Goal: Complete application form

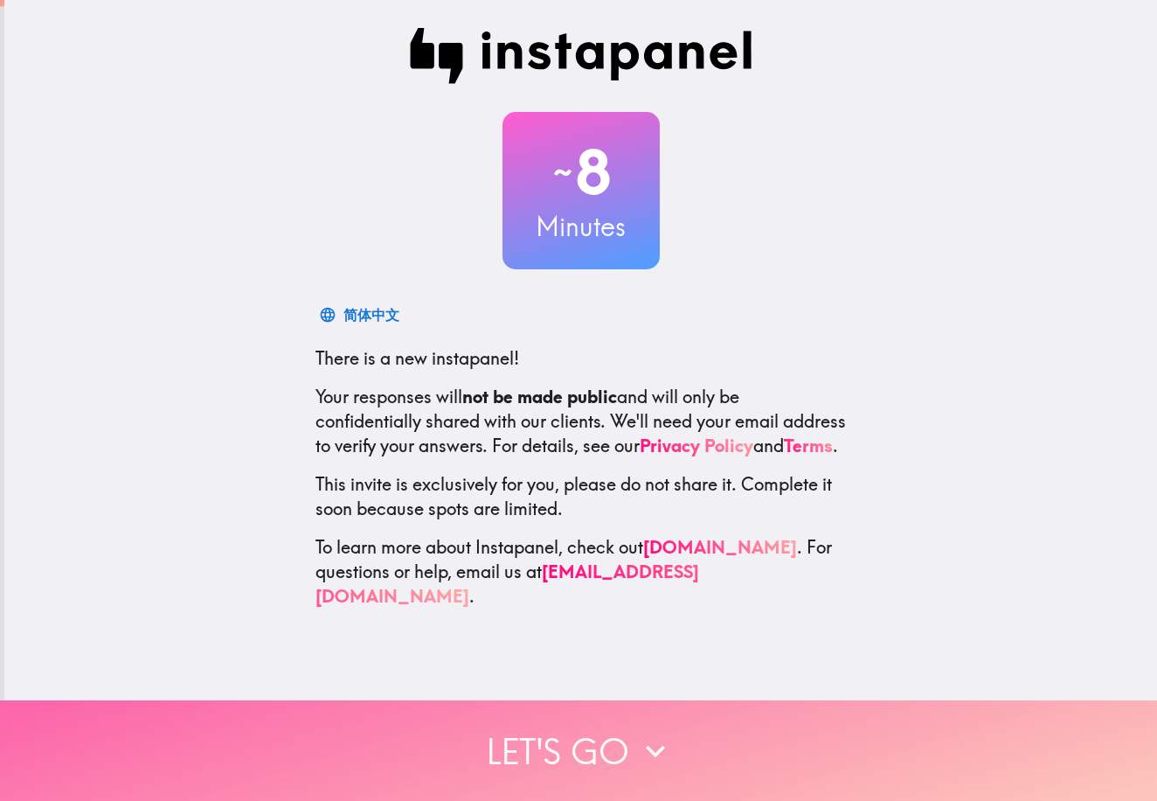
click at [623, 753] on button "Let's go" at bounding box center [578, 750] width 1157 height 101
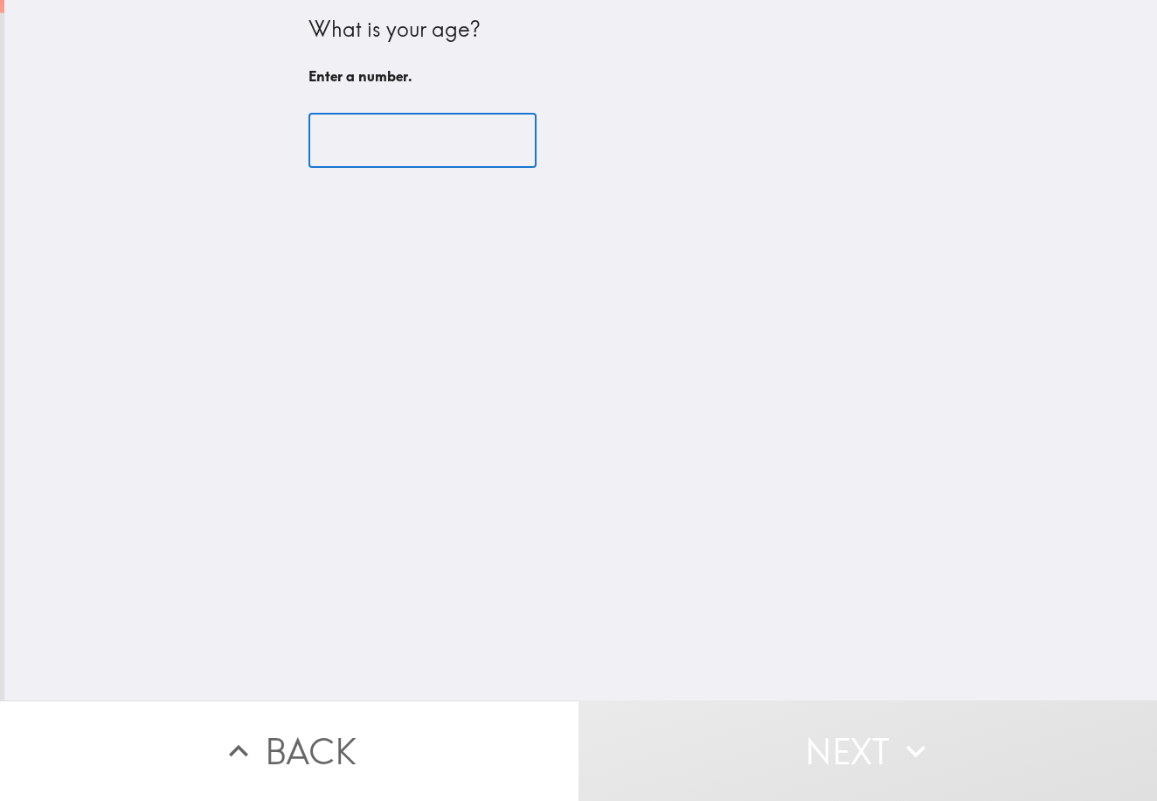
click at [385, 155] on input "number" at bounding box center [423, 141] width 228 height 54
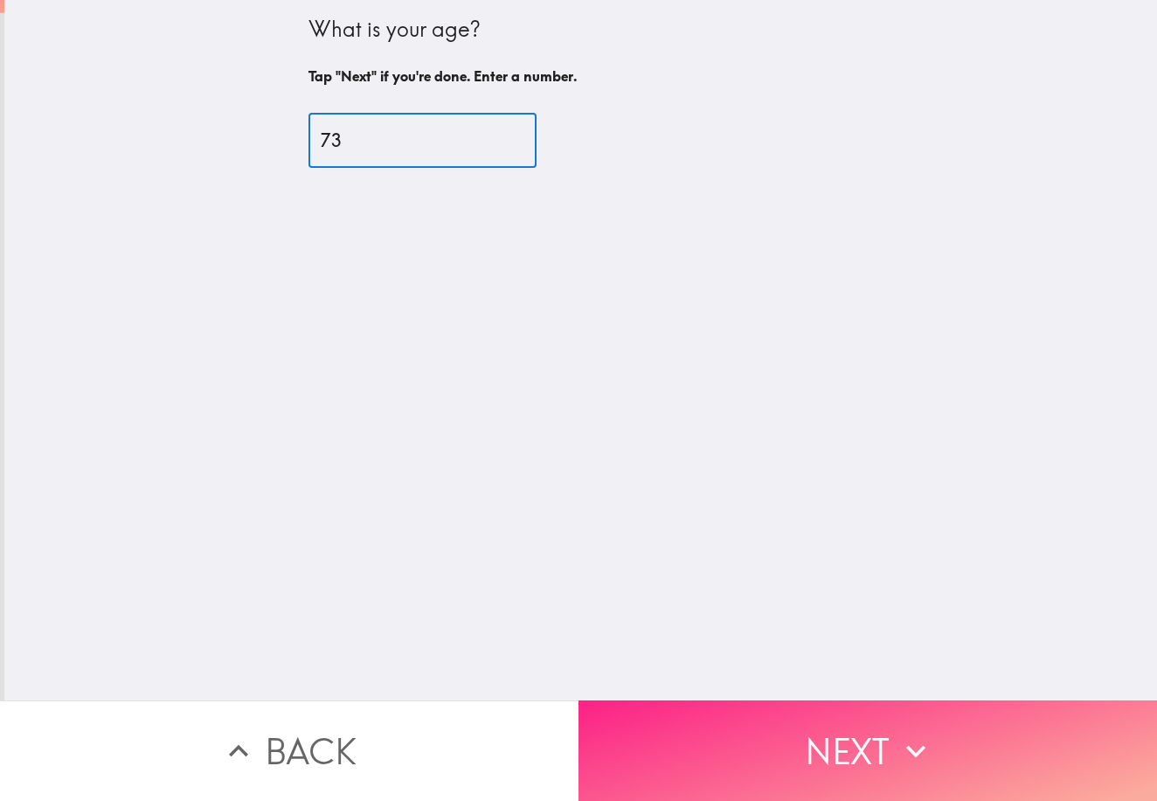
type input "73"
click at [845, 746] on button "Next" at bounding box center [868, 750] width 579 height 101
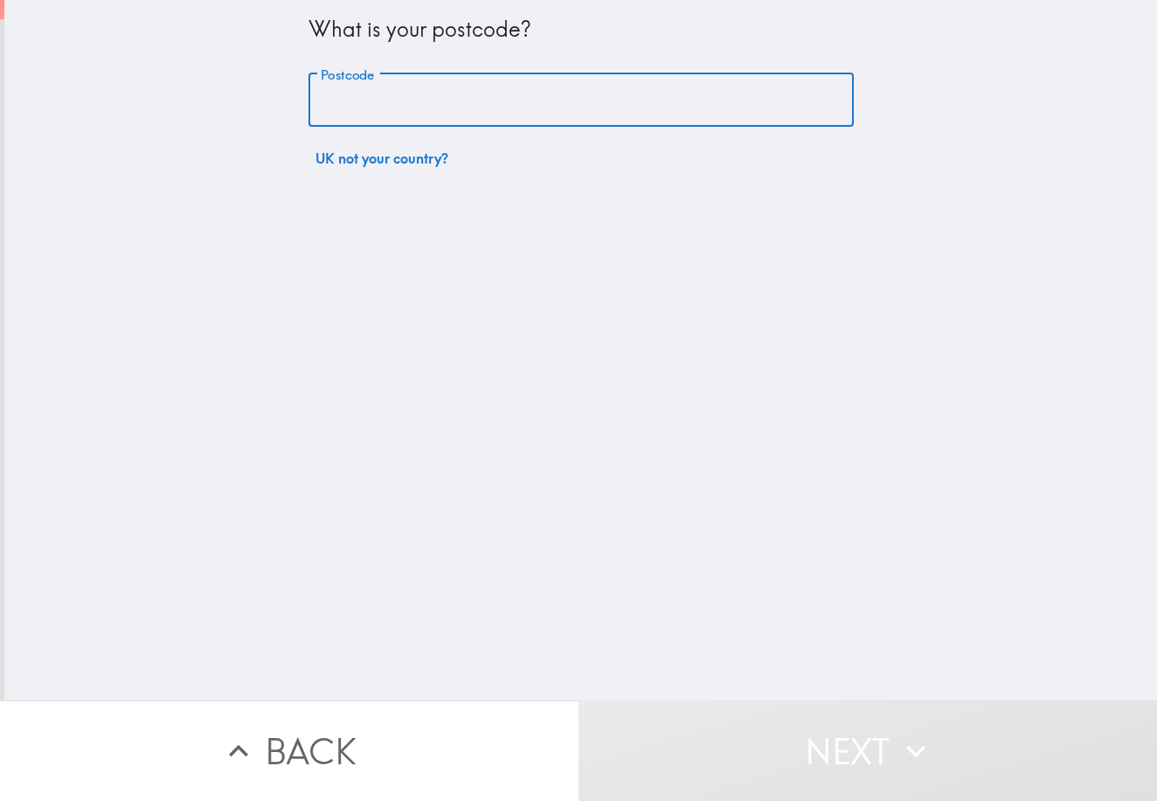
click at [524, 107] on input "Postcode" at bounding box center [581, 100] width 545 height 54
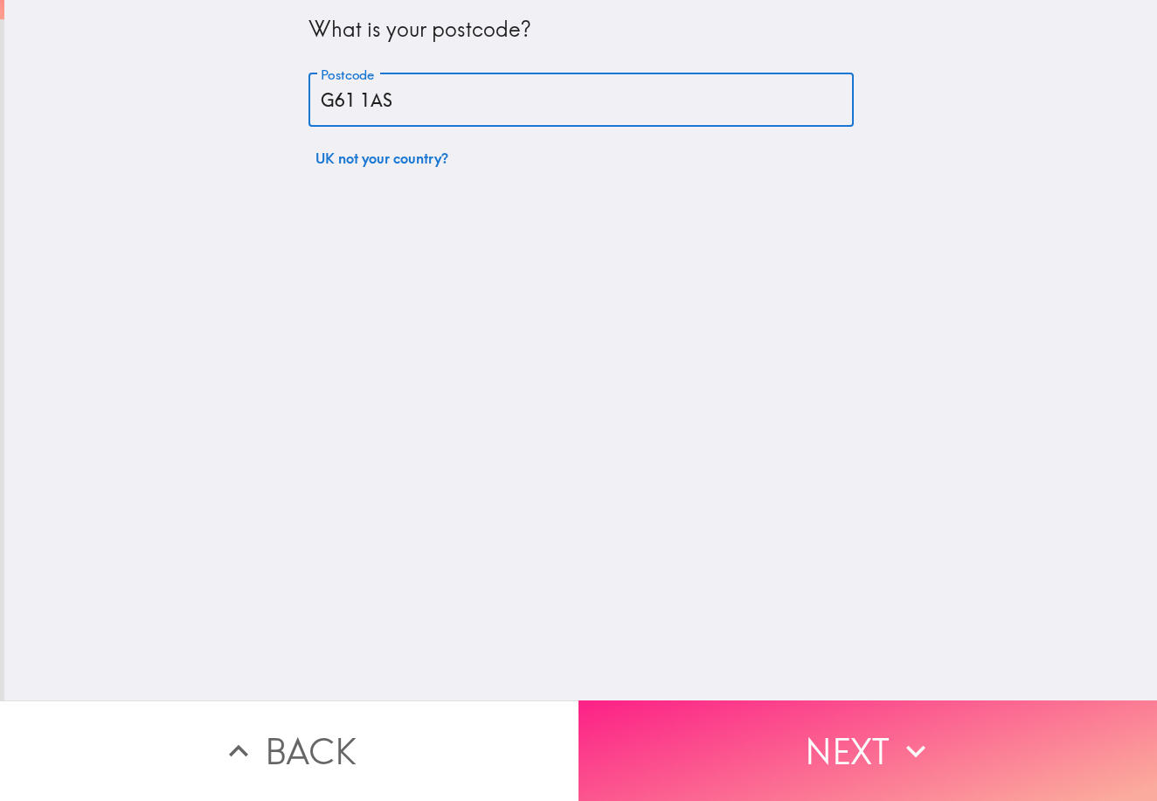
type input "G61 1AS"
click at [860, 759] on button "Next" at bounding box center [868, 750] width 579 height 101
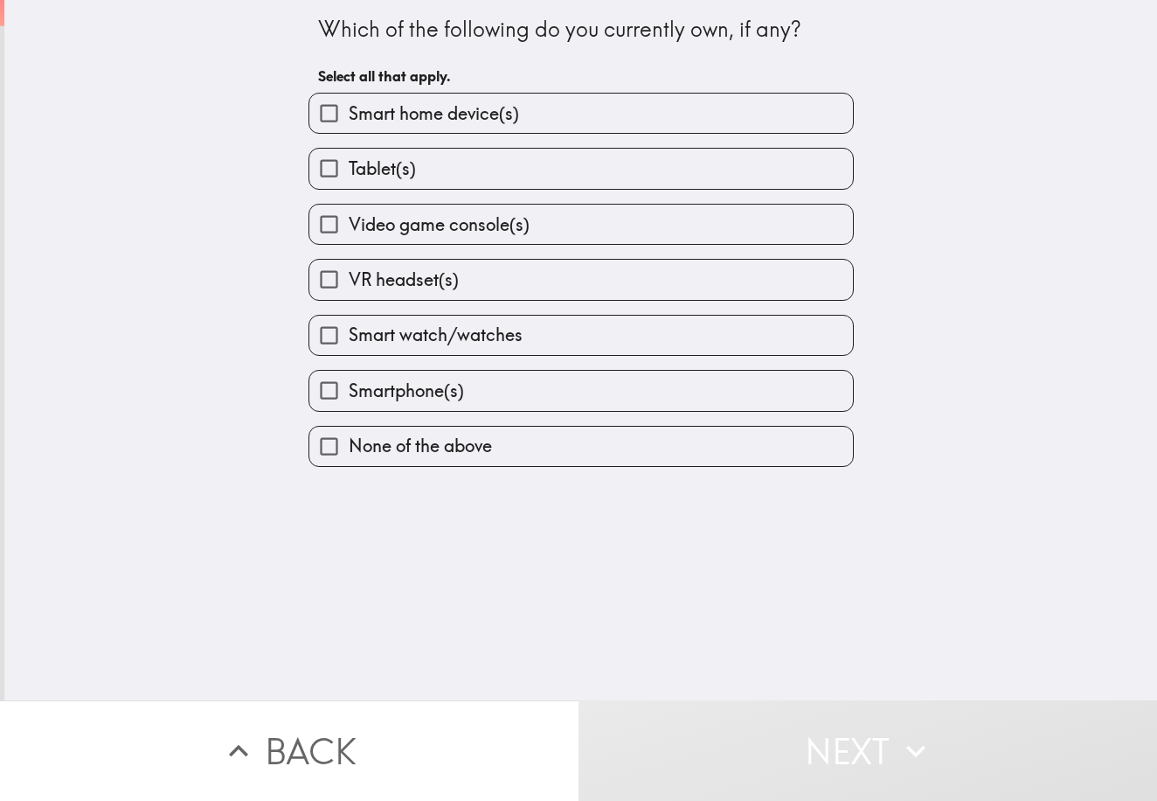
click at [537, 159] on label "Tablet(s)" at bounding box center [581, 168] width 544 height 39
click at [349, 159] on input "Tablet(s)" at bounding box center [328, 168] width 39 height 39
checkbox input "true"
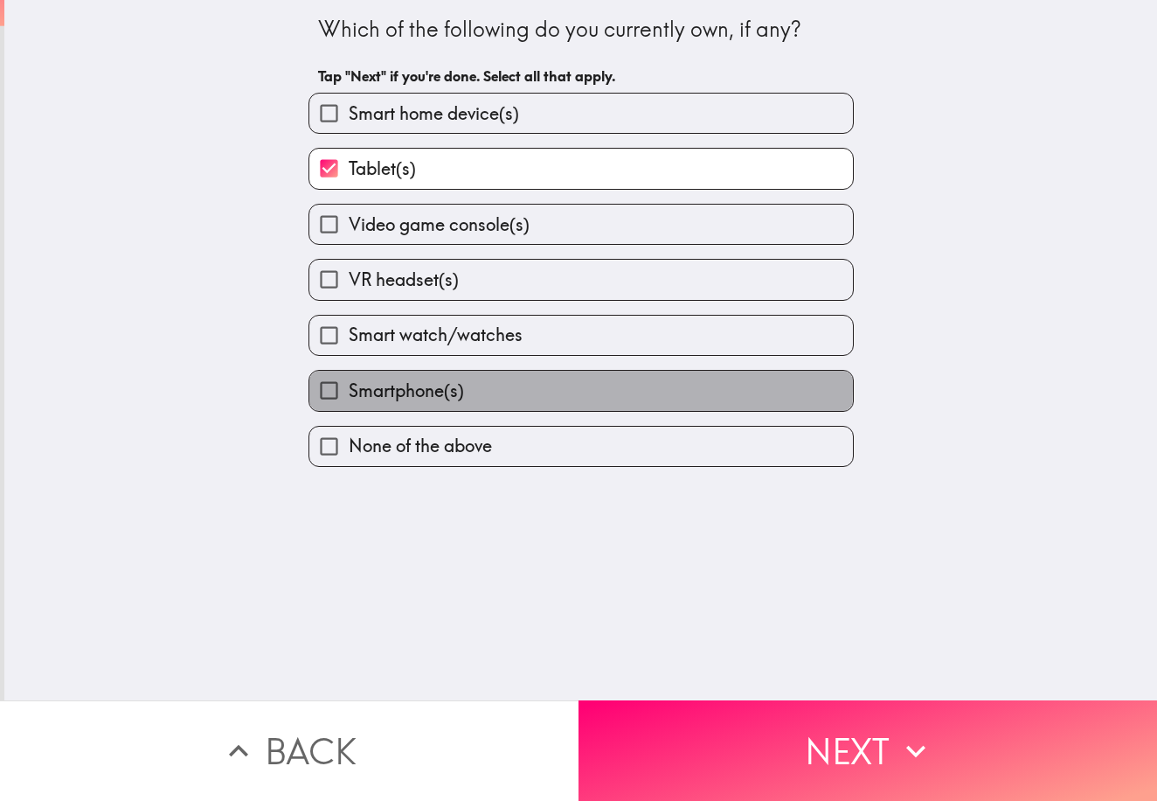
click at [451, 391] on span "Smartphone(s)" at bounding box center [406, 390] width 115 height 24
click at [349, 391] on input "Smartphone(s)" at bounding box center [328, 390] width 39 height 39
checkbox input "true"
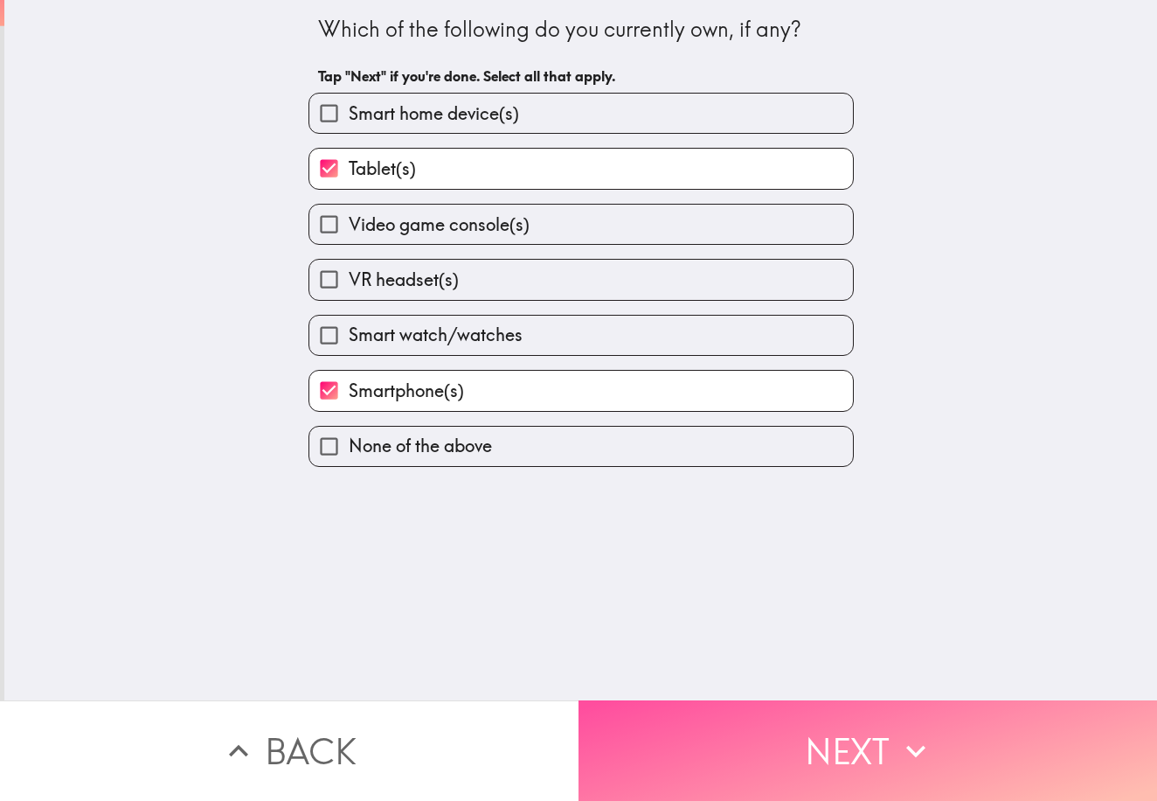
click at [858, 767] on button "Next" at bounding box center [868, 750] width 579 height 101
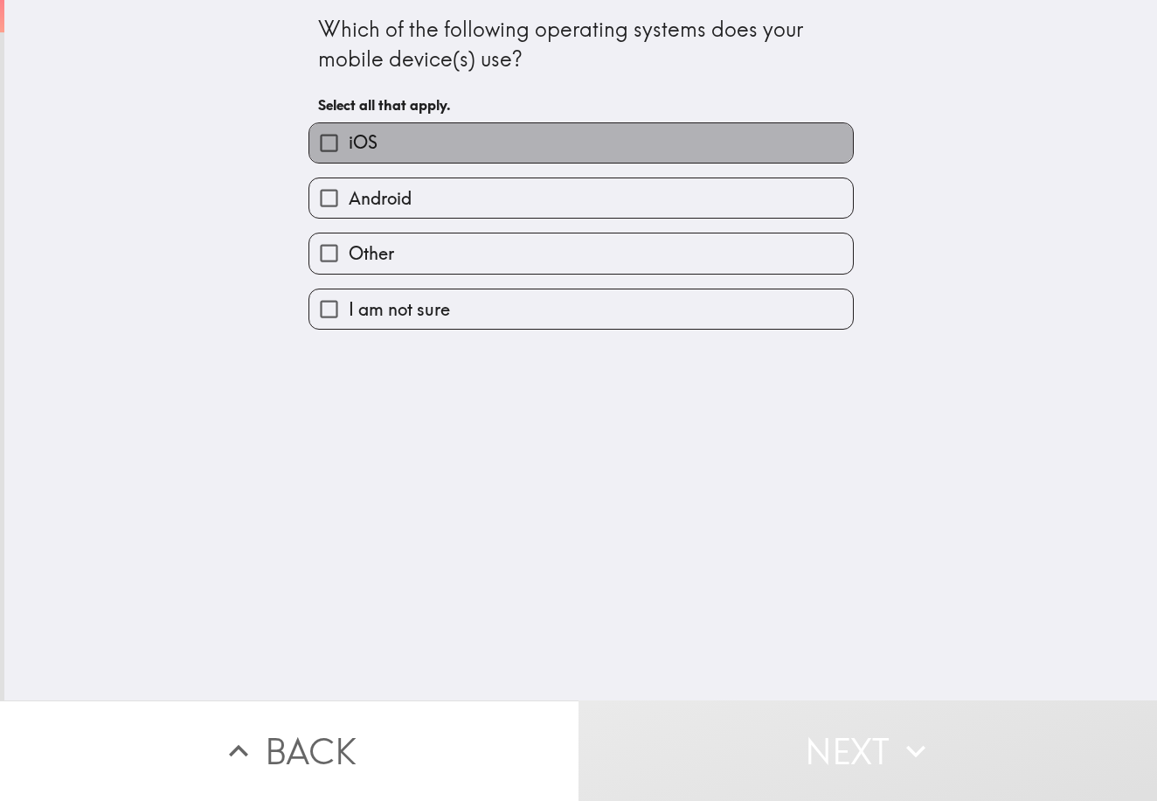
click at [442, 149] on label "iOS" at bounding box center [581, 142] width 544 height 39
click at [349, 149] on input "iOS" at bounding box center [328, 142] width 39 height 39
checkbox input "true"
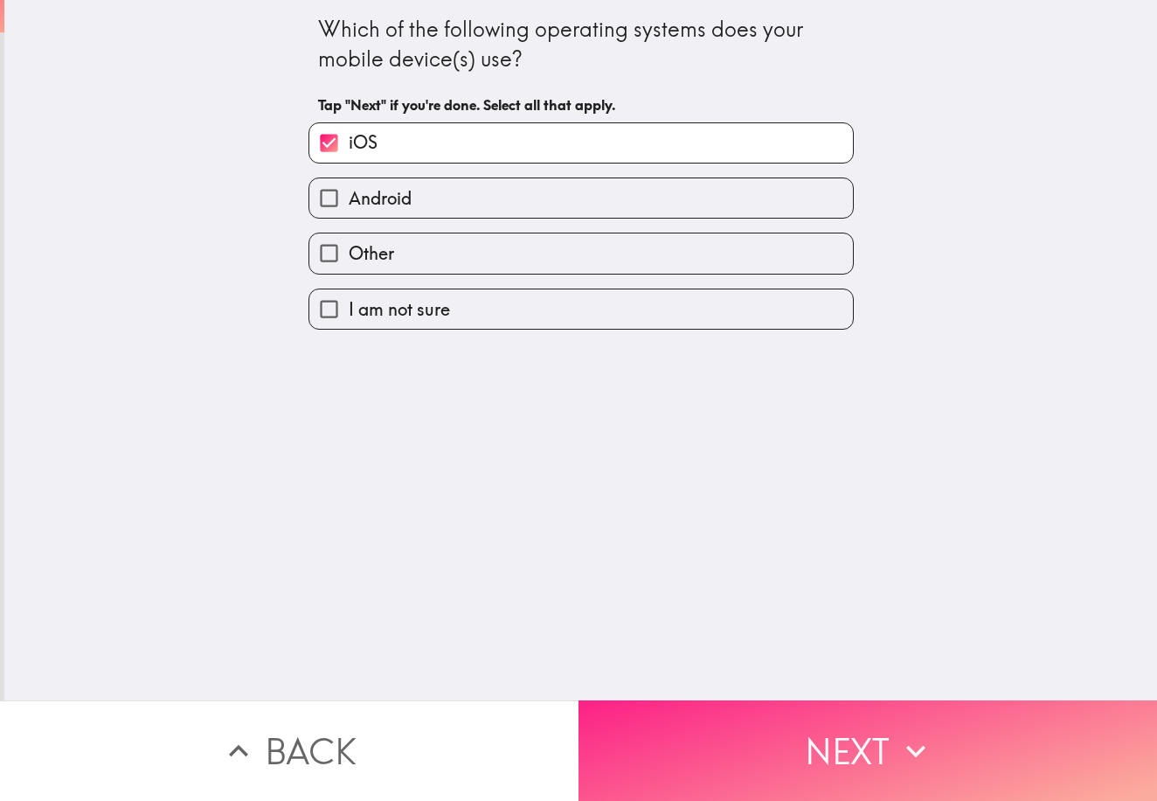
click at [798, 736] on button "Next" at bounding box center [868, 750] width 579 height 101
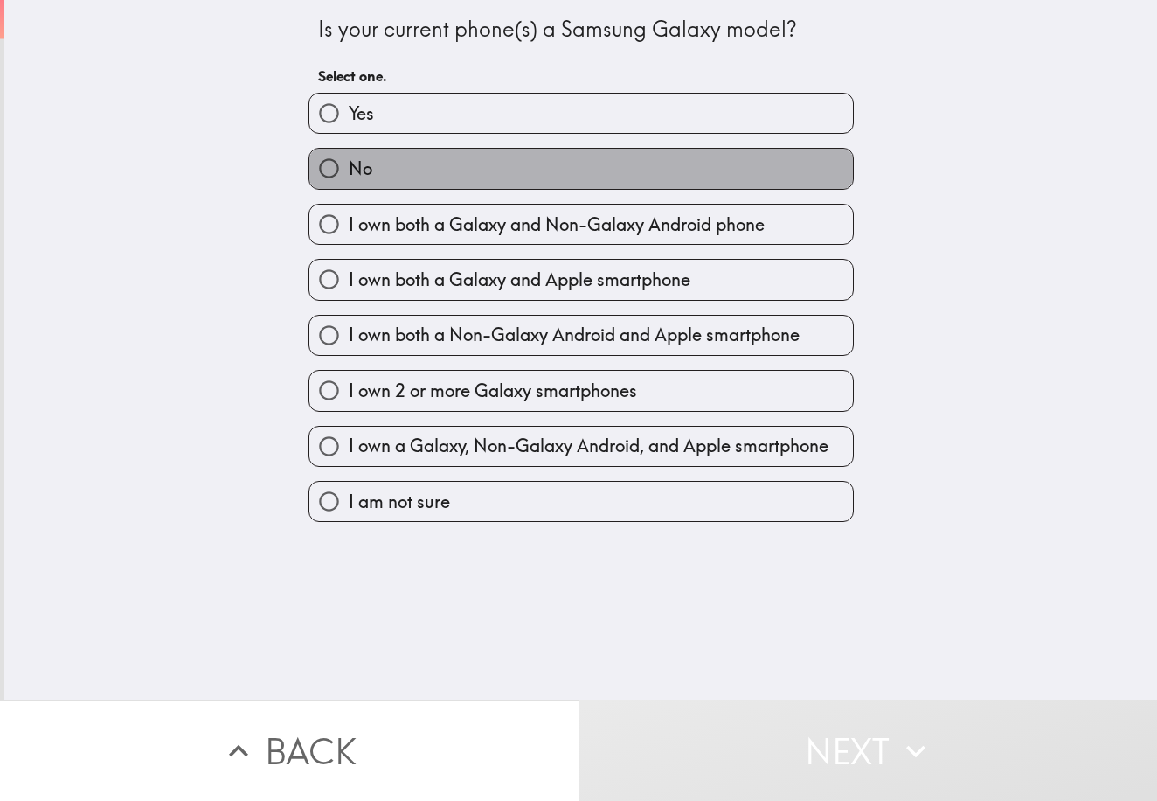
click at [551, 181] on label "No" at bounding box center [581, 168] width 544 height 39
click at [349, 181] on input "No" at bounding box center [328, 168] width 39 height 39
radio input "true"
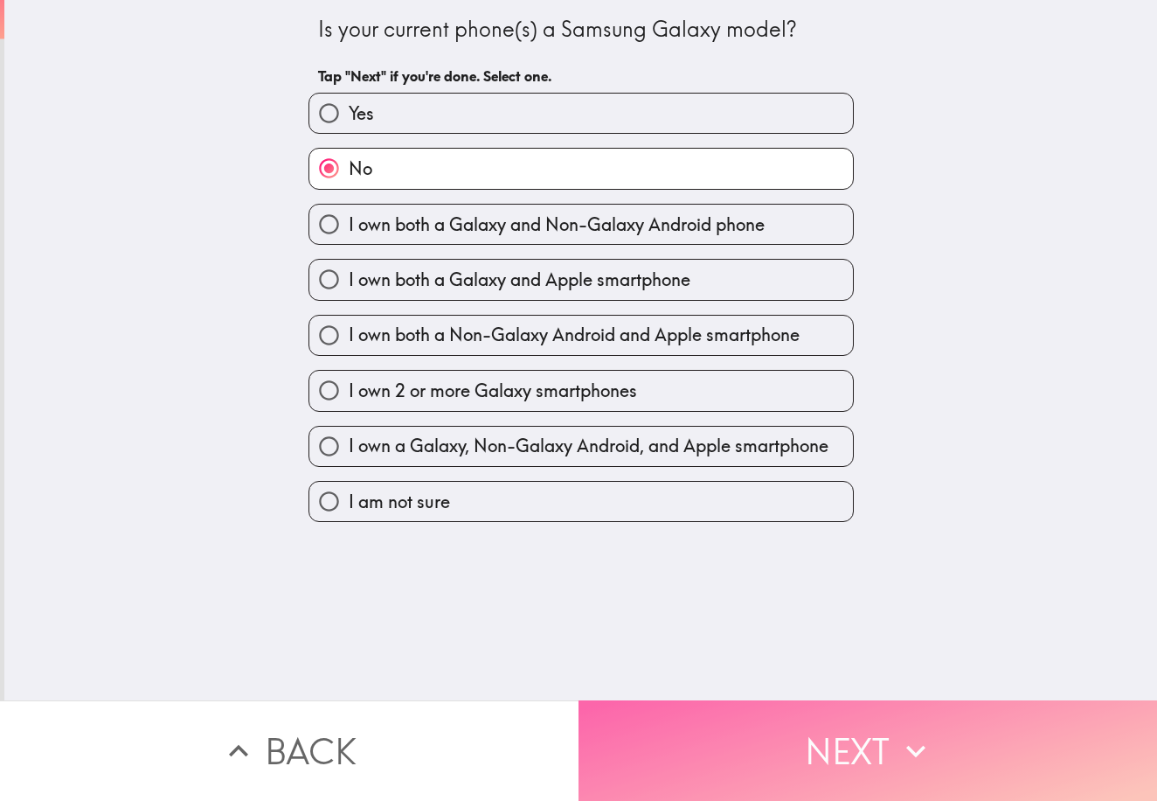
click at [818, 738] on button "Next" at bounding box center [868, 750] width 579 height 101
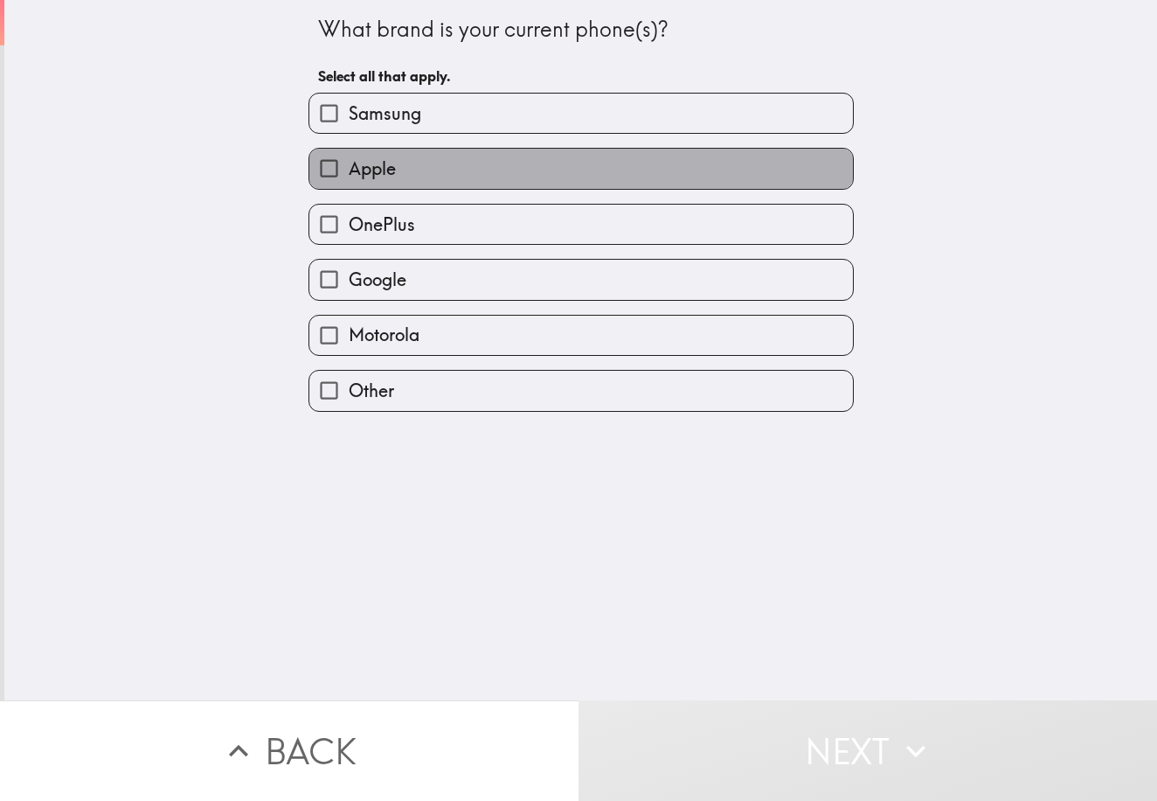
click at [566, 184] on label "Apple" at bounding box center [581, 168] width 544 height 39
click at [349, 184] on input "Apple" at bounding box center [328, 168] width 39 height 39
checkbox input "true"
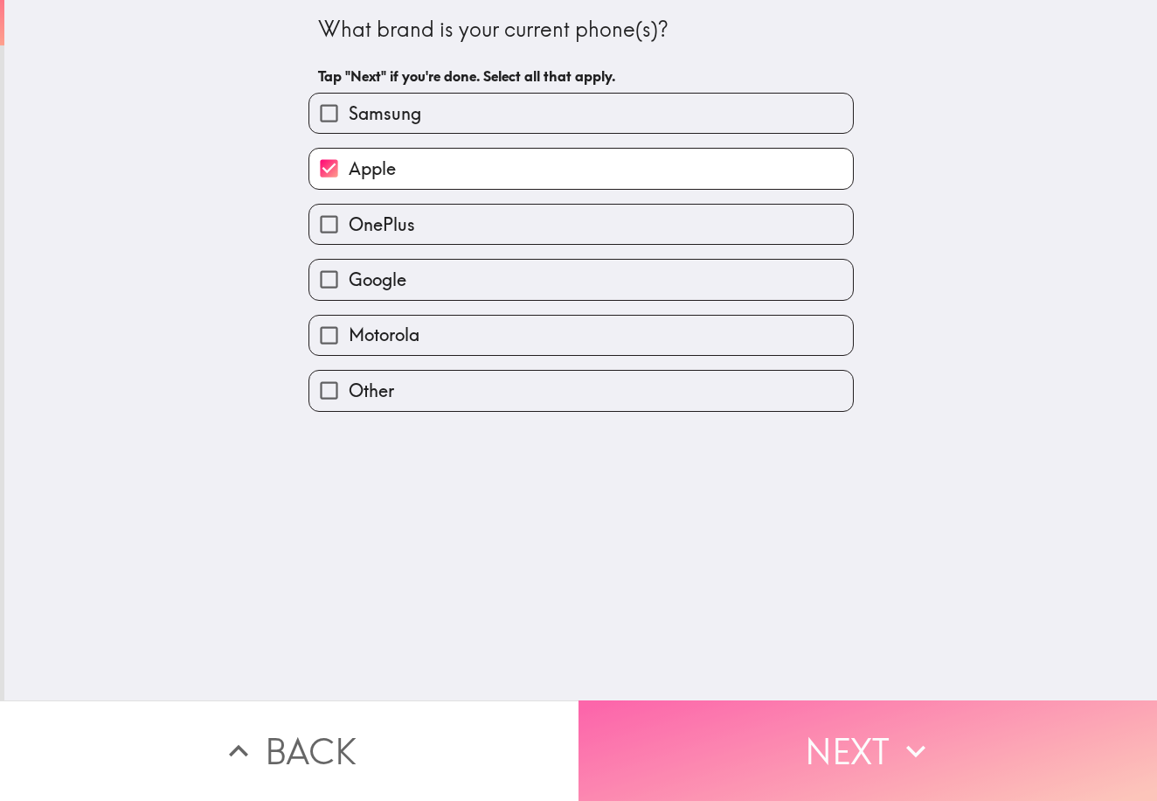
click at [838, 732] on button "Next" at bounding box center [868, 750] width 579 height 101
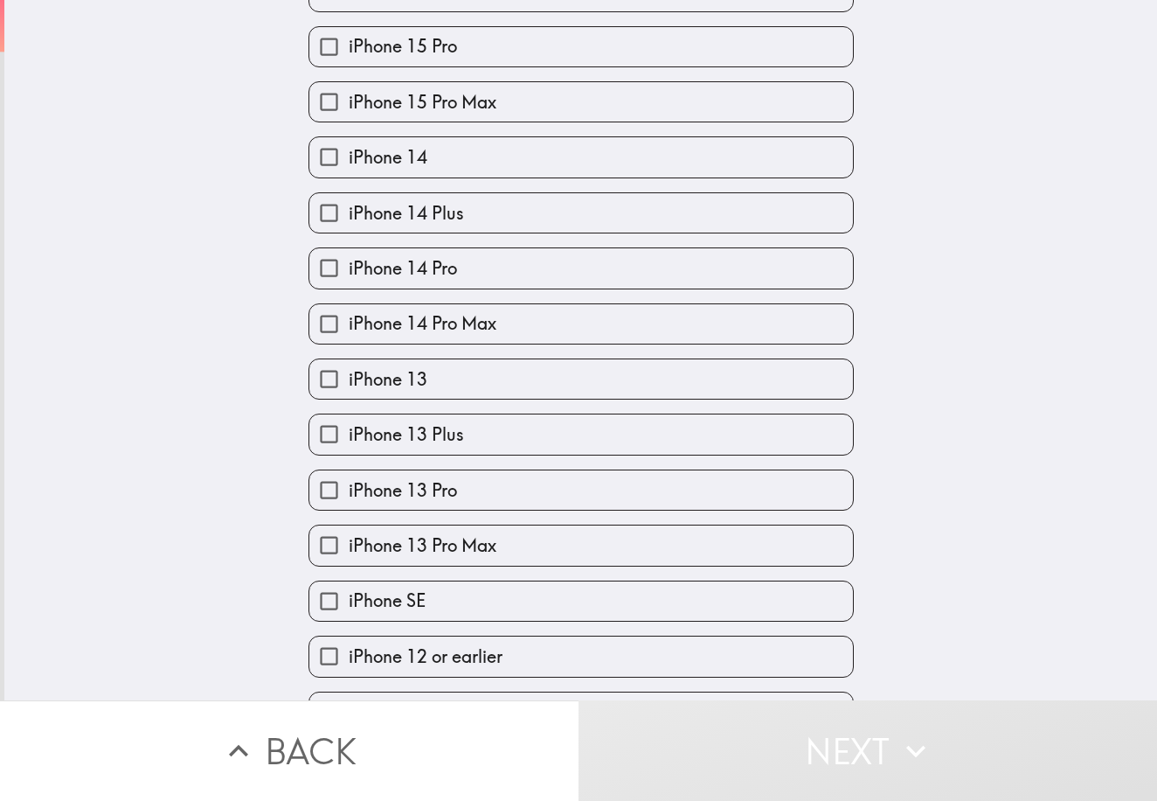
scroll to position [468, 0]
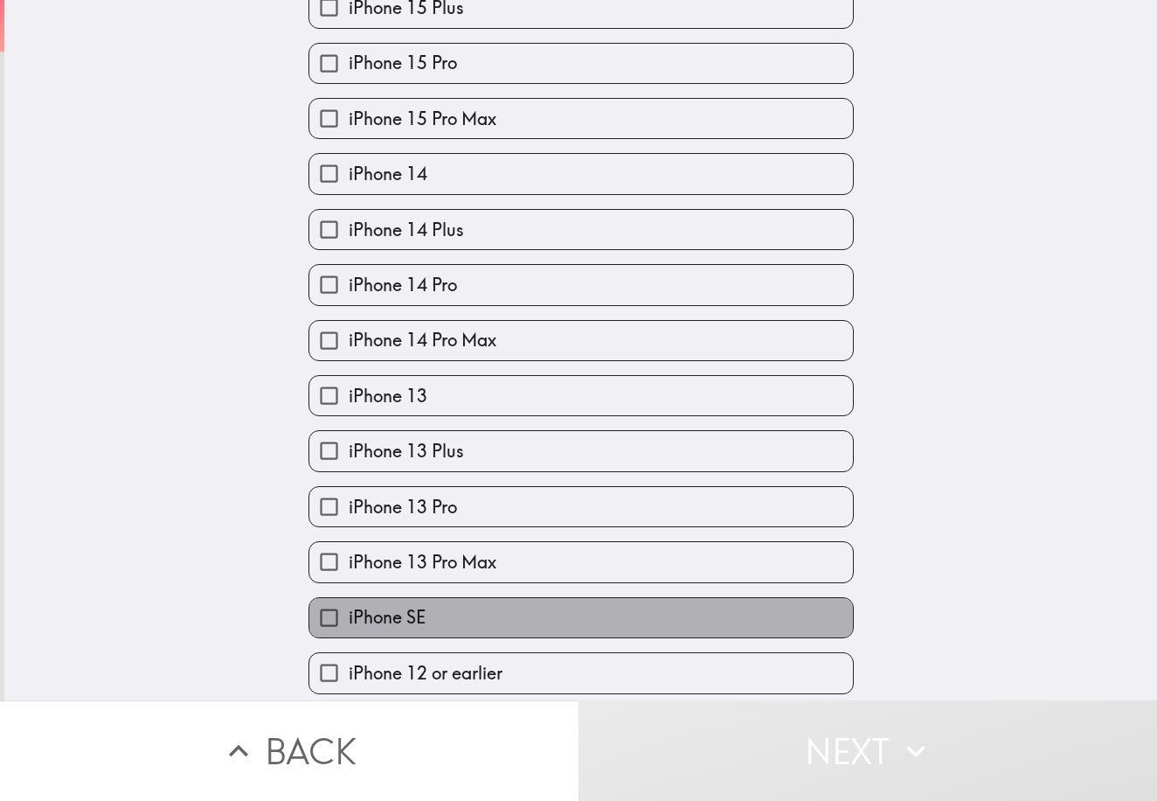
click at [511, 622] on label "iPhone SE" at bounding box center [581, 617] width 544 height 39
click at [349, 622] on input "iPhone SE" at bounding box center [328, 617] width 39 height 39
checkbox input "true"
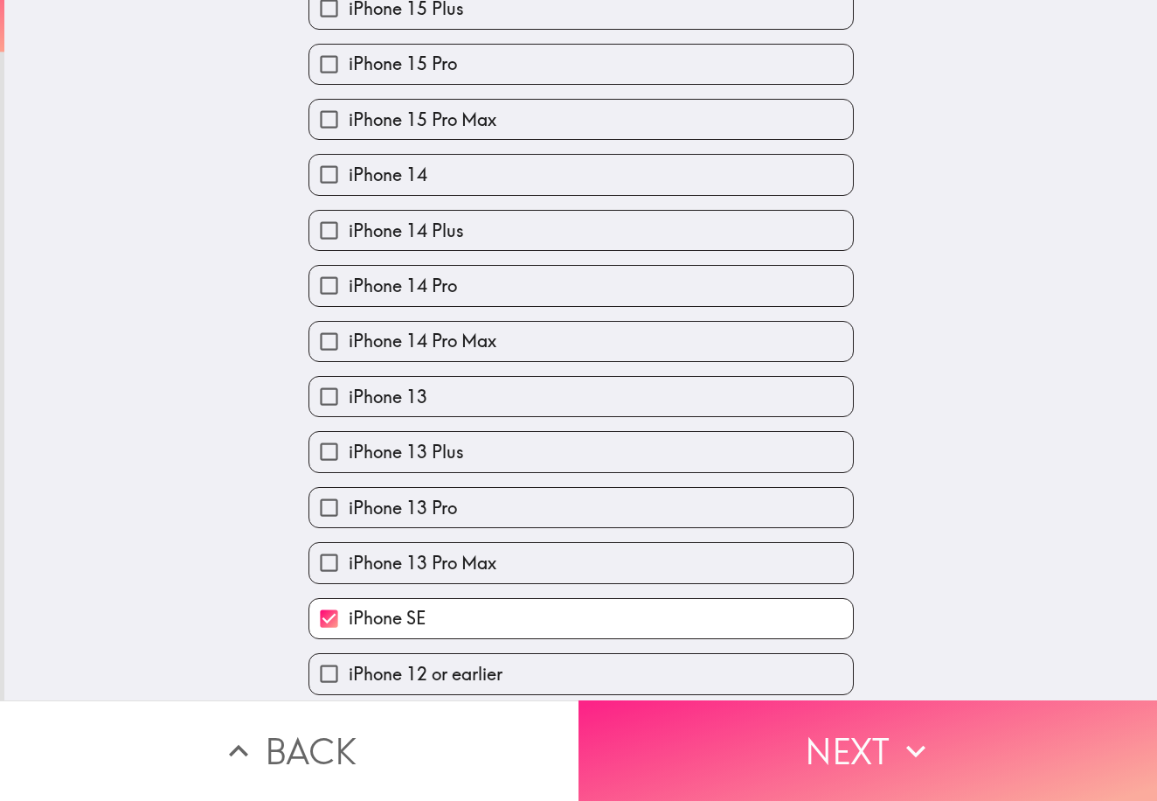
click at [885, 753] on button "Next" at bounding box center [868, 750] width 579 height 101
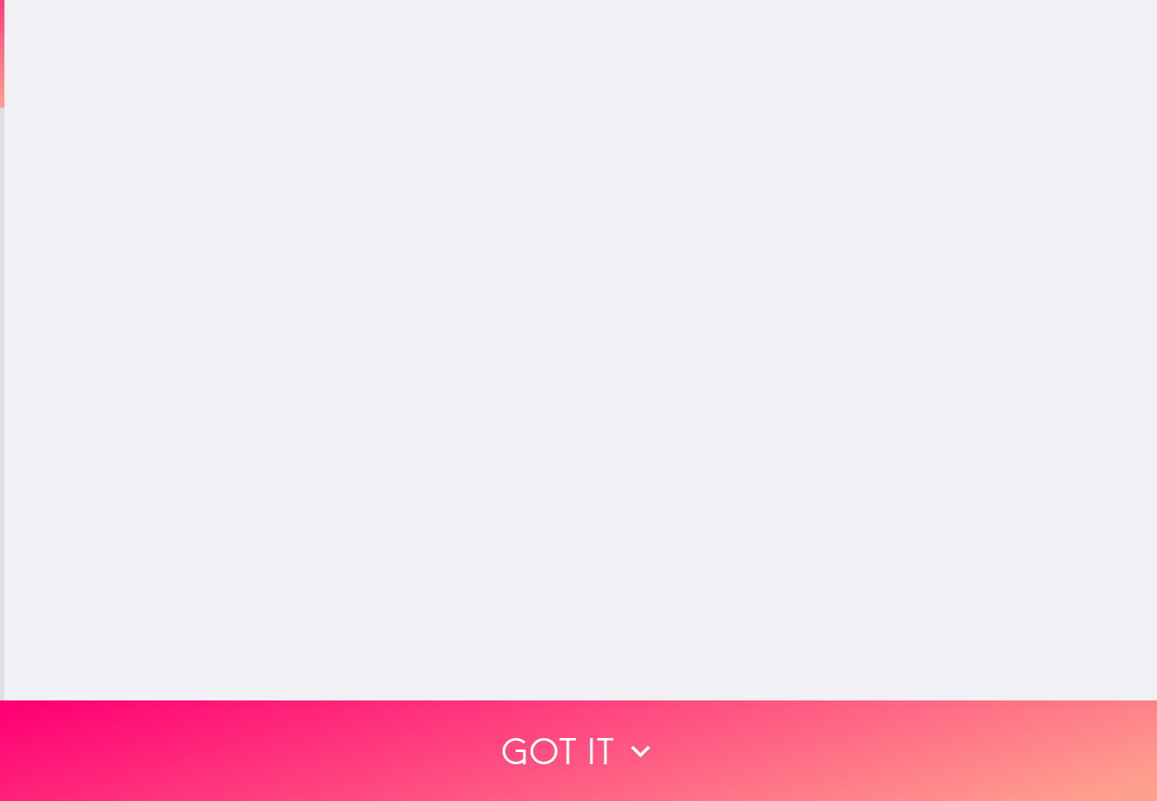
scroll to position [0, 0]
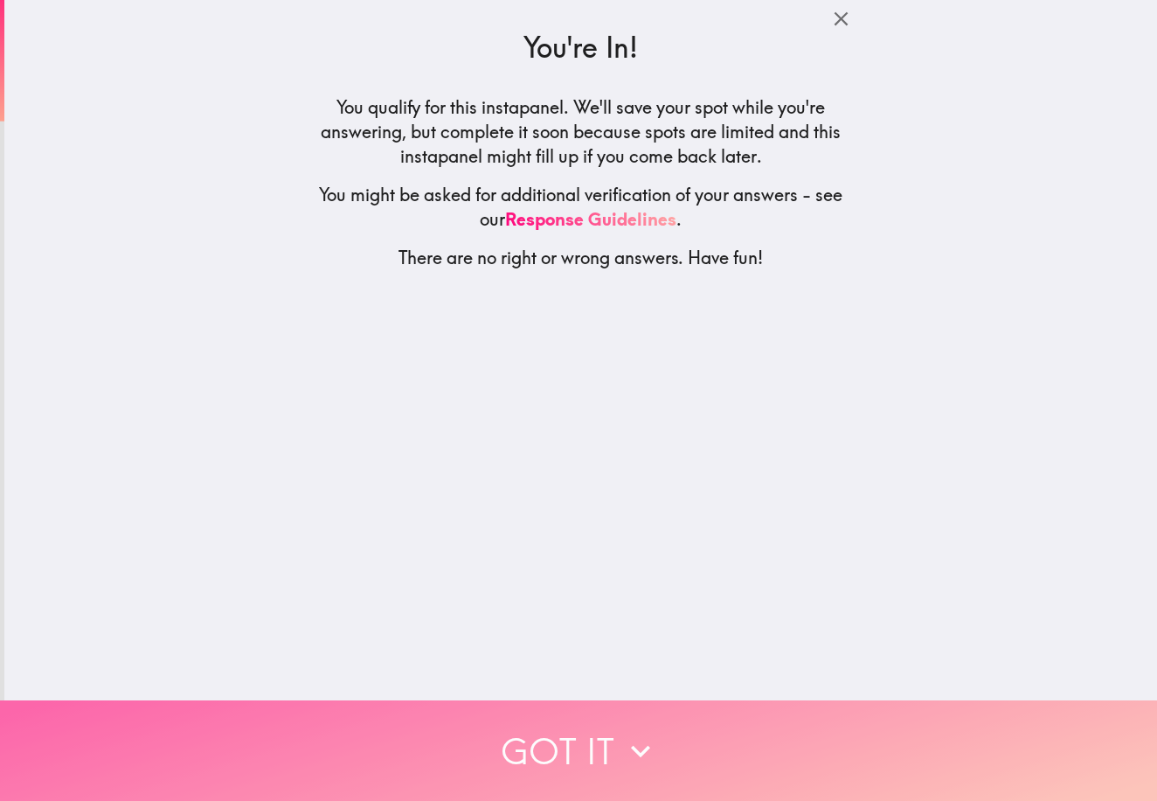
click at [621, 754] on icon "button" at bounding box center [640, 751] width 38 height 38
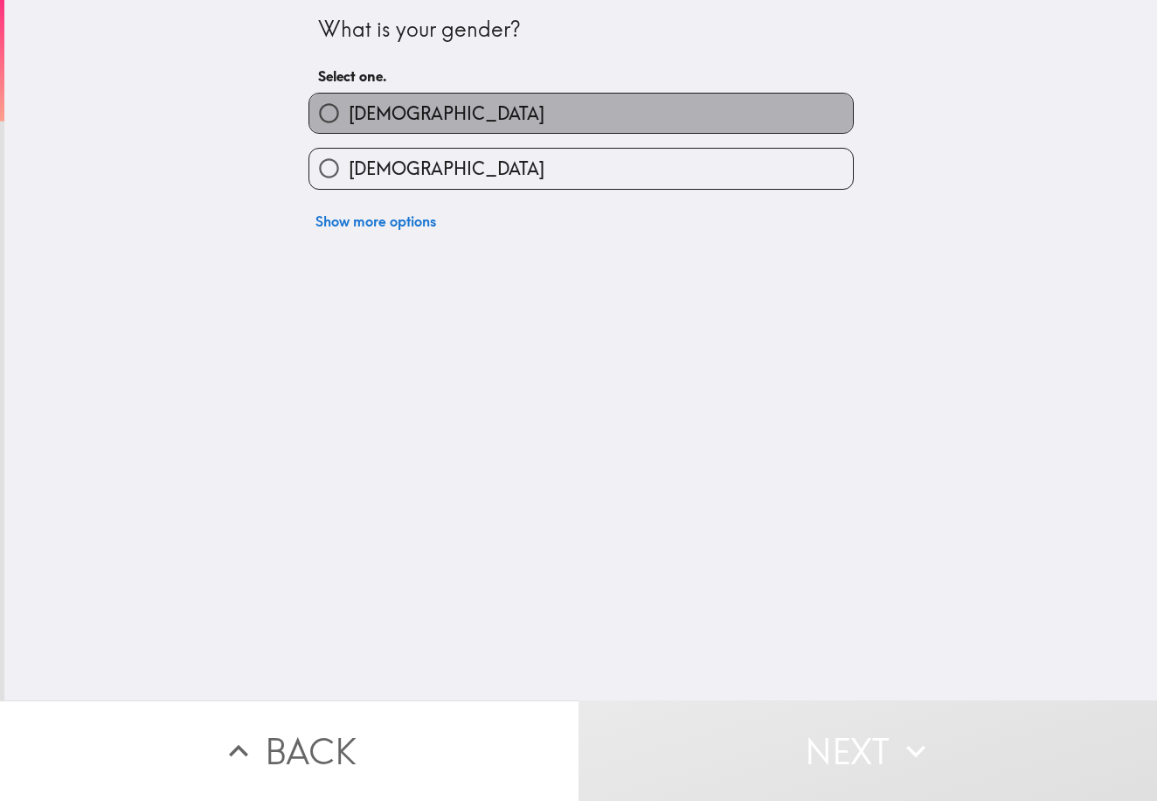
click at [499, 121] on label "[DEMOGRAPHIC_DATA]" at bounding box center [581, 113] width 544 height 39
click at [349, 121] on input "[DEMOGRAPHIC_DATA]" at bounding box center [328, 113] width 39 height 39
radio input "true"
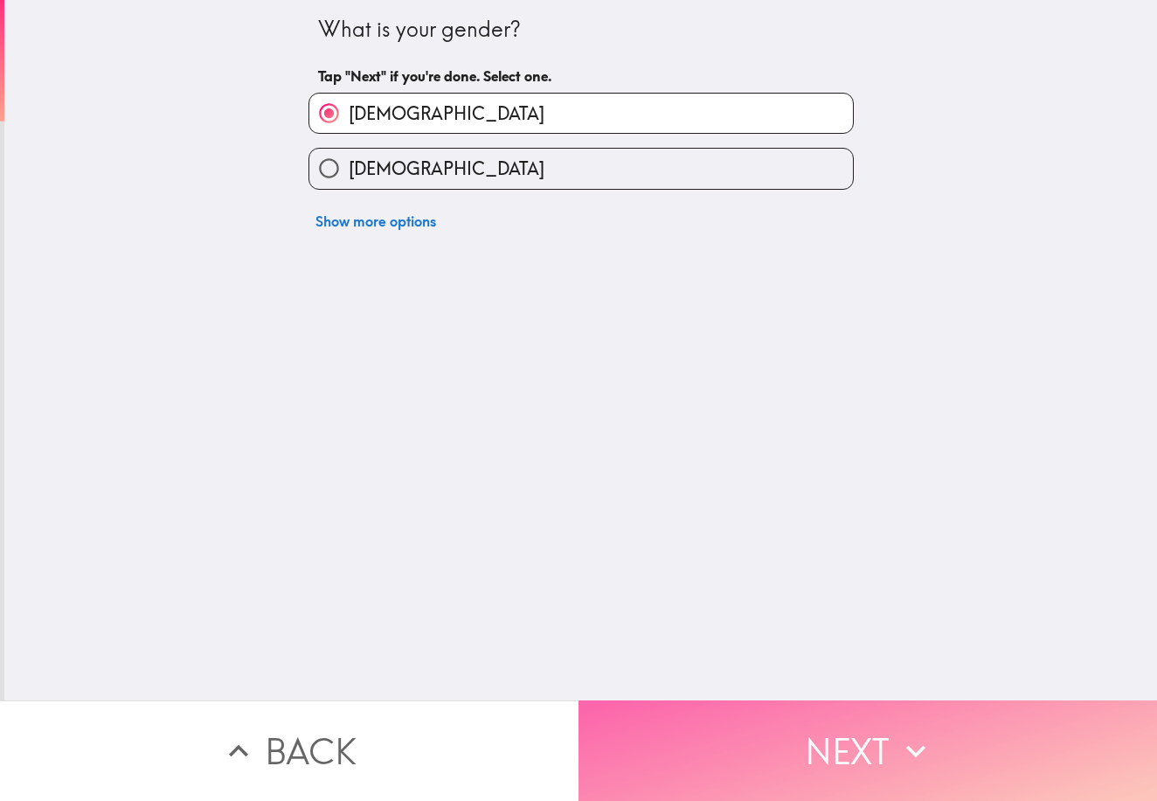
click at [826, 760] on button "Next" at bounding box center [868, 750] width 579 height 101
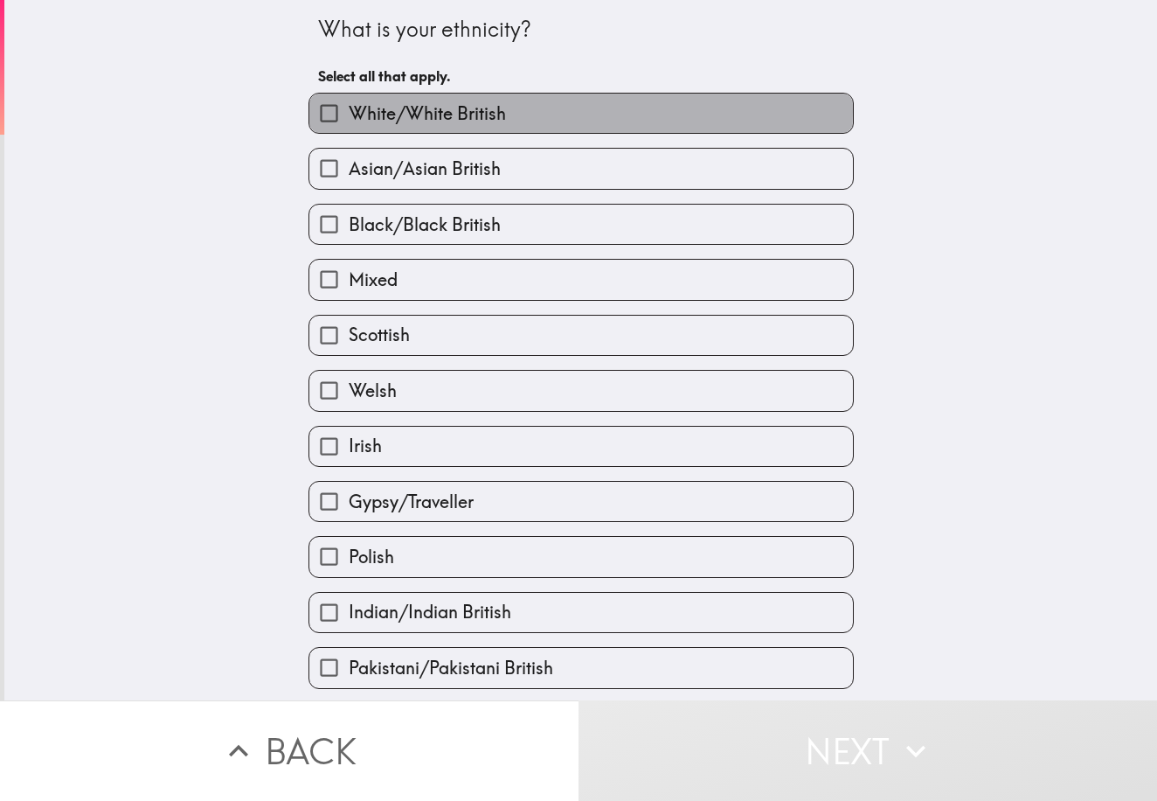
click at [513, 110] on label "White/White British" at bounding box center [581, 113] width 544 height 39
click at [349, 110] on input "White/White British" at bounding box center [328, 113] width 39 height 39
checkbox input "true"
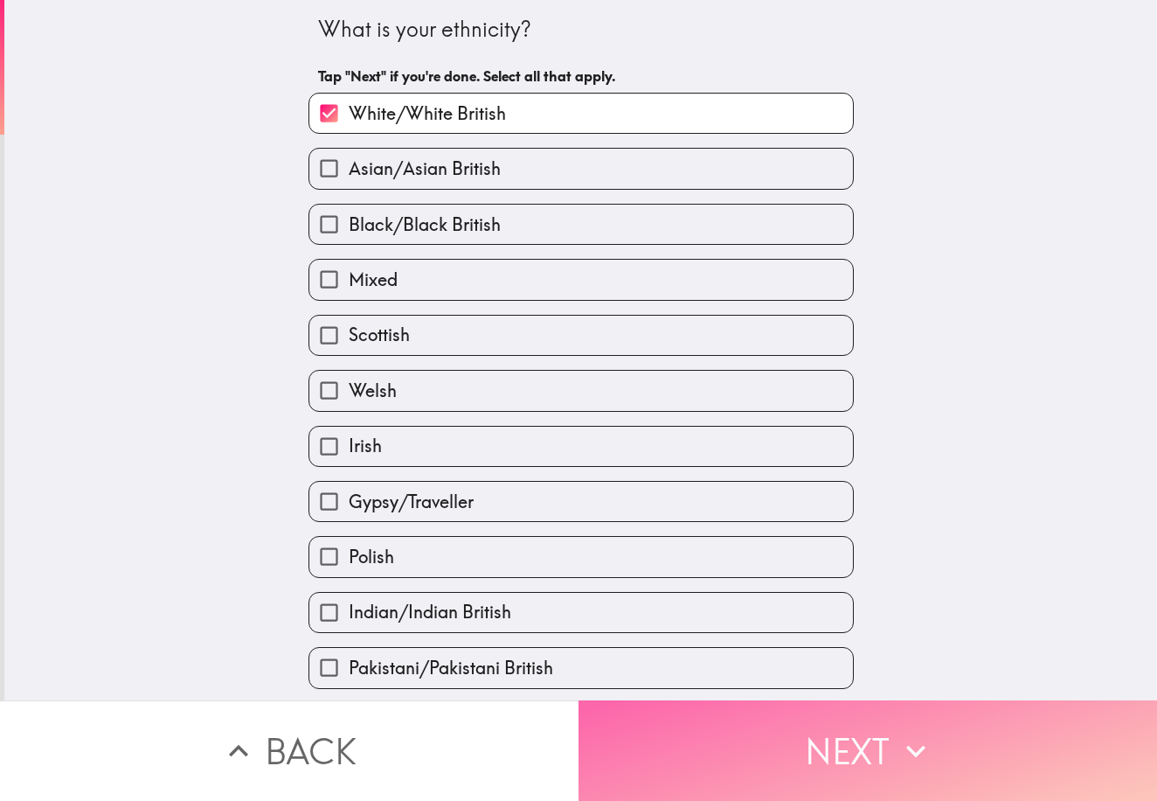
click at [839, 747] on button "Next" at bounding box center [868, 750] width 579 height 101
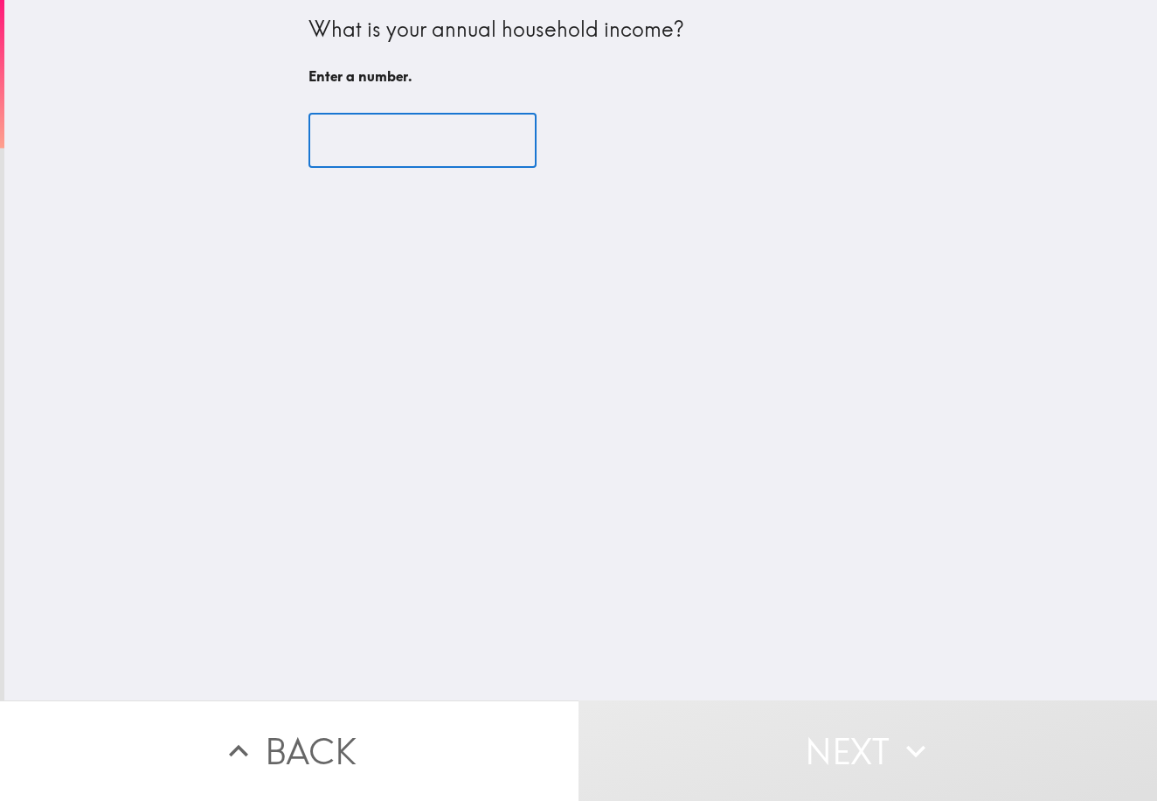
scroll to position [1, 0]
click at [421, 149] on input "number" at bounding box center [423, 141] width 228 height 54
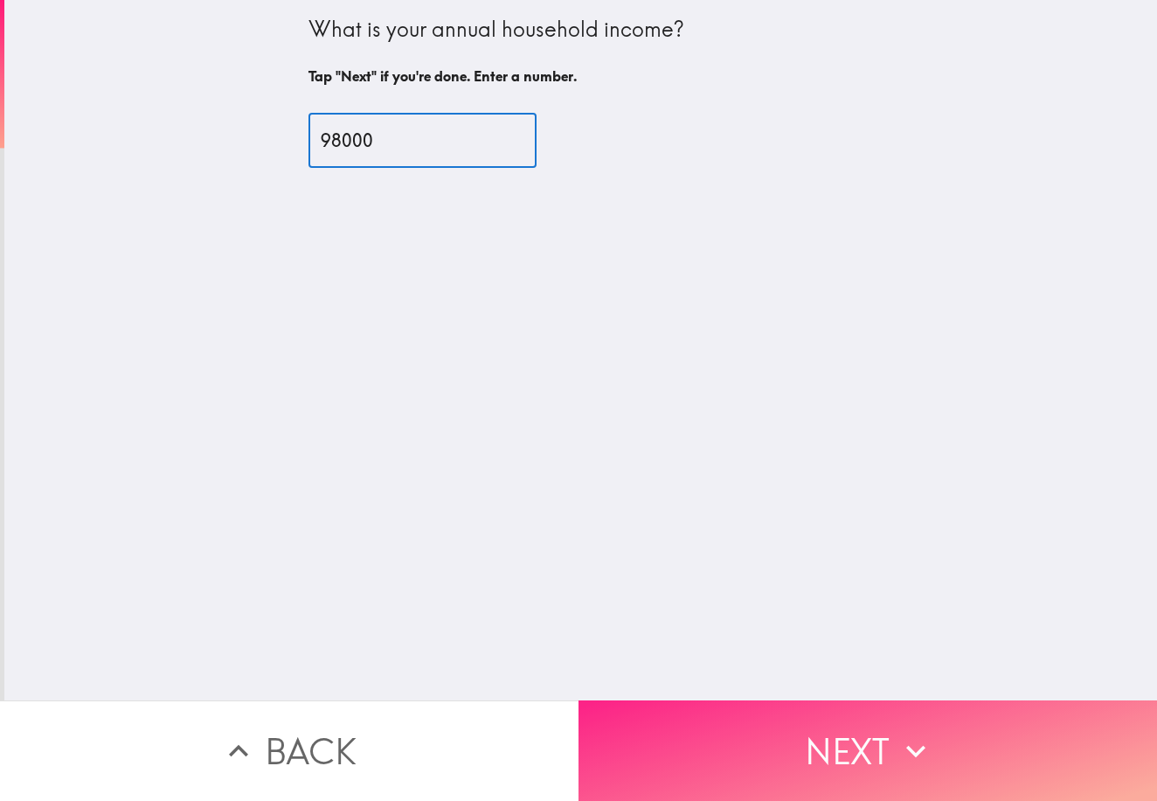
type input "98000"
click at [808, 764] on button "Next" at bounding box center [868, 750] width 579 height 101
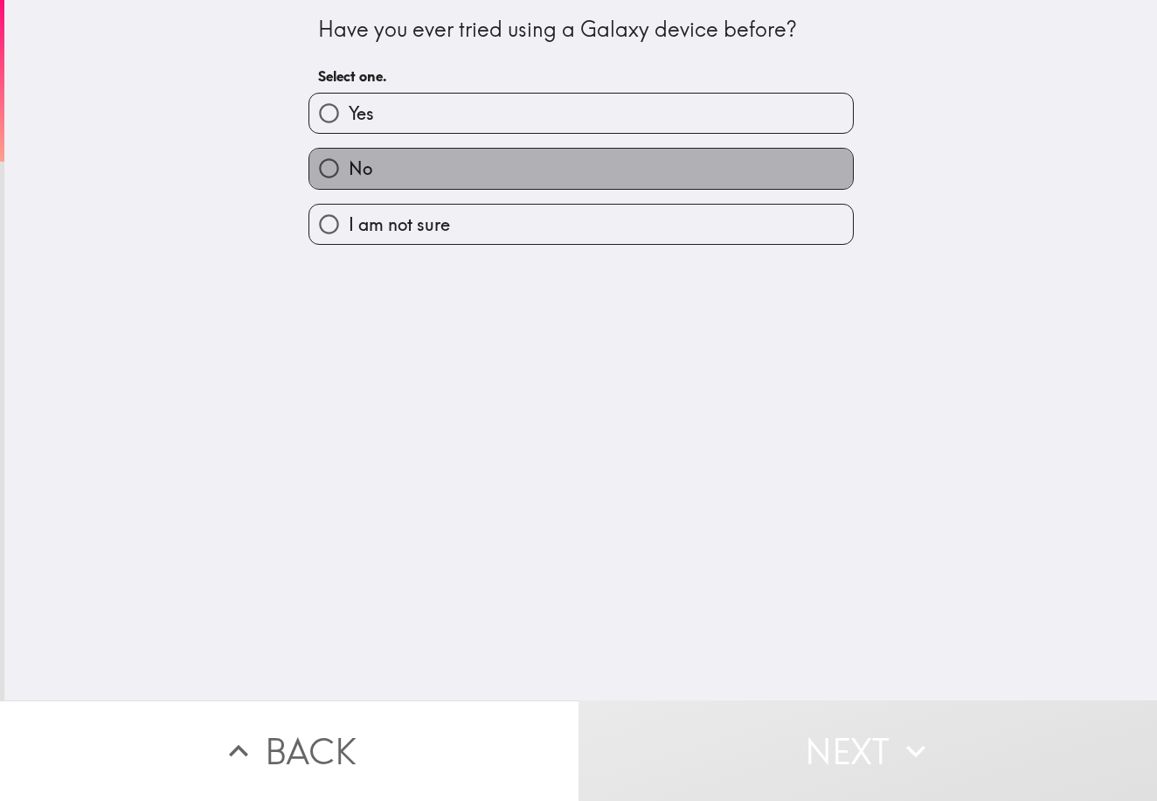
click at [608, 185] on label "No" at bounding box center [581, 168] width 544 height 39
click at [349, 185] on input "No" at bounding box center [328, 168] width 39 height 39
radio input "true"
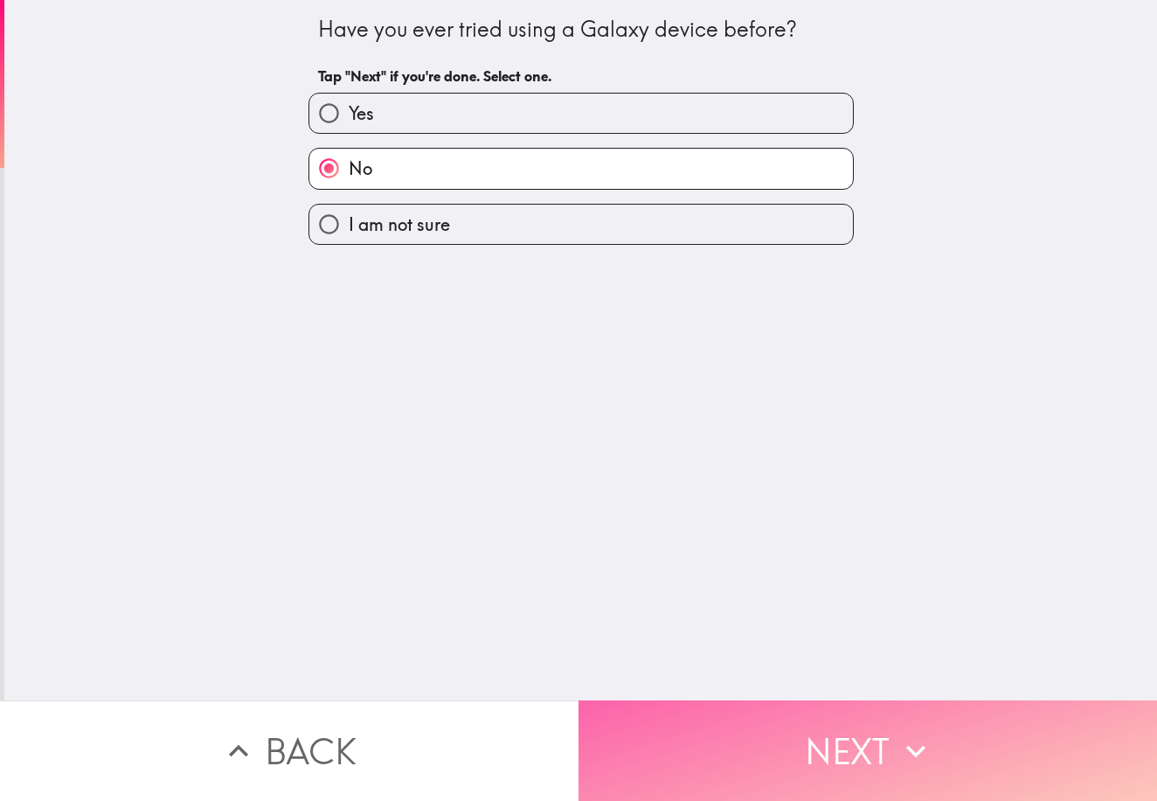
click at [884, 751] on button "Next" at bounding box center [868, 750] width 579 height 101
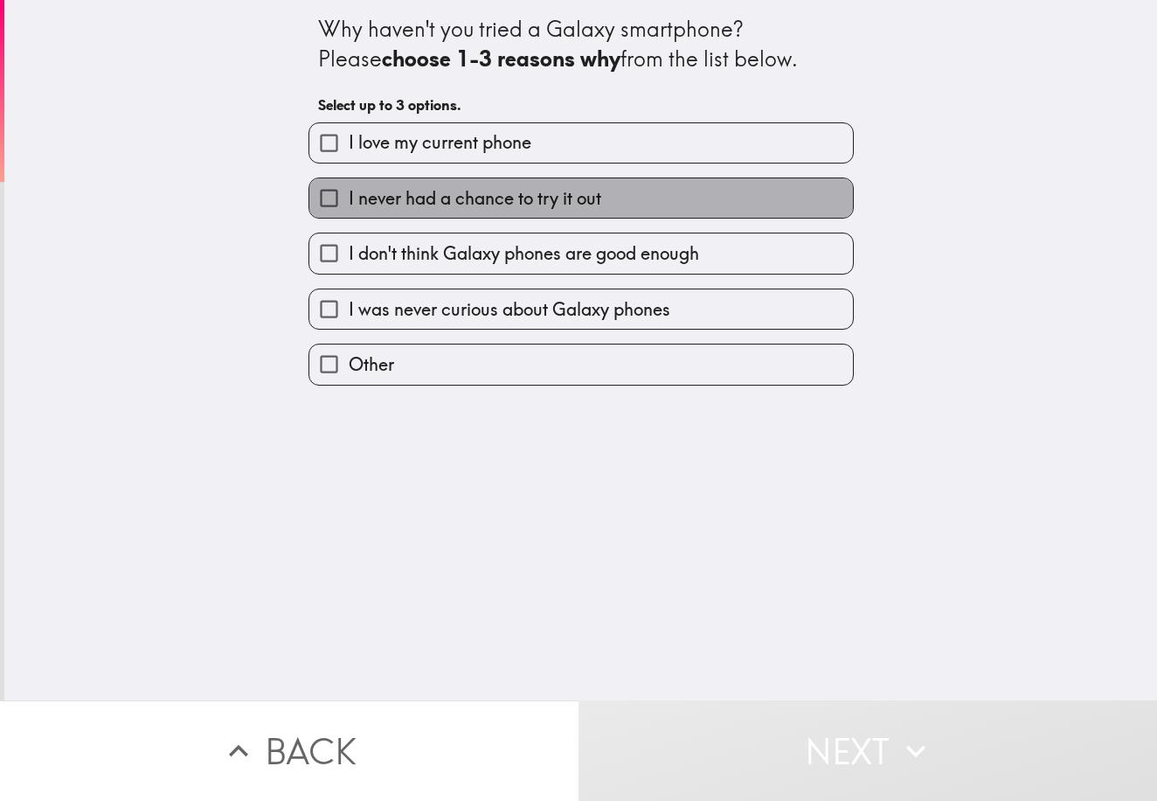
click at [684, 202] on label "I never had a chance to try it out" at bounding box center [581, 197] width 544 height 39
click at [349, 202] on input "I never had a chance to try it out" at bounding box center [328, 197] width 39 height 39
checkbox input "true"
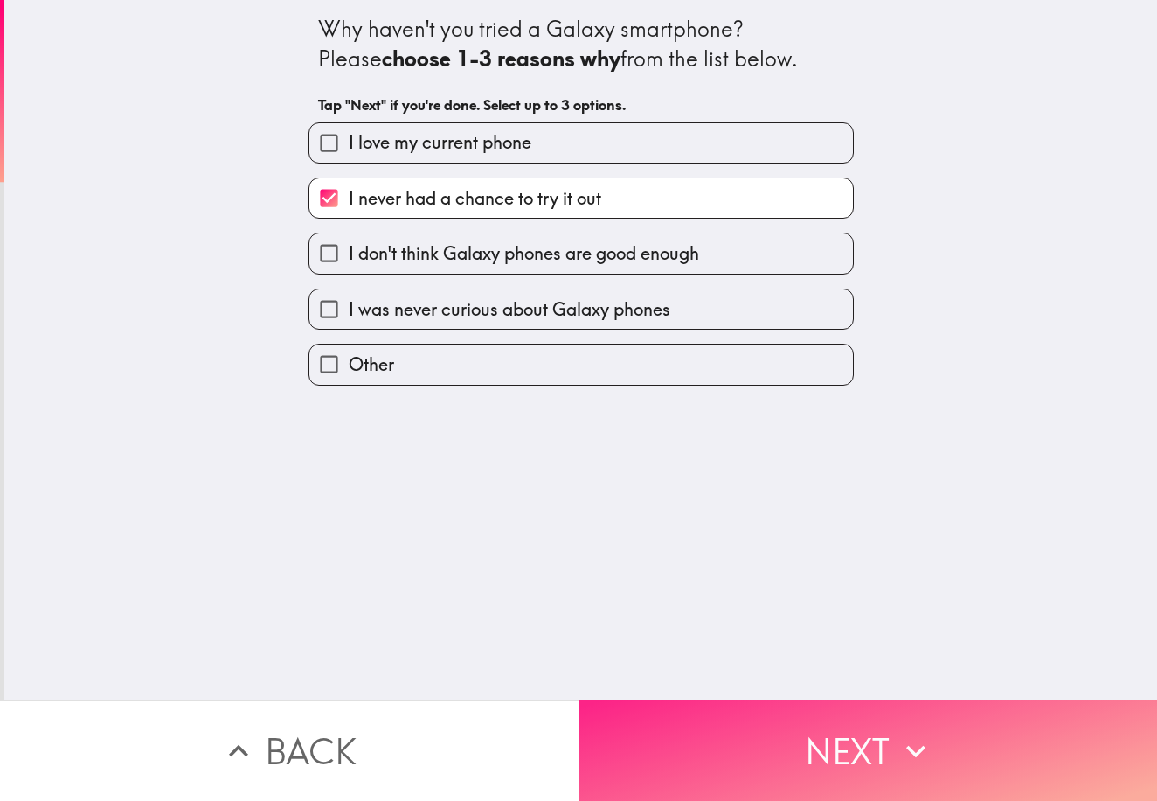
click at [929, 760] on icon "button" at bounding box center [916, 751] width 38 height 38
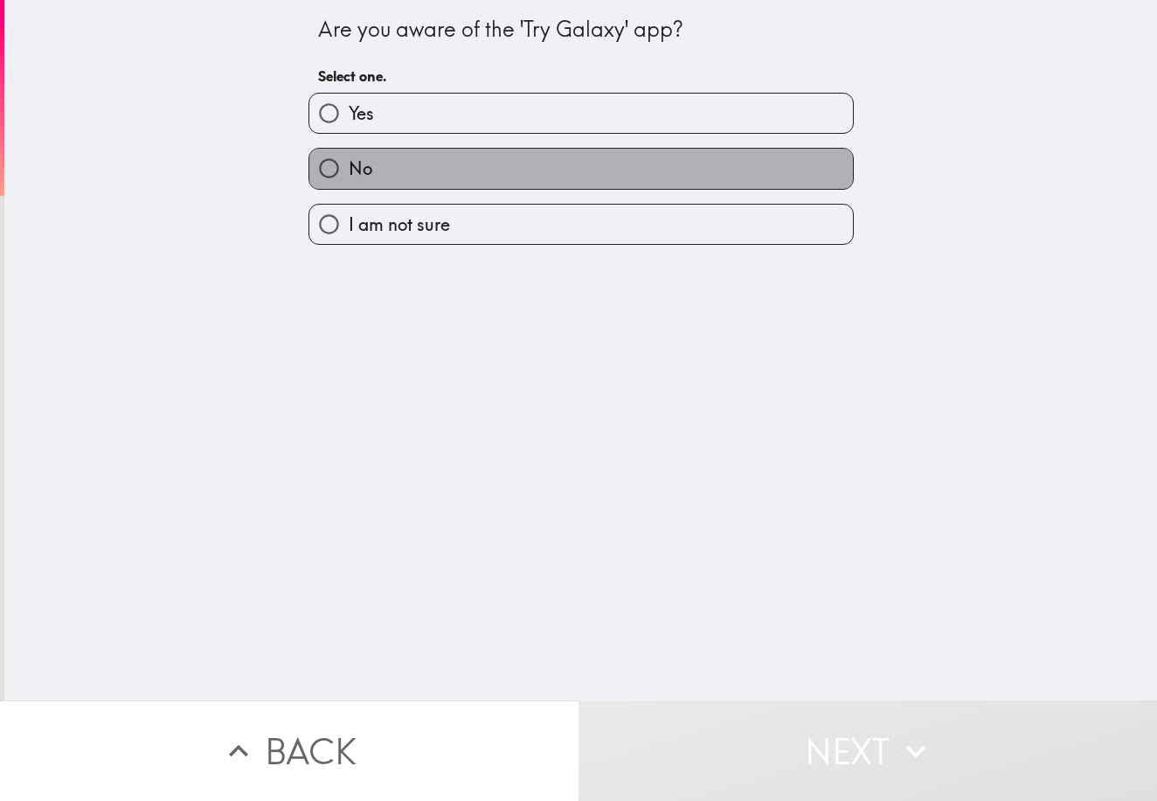
click at [615, 182] on label "No" at bounding box center [581, 168] width 544 height 39
click at [349, 182] on input "No" at bounding box center [328, 168] width 39 height 39
radio input "true"
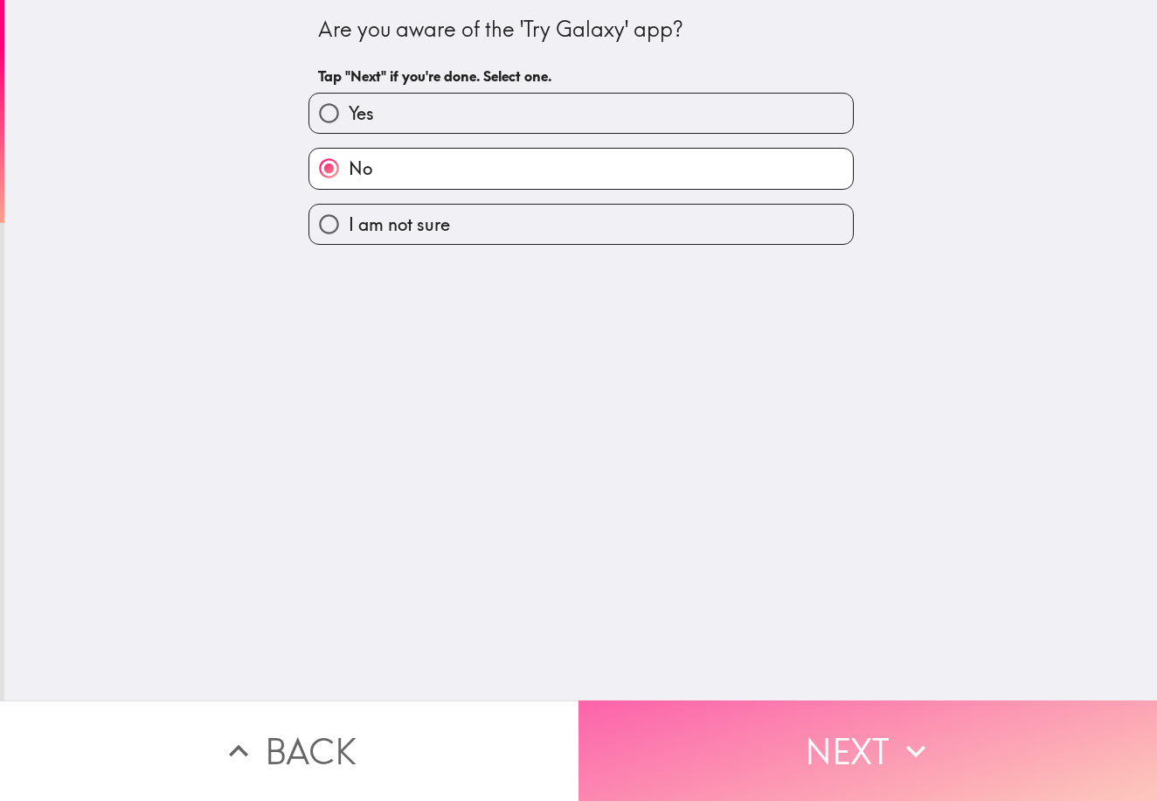
click at [902, 758] on icon "button" at bounding box center [916, 751] width 38 height 38
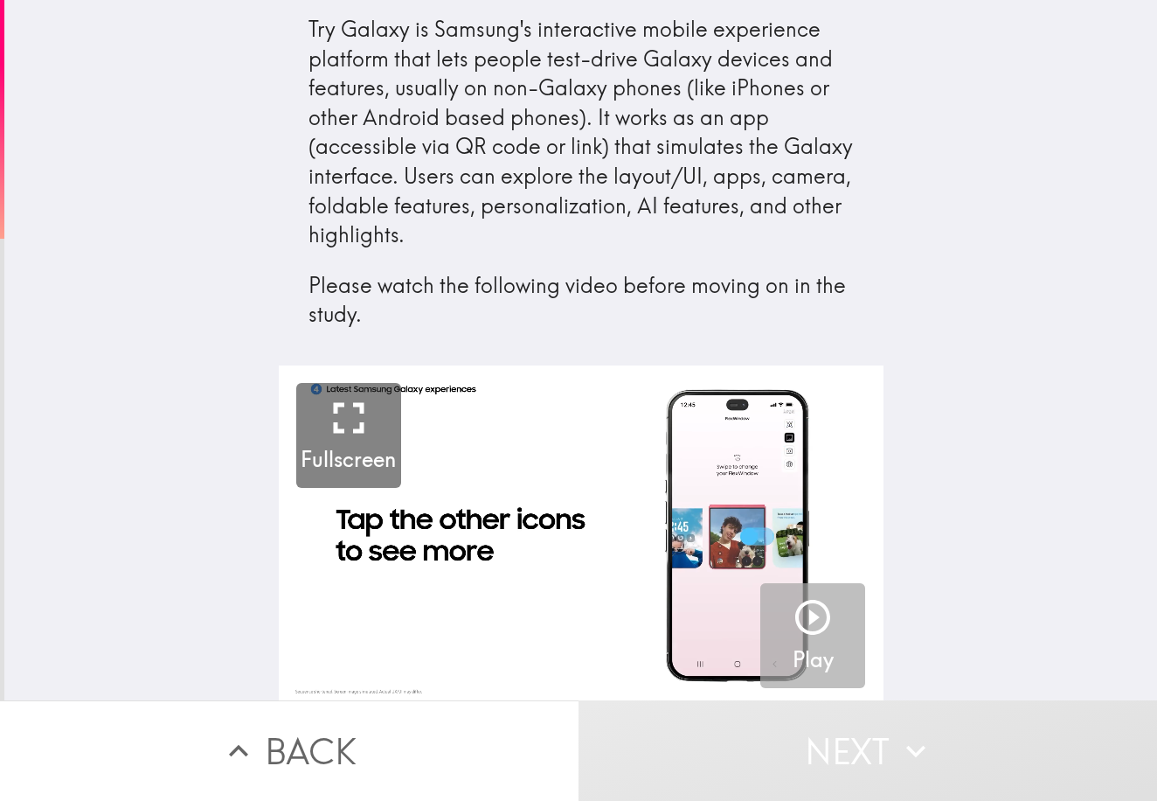
click at [816, 616] on icon "button" at bounding box center [813, 617] width 42 height 42
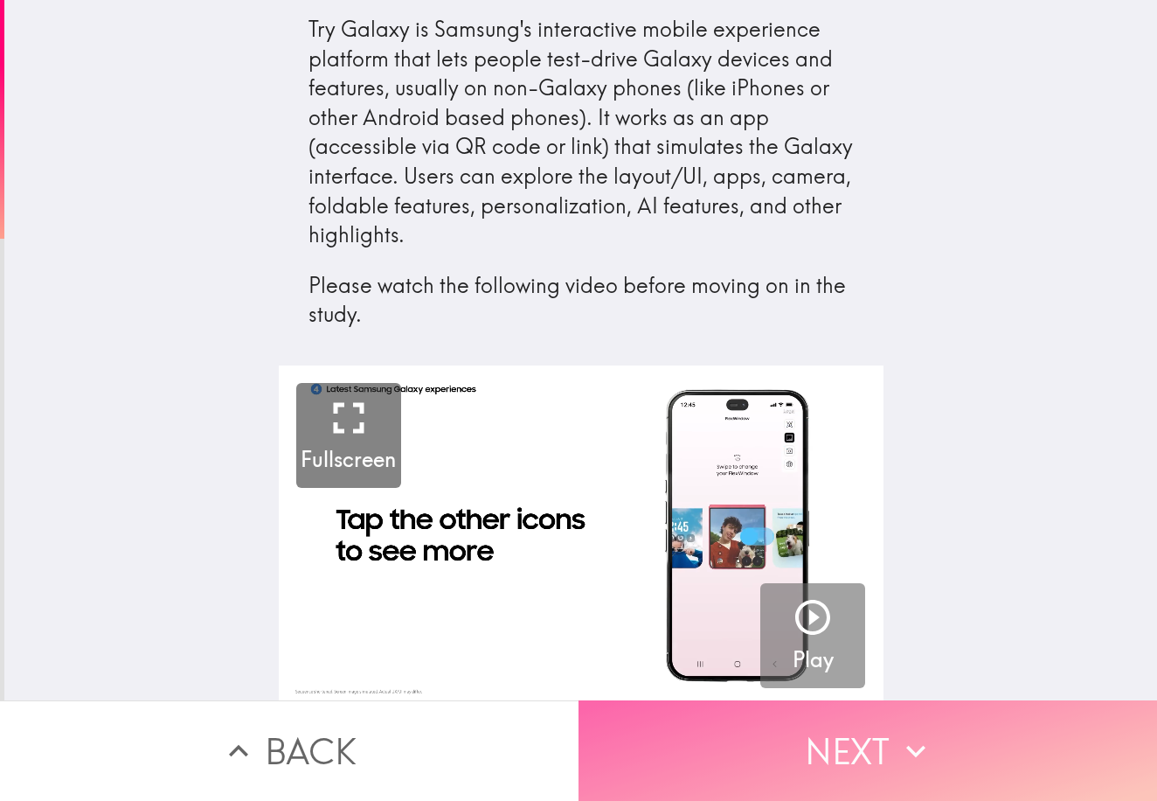
click at [935, 763] on button "Next" at bounding box center [868, 750] width 579 height 101
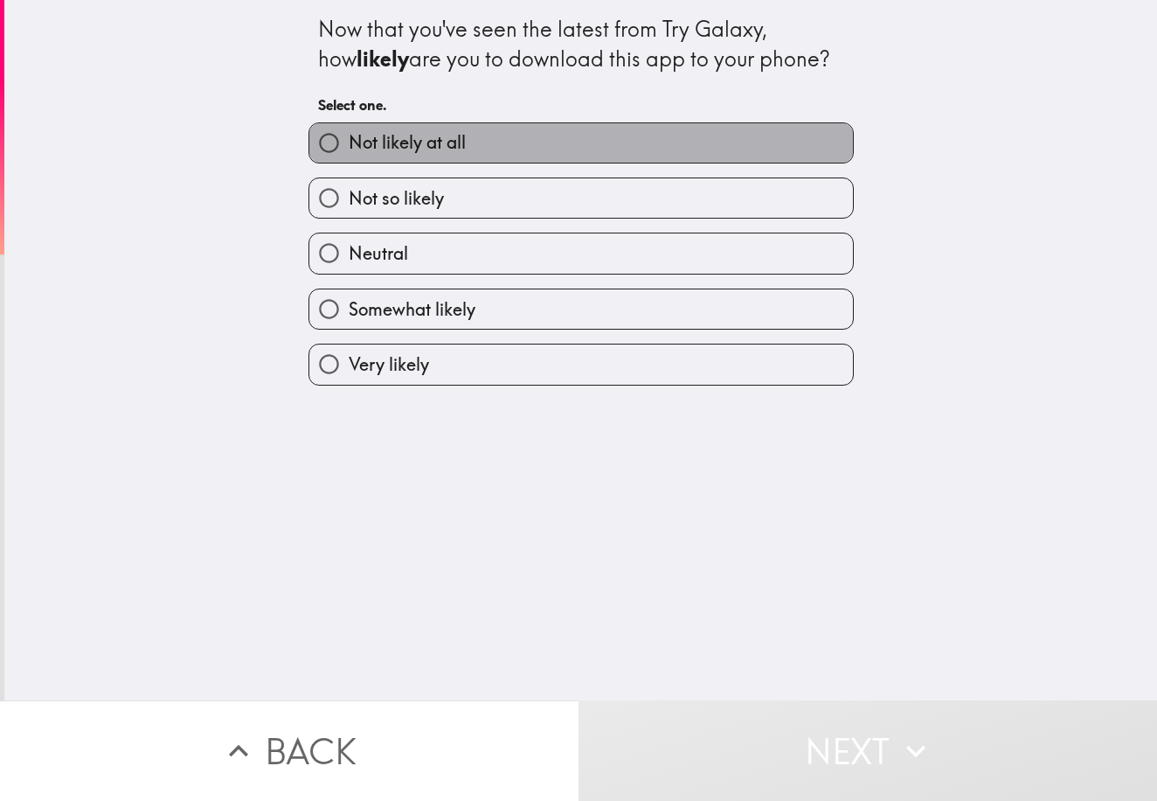
click at [586, 140] on label "Not likely at all" at bounding box center [581, 142] width 544 height 39
click at [349, 140] on input "Not likely at all" at bounding box center [328, 142] width 39 height 39
radio input "true"
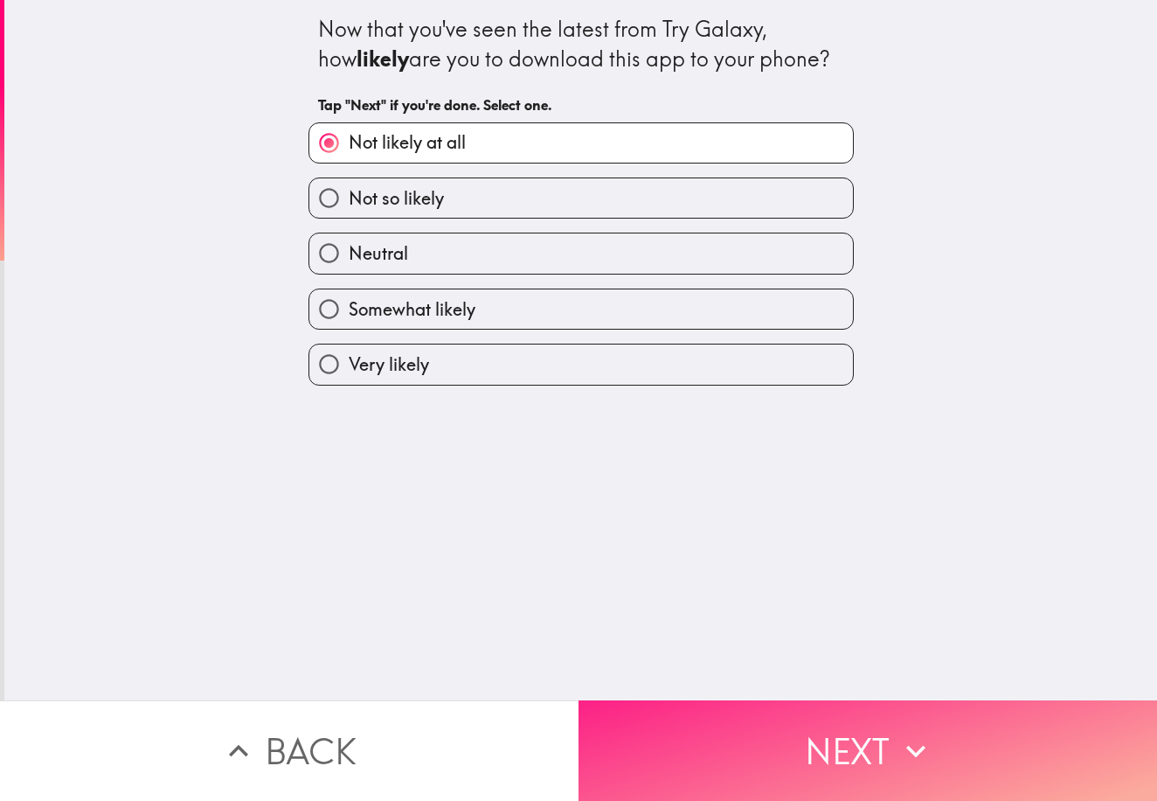
click at [871, 739] on button "Next" at bounding box center [868, 750] width 579 height 101
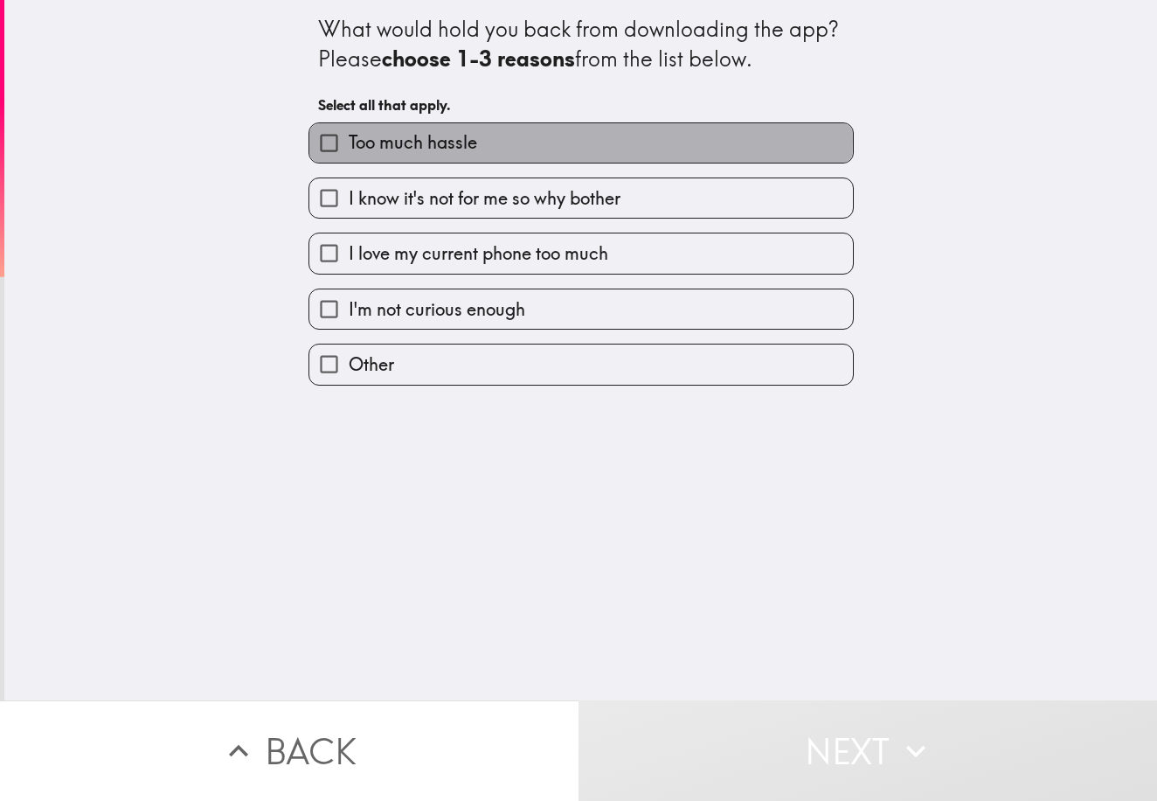
click at [441, 139] on span "Too much hassle" at bounding box center [413, 142] width 128 height 24
click at [349, 139] on input "Too much hassle" at bounding box center [328, 142] width 39 height 39
checkbox input "true"
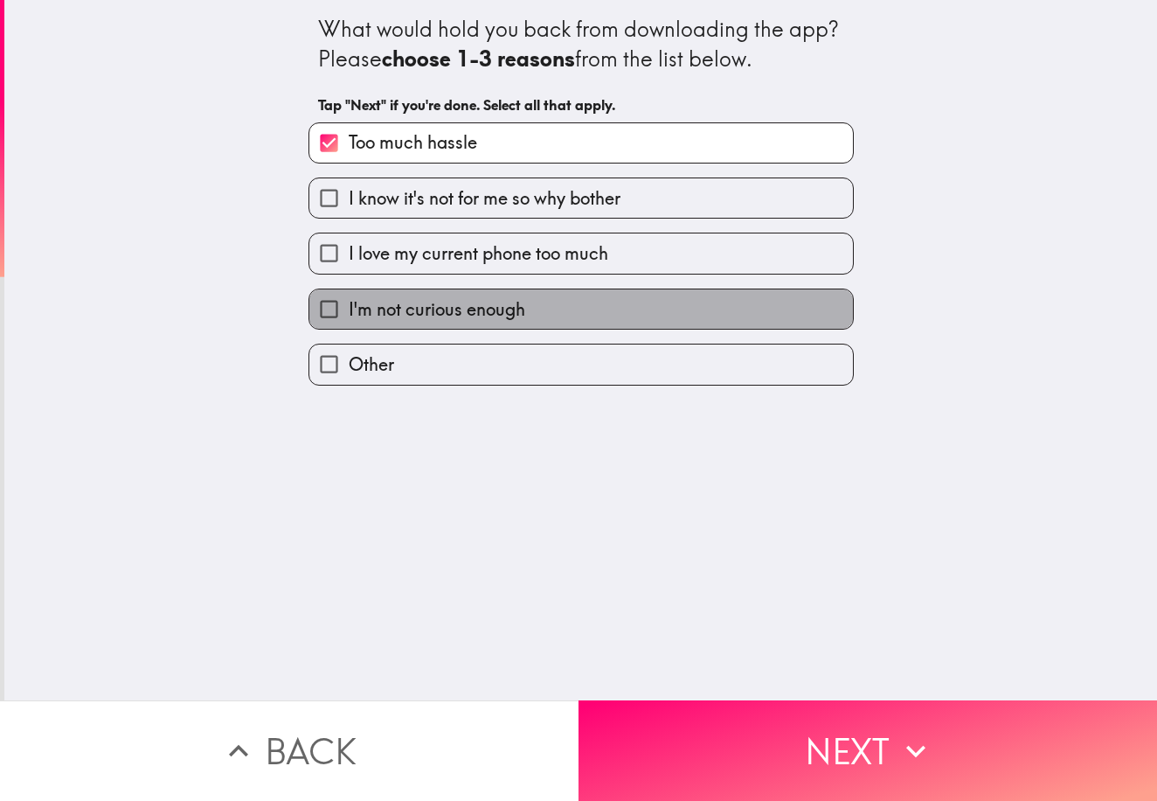
click at [491, 316] on span "I'm not curious enough" at bounding box center [437, 309] width 177 height 24
click at [349, 316] on input "I'm not curious enough" at bounding box center [328, 308] width 39 height 39
checkbox input "true"
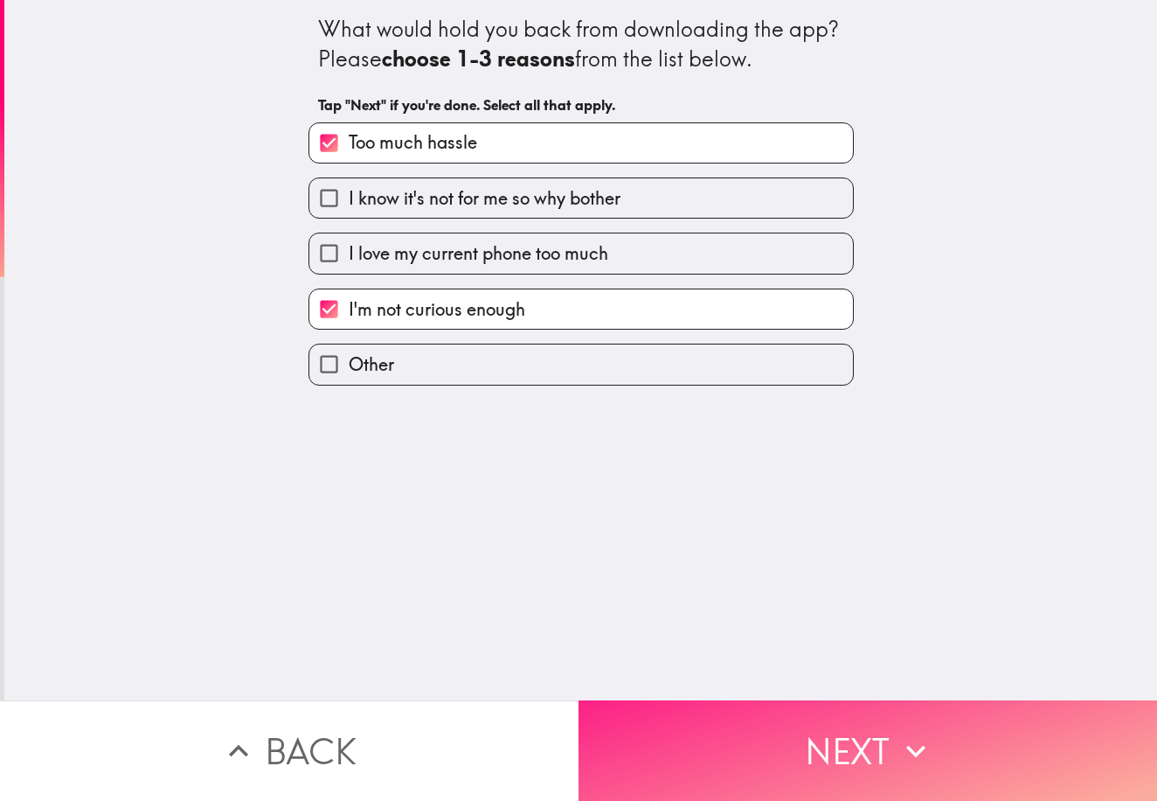
click at [869, 729] on button "Next" at bounding box center [868, 750] width 579 height 101
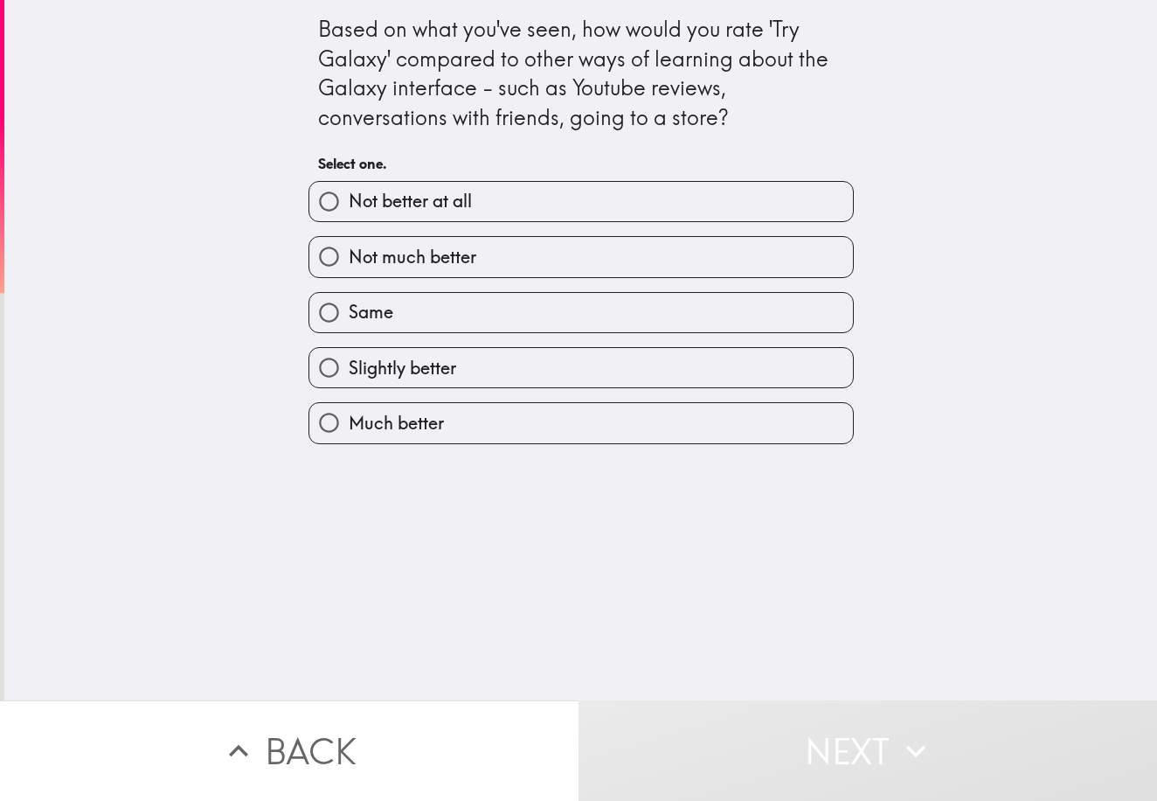
click at [675, 308] on label "Same" at bounding box center [581, 312] width 544 height 39
click at [349, 308] on input "Same" at bounding box center [328, 312] width 39 height 39
radio input "true"
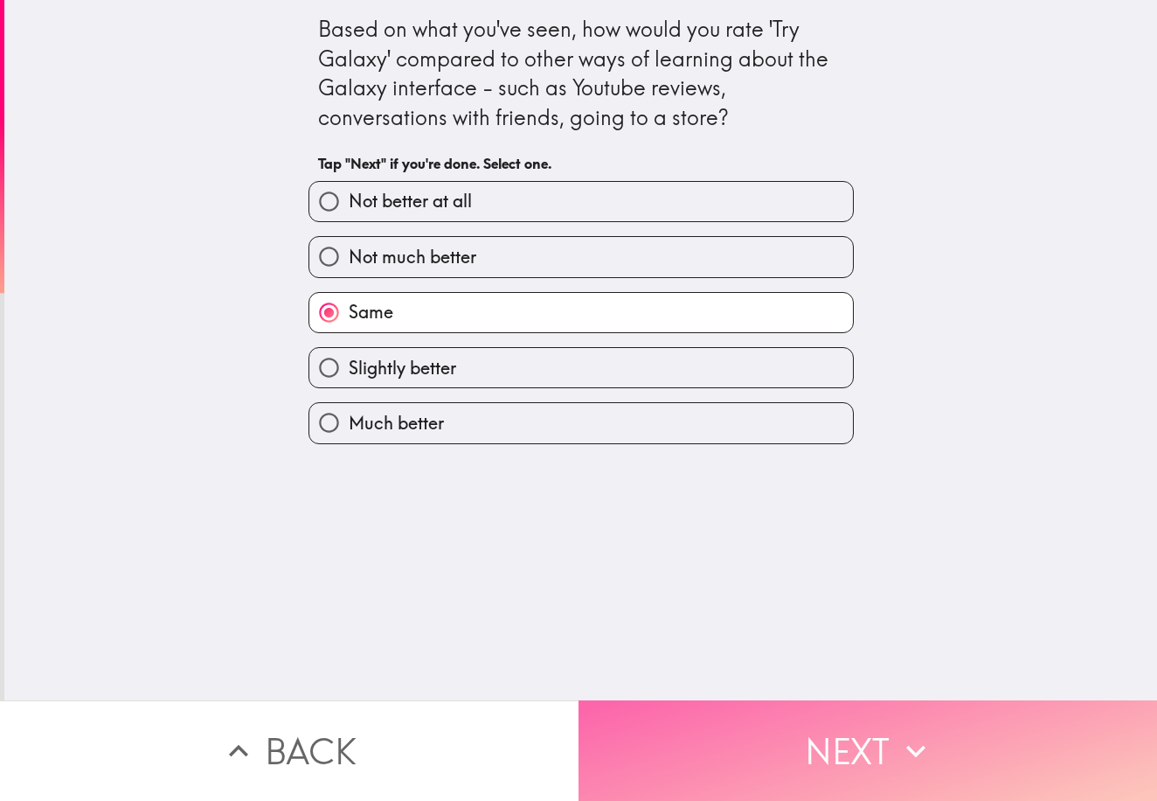
click at [885, 742] on button "Next" at bounding box center [868, 750] width 579 height 101
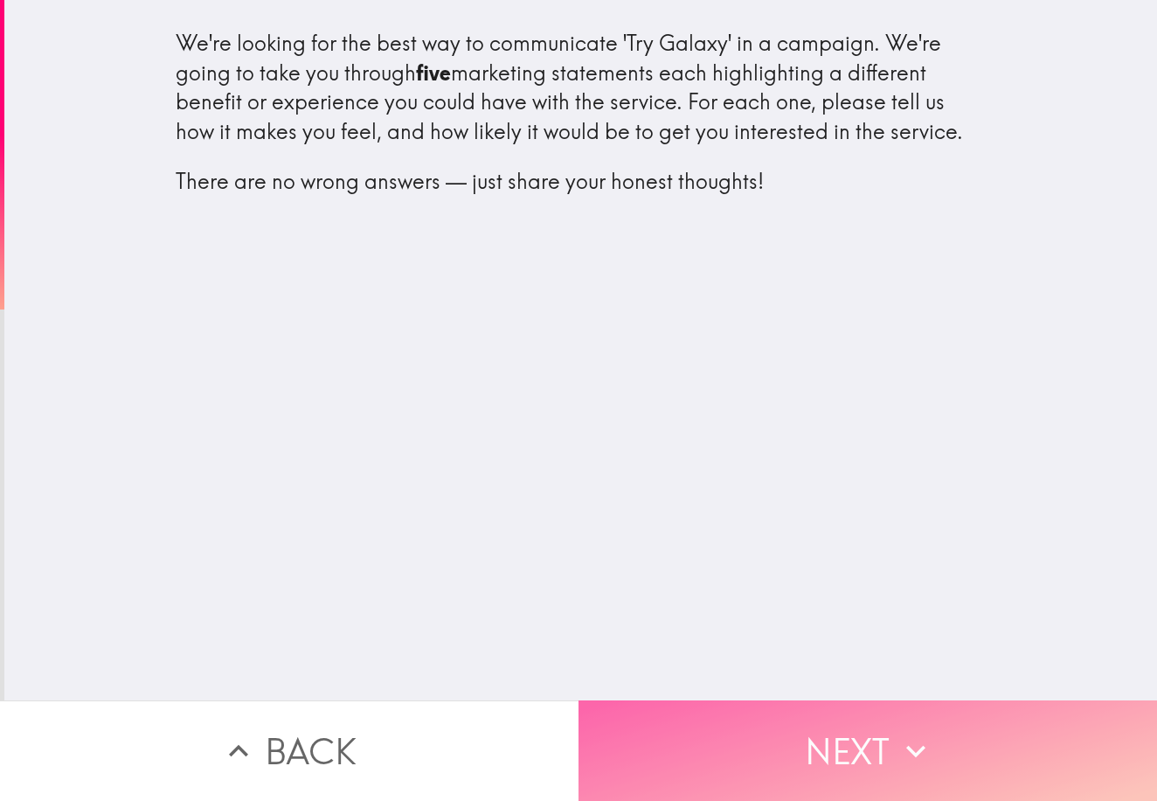
click at [866, 736] on button "Next" at bounding box center [868, 750] width 579 height 101
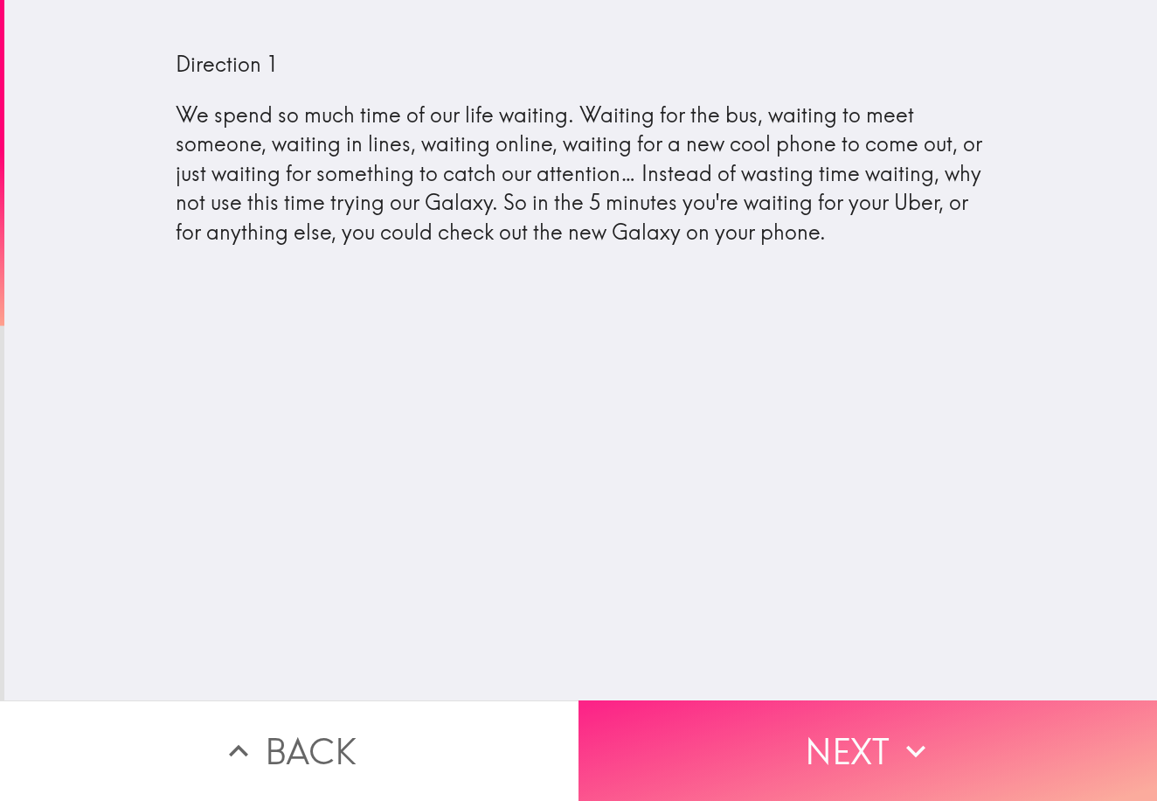
click at [911, 753] on icon "button" at bounding box center [916, 751] width 38 height 38
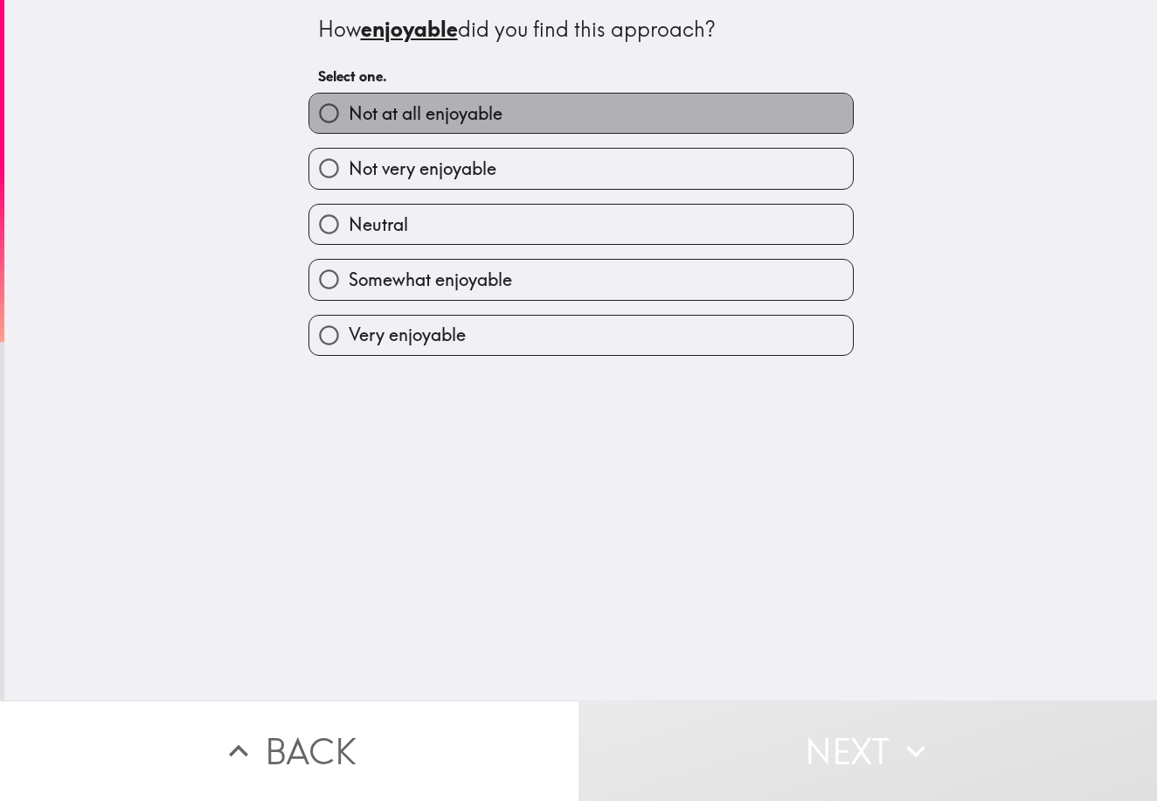
click at [614, 94] on label "Not at all enjoyable" at bounding box center [581, 113] width 544 height 39
click at [349, 94] on input "Not at all enjoyable" at bounding box center [328, 113] width 39 height 39
radio input "true"
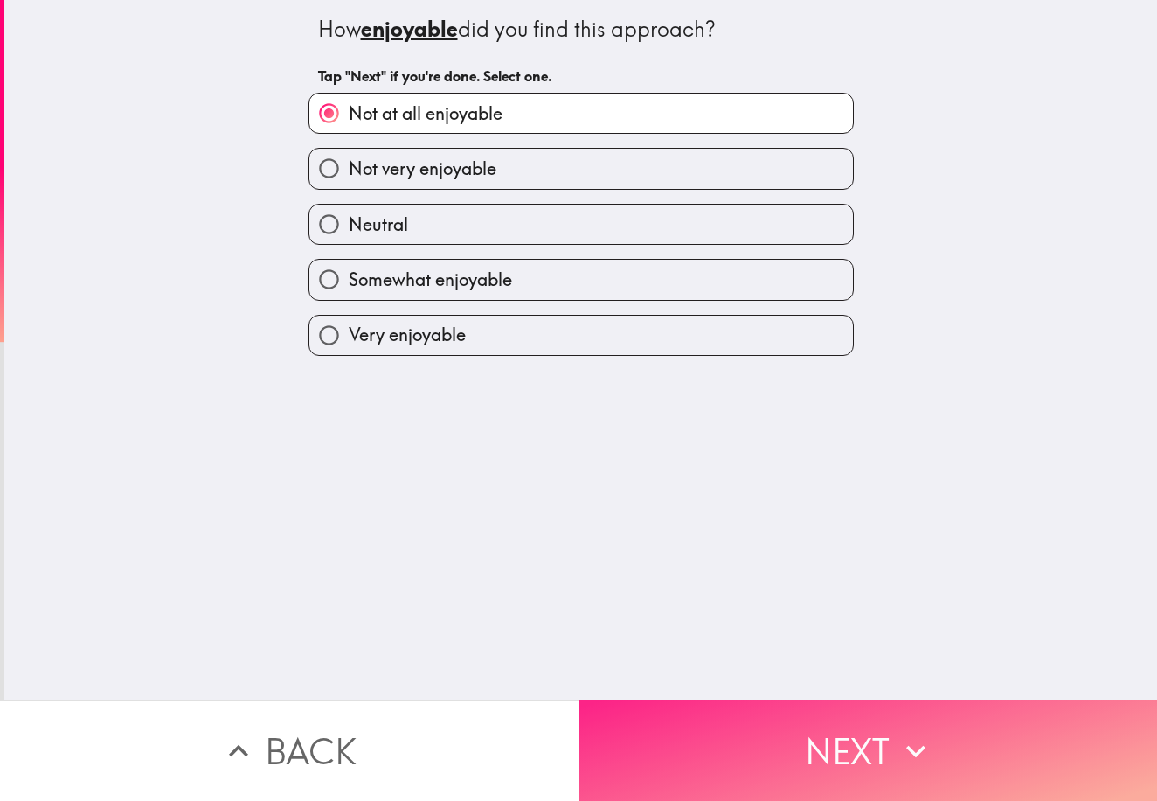
click at [850, 732] on button "Next" at bounding box center [868, 750] width 579 height 101
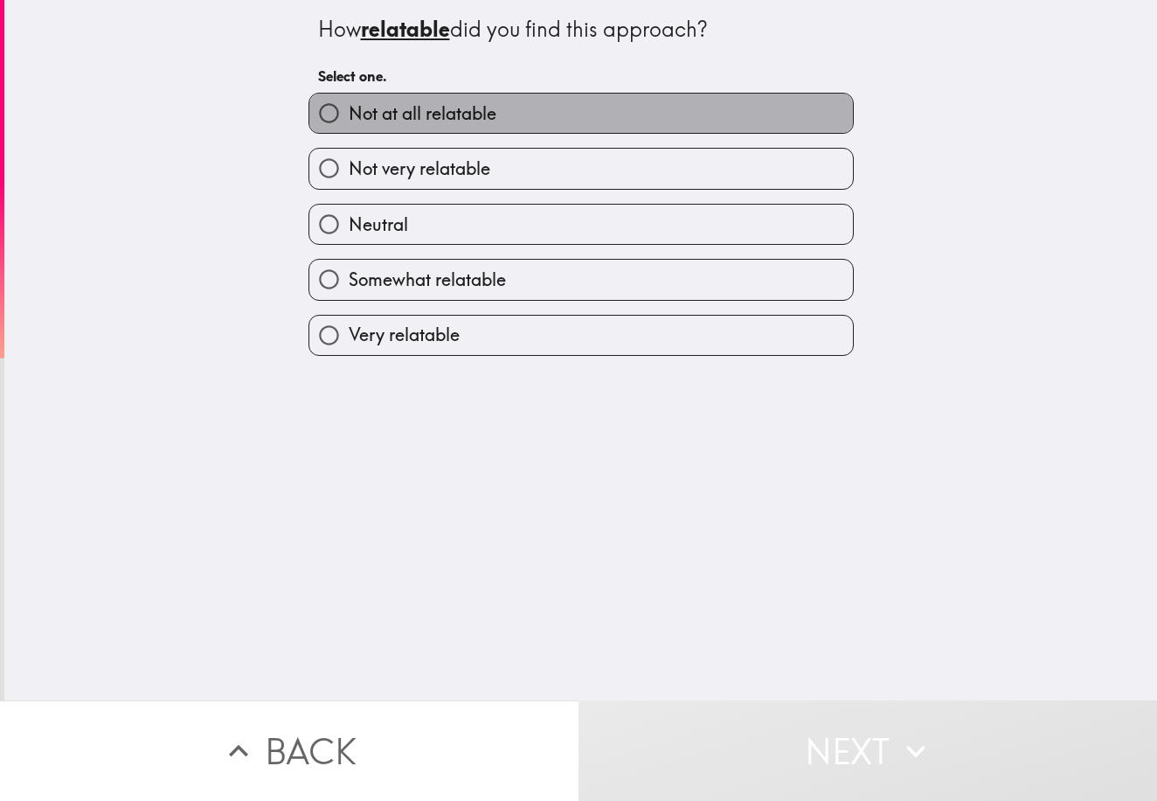
click at [616, 122] on label "Not at all relatable" at bounding box center [581, 113] width 544 height 39
click at [349, 122] on input "Not at all relatable" at bounding box center [328, 113] width 39 height 39
radio input "true"
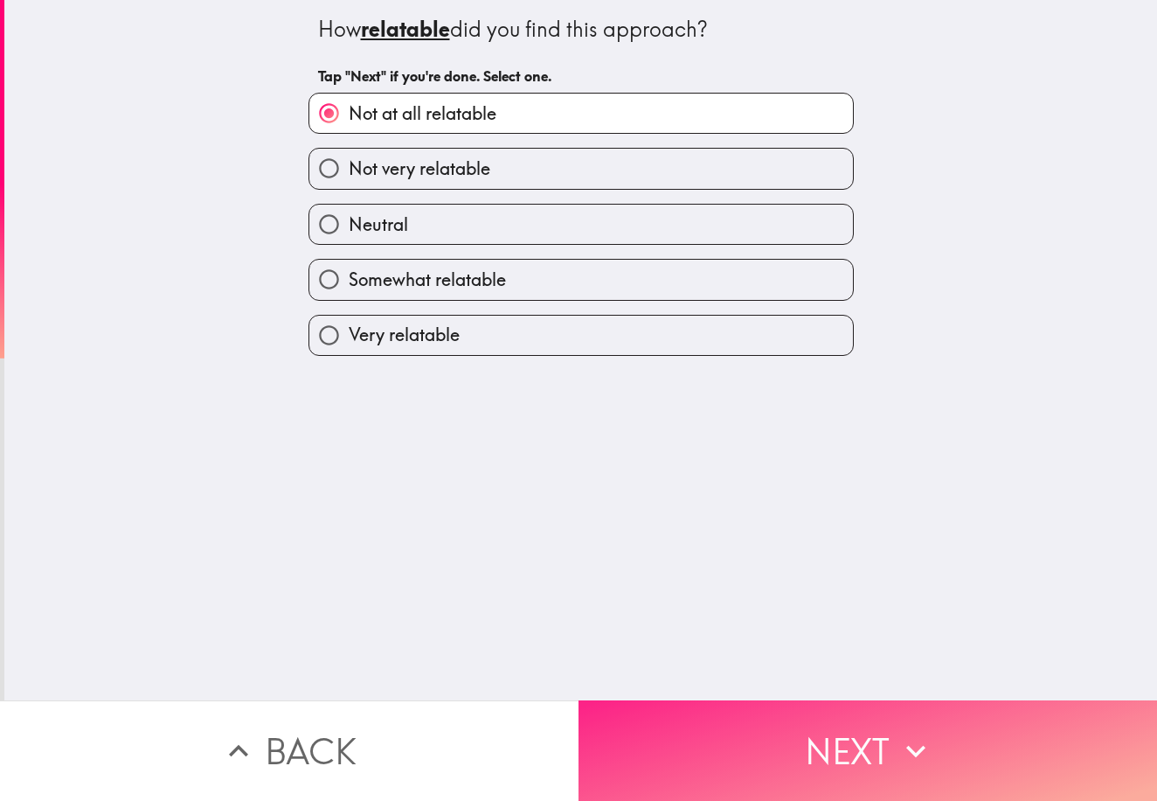
click at [860, 732] on button "Next" at bounding box center [868, 750] width 579 height 101
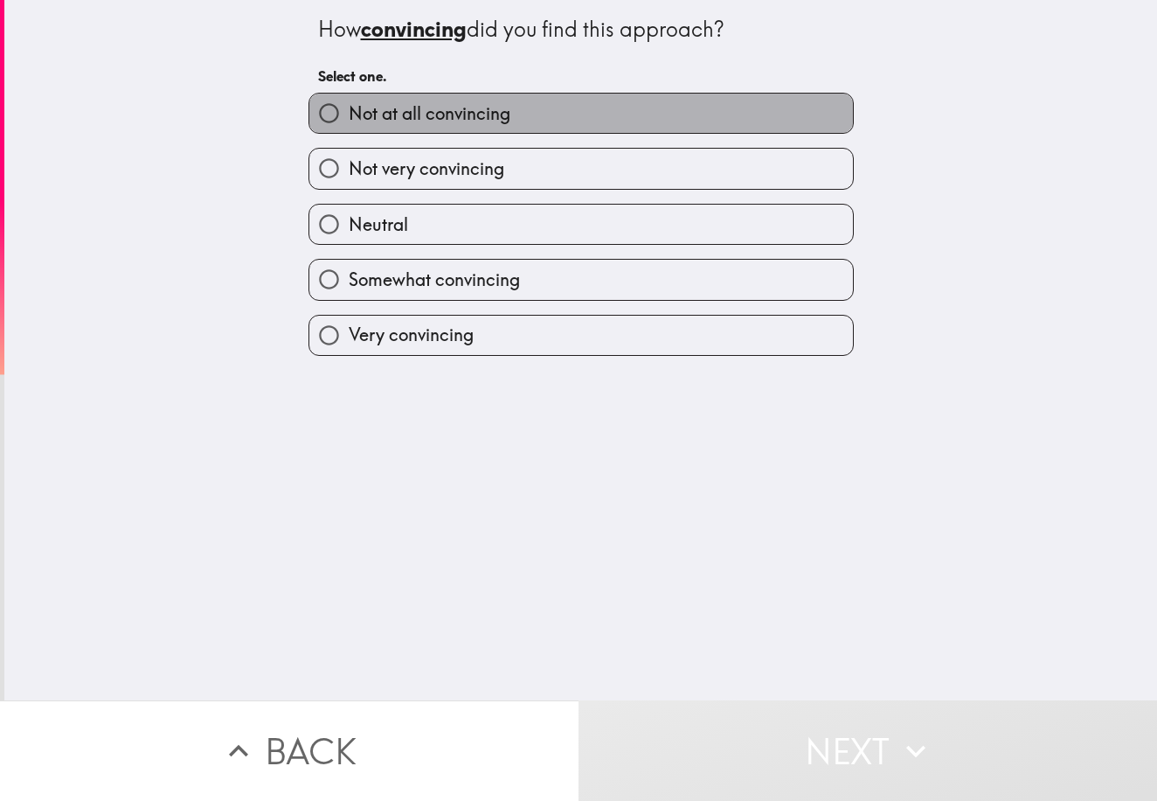
click at [641, 115] on label "Not at all convincing" at bounding box center [581, 113] width 544 height 39
click at [349, 115] on input "Not at all convincing" at bounding box center [328, 113] width 39 height 39
radio input "true"
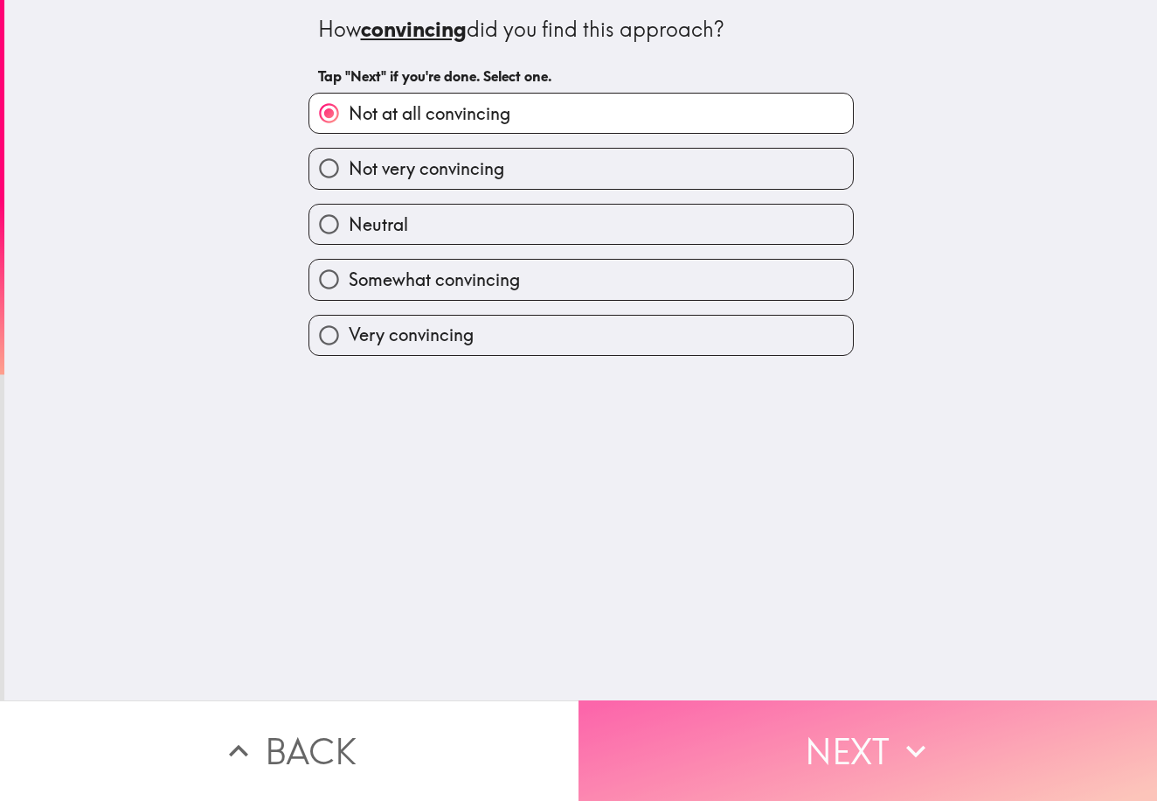
click at [866, 748] on button "Next" at bounding box center [868, 750] width 579 height 101
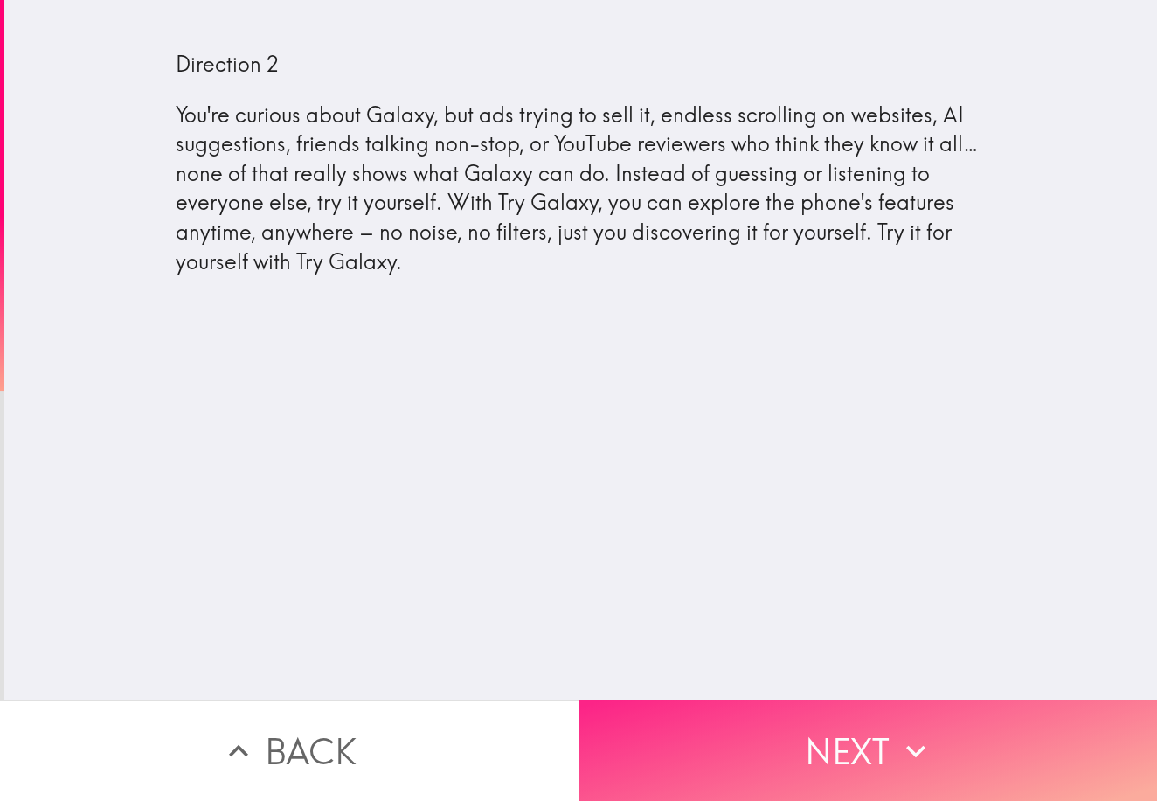
click at [878, 750] on button "Next" at bounding box center [868, 750] width 579 height 101
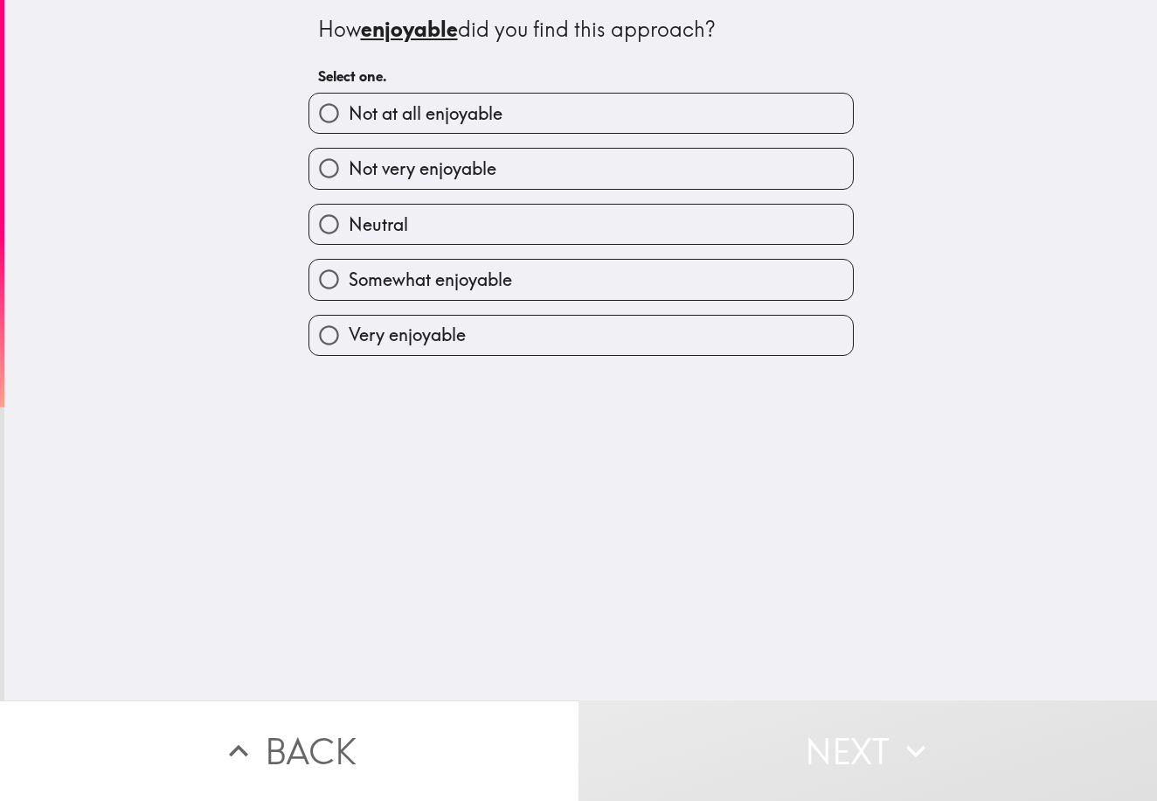
click at [621, 172] on label "Not very enjoyable" at bounding box center [581, 168] width 544 height 39
click at [349, 172] on input "Not very enjoyable" at bounding box center [328, 168] width 39 height 39
radio input "true"
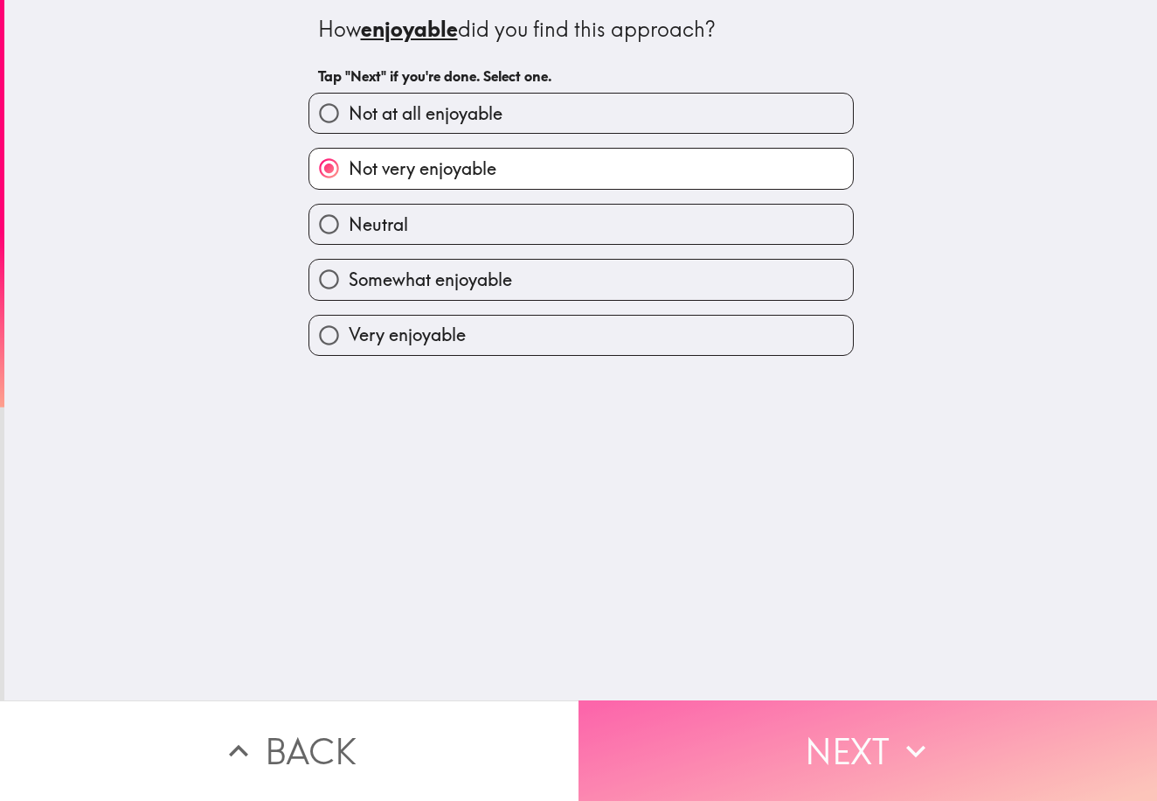
click at [856, 752] on button "Next" at bounding box center [868, 750] width 579 height 101
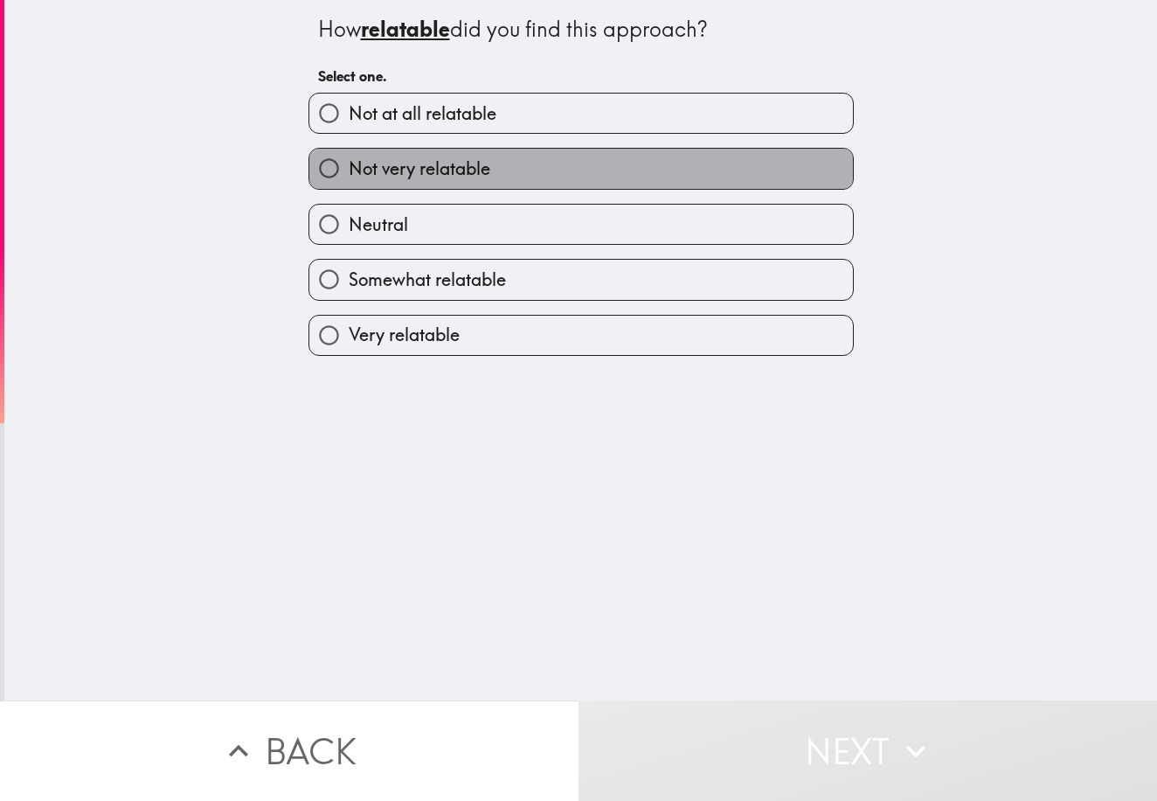
drag, startPoint x: 567, startPoint y: 160, endPoint x: 583, endPoint y: 191, distance: 35.2
click at [566, 161] on label "Not very relatable" at bounding box center [581, 168] width 544 height 39
click at [349, 161] on input "Not very relatable" at bounding box center [328, 168] width 39 height 39
radio input "true"
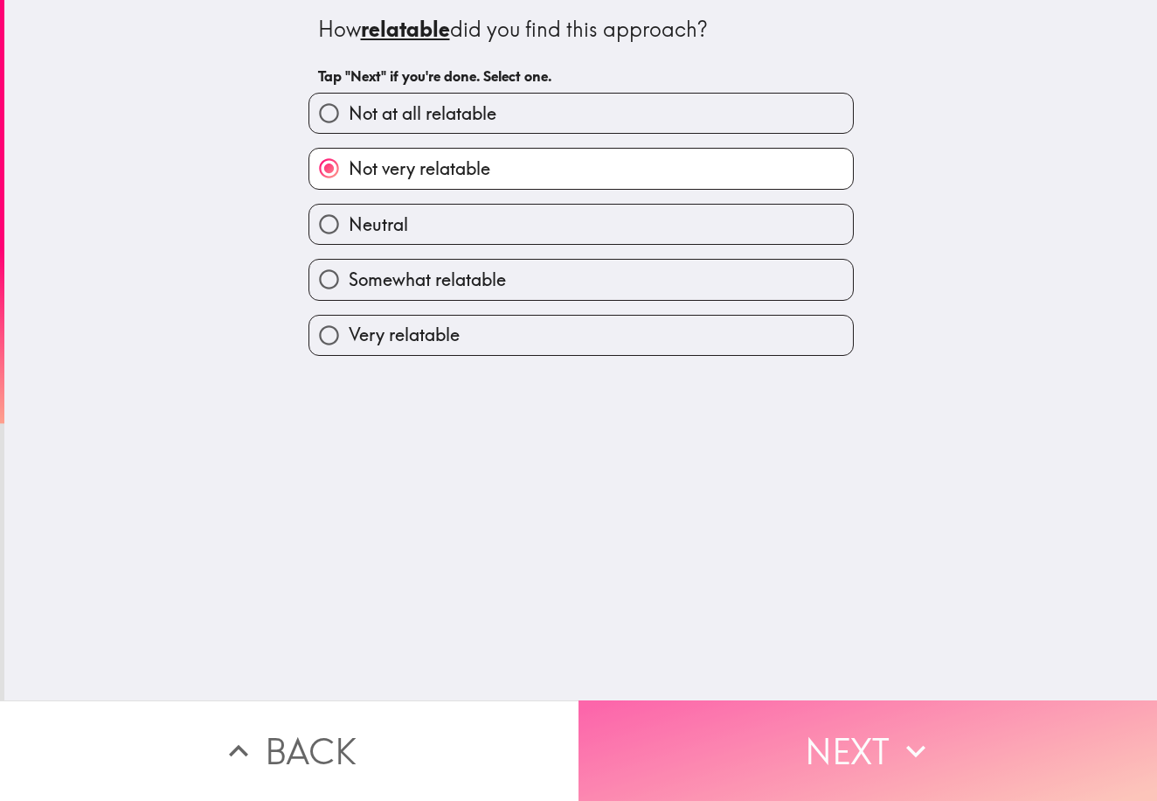
click at [843, 738] on button "Next" at bounding box center [868, 750] width 579 height 101
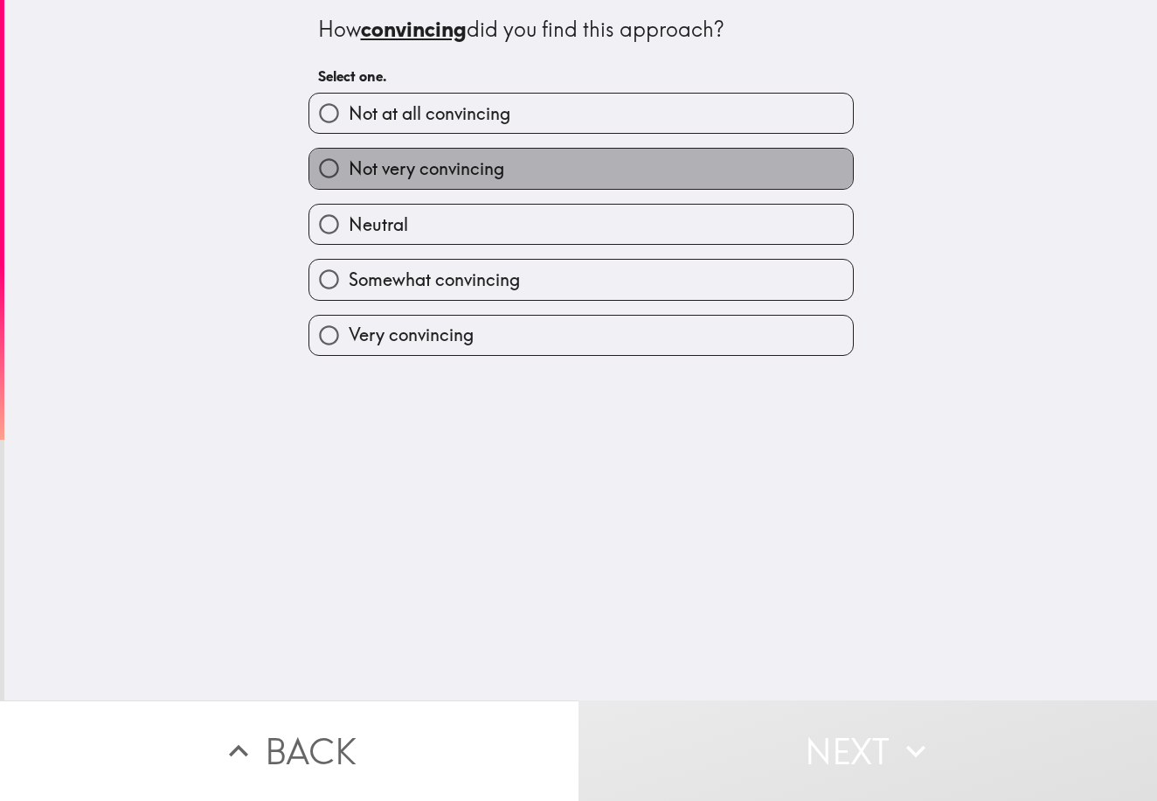
click at [637, 177] on label "Not very convincing" at bounding box center [581, 168] width 544 height 39
click at [349, 177] on input "Not very convincing" at bounding box center [328, 168] width 39 height 39
radio input "true"
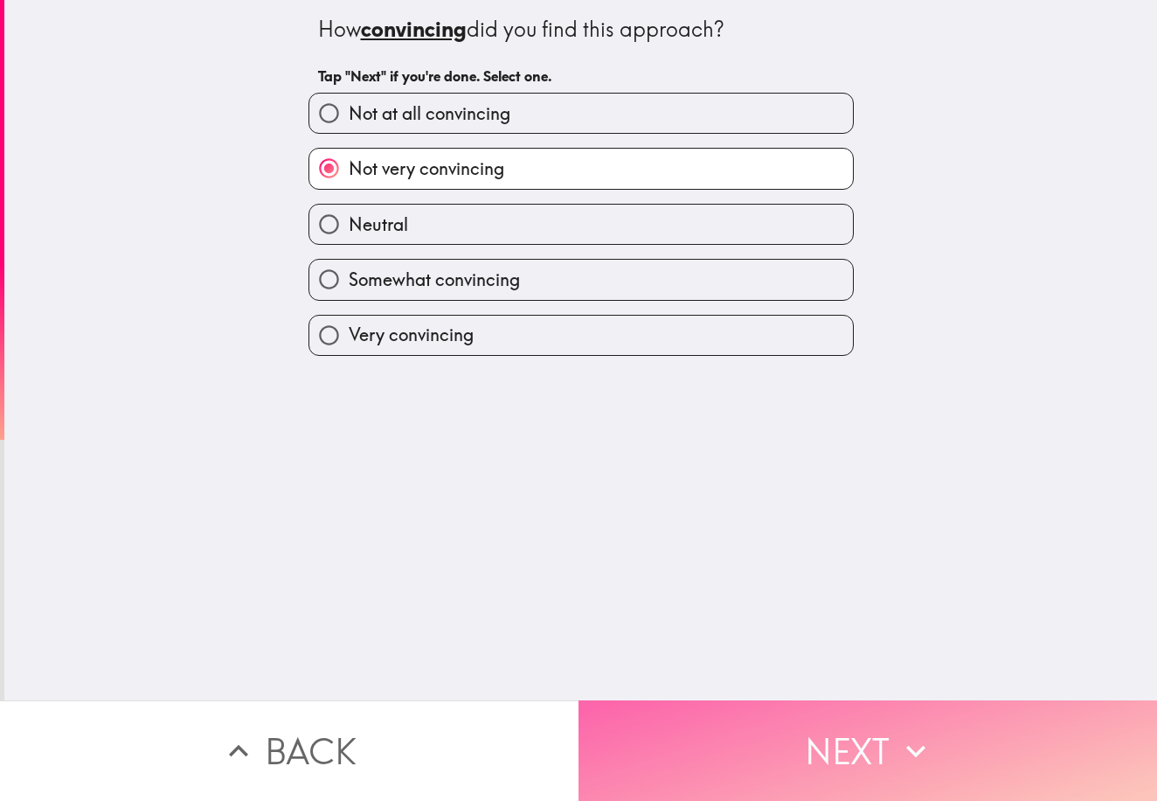
click at [878, 726] on button "Next" at bounding box center [868, 750] width 579 height 101
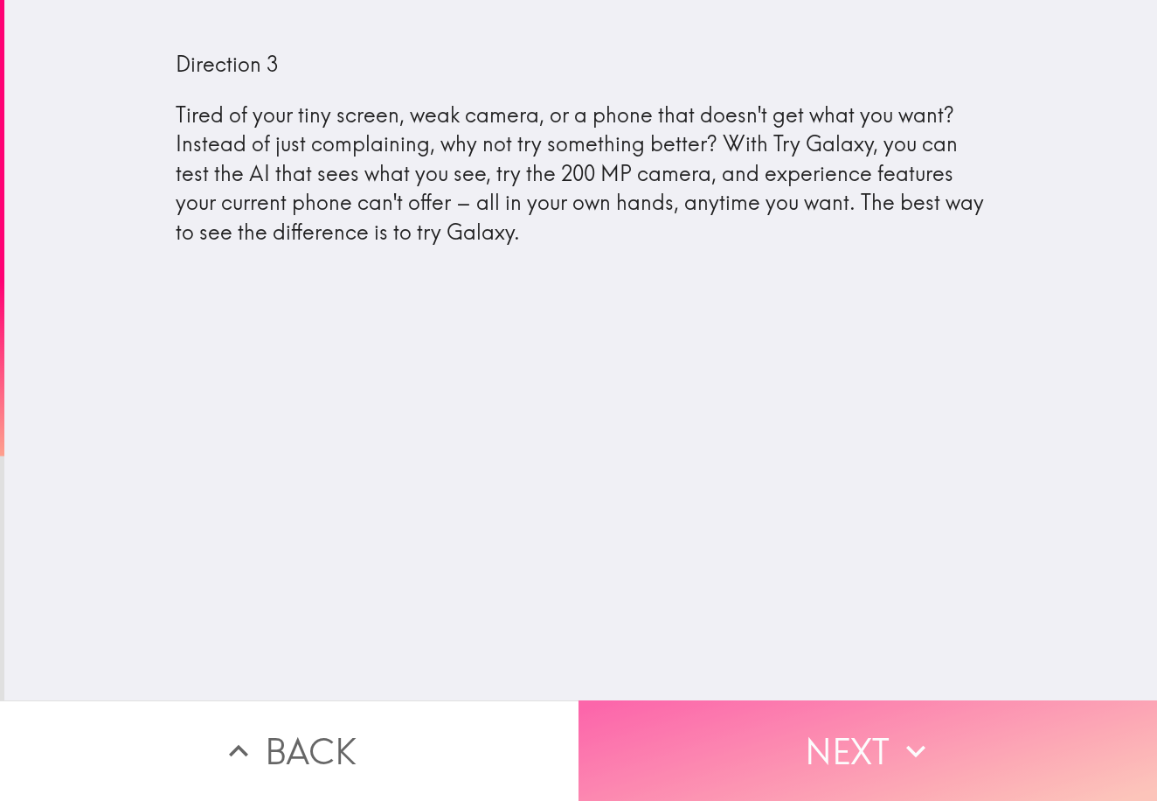
click at [917, 761] on icon "button" at bounding box center [916, 751] width 38 height 38
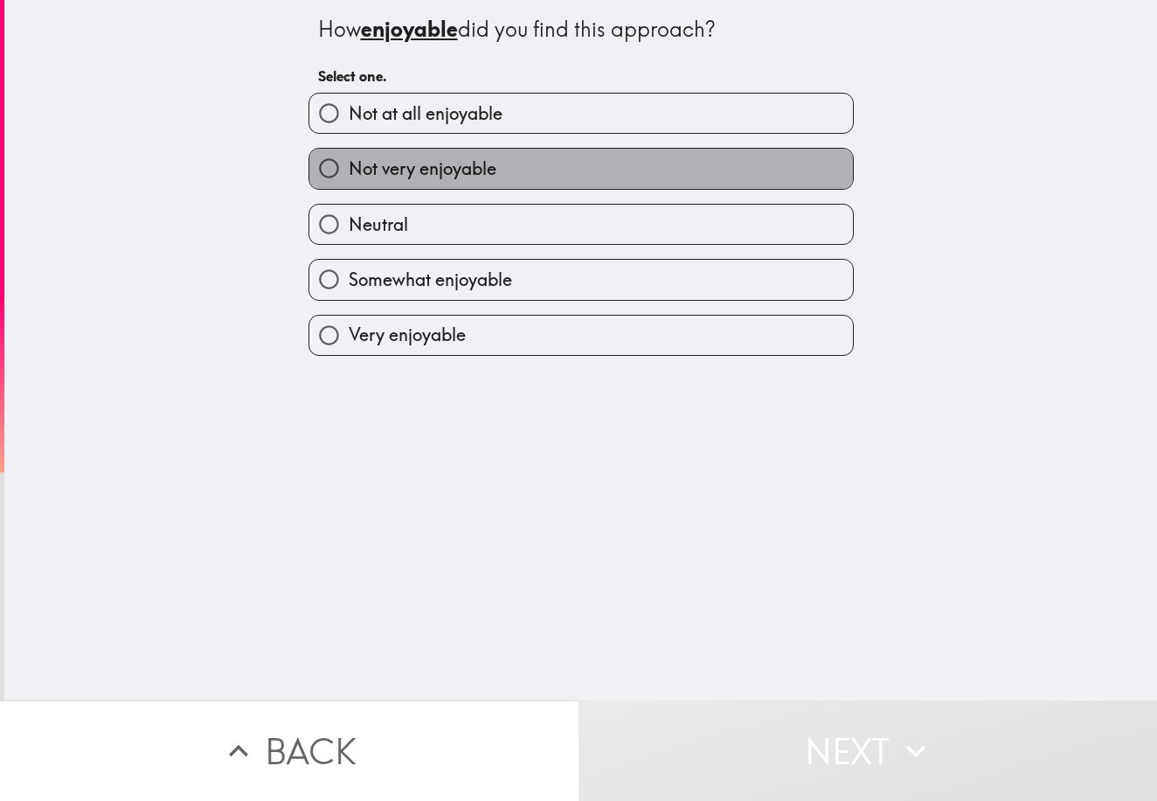
click at [684, 180] on label "Not very enjoyable" at bounding box center [581, 168] width 544 height 39
click at [349, 180] on input "Not very enjoyable" at bounding box center [328, 168] width 39 height 39
radio input "true"
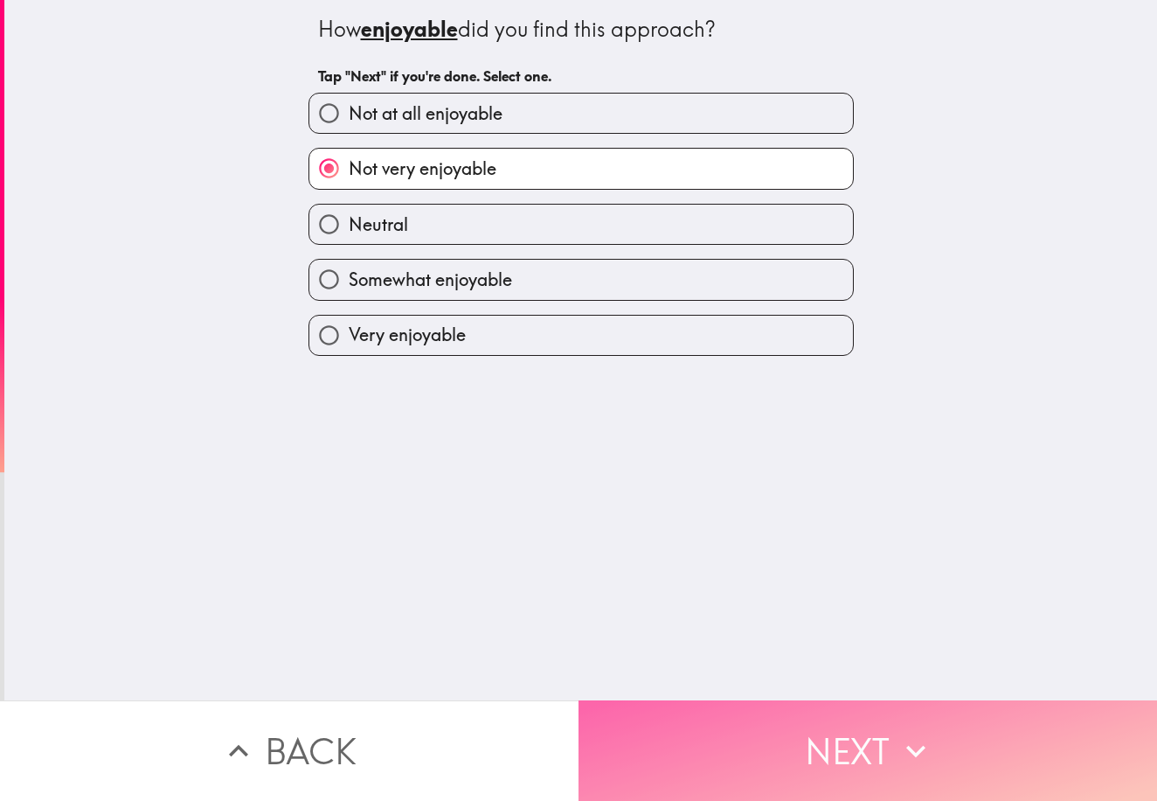
click at [901, 765] on icon "button" at bounding box center [916, 751] width 38 height 38
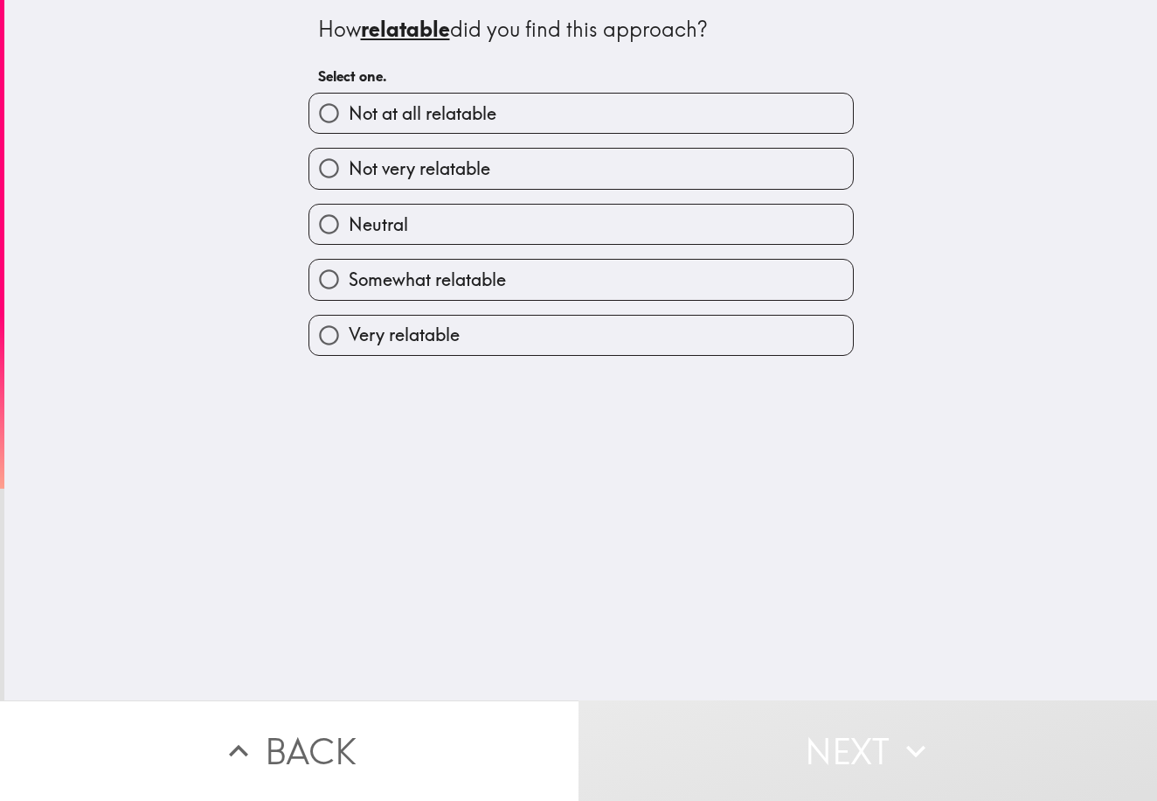
click at [615, 145] on div "Not very relatable" at bounding box center [574, 161] width 559 height 55
click at [619, 154] on label "Not very relatable" at bounding box center [581, 168] width 544 height 39
click at [349, 154] on input "Not very relatable" at bounding box center [328, 168] width 39 height 39
radio input "true"
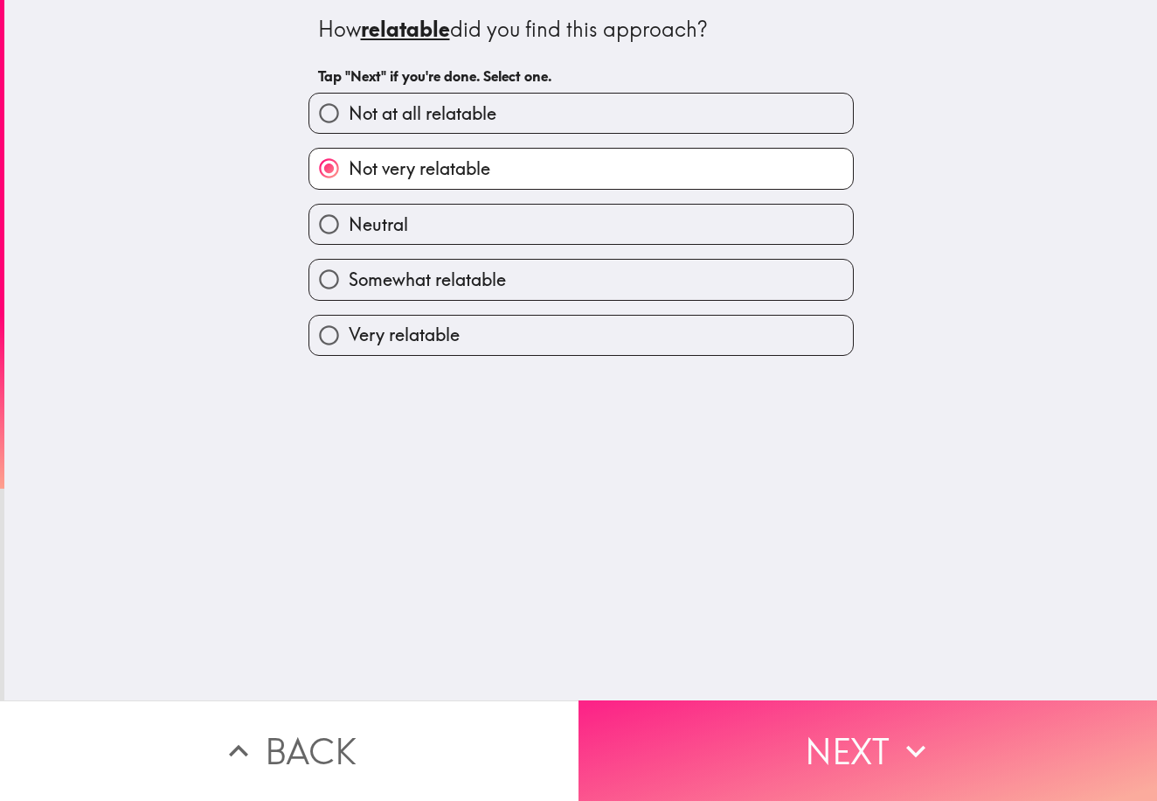
click at [879, 745] on button "Next" at bounding box center [868, 750] width 579 height 101
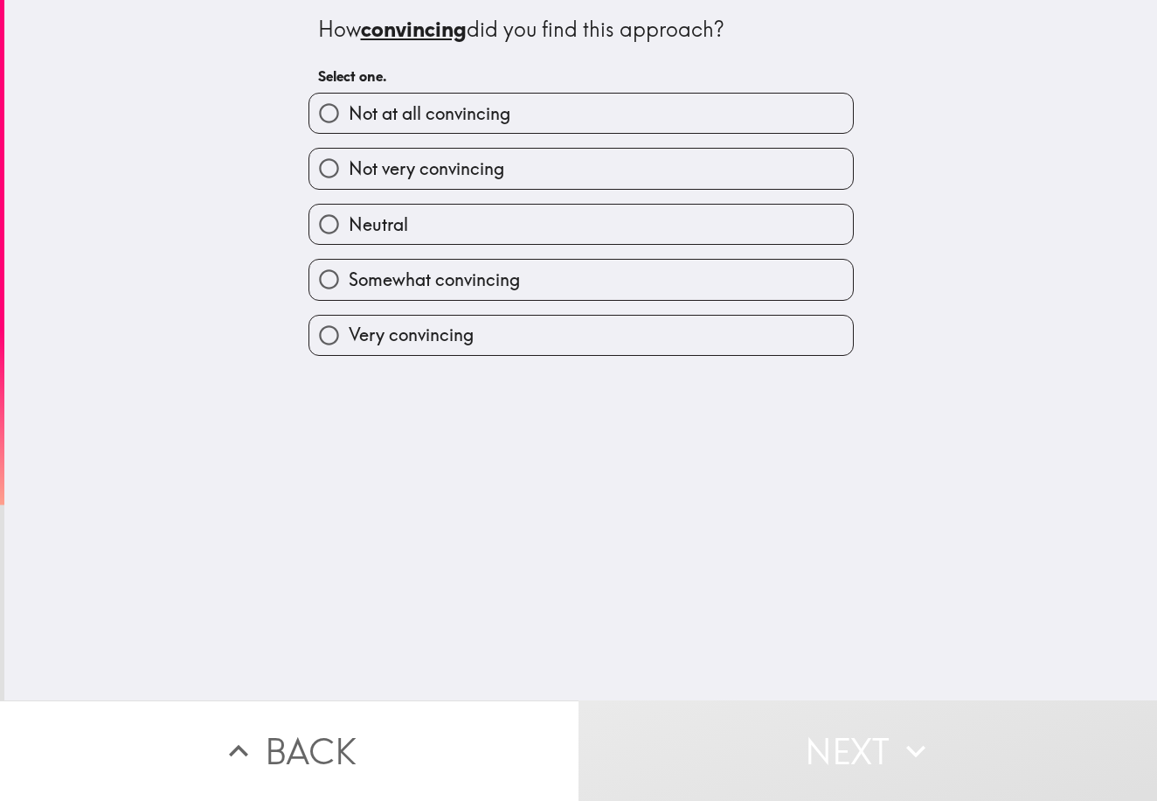
click at [607, 178] on label "Not very convincing" at bounding box center [581, 168] width 544 height 39
click at [349, 178] on input "Not very convincing" at bounding box center [328, 168] width 39 height 39
radio input "true"
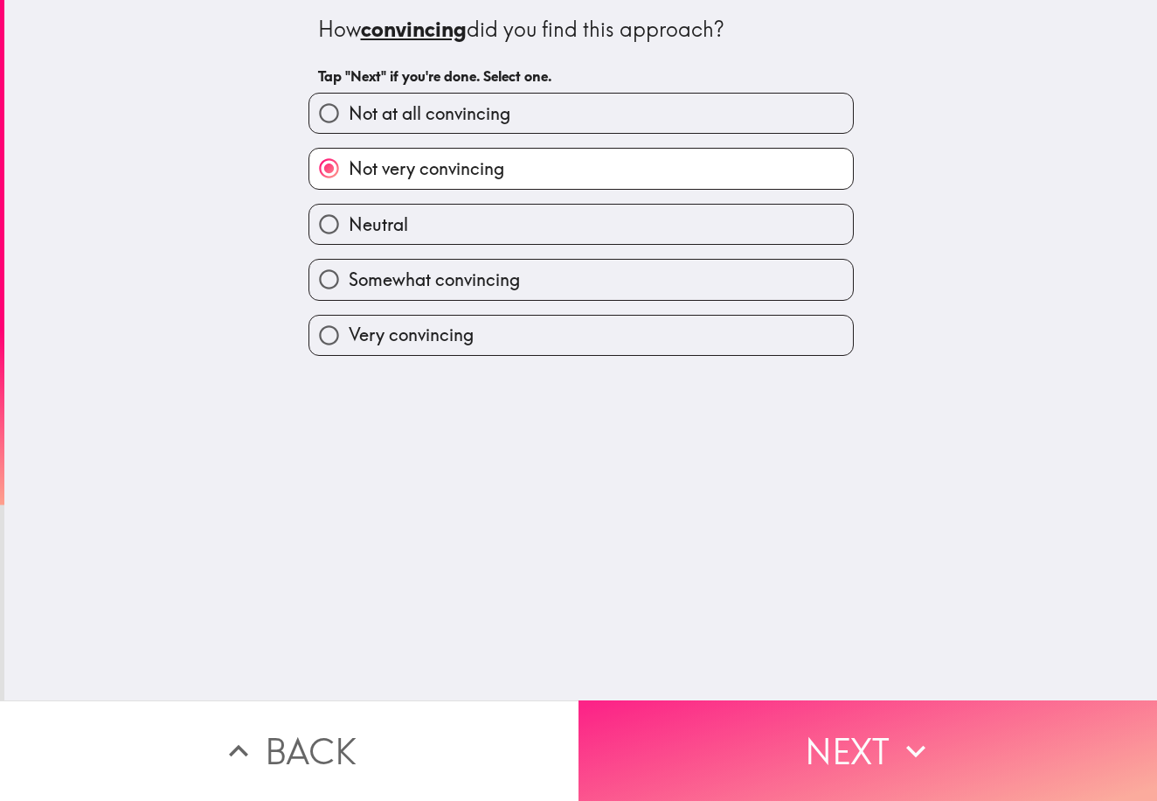
click at [895, 732] on button "Next" at bounding box center [868, 750] width 579 height 101
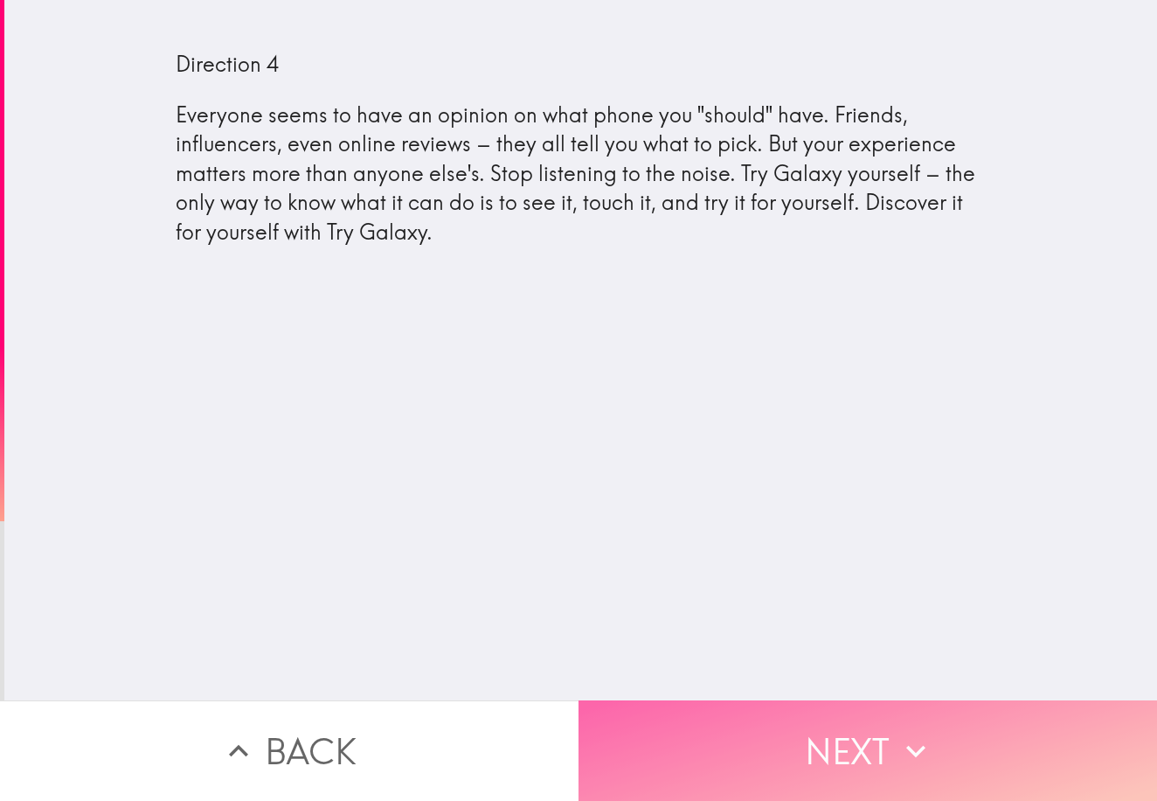
click at [961, 730] on button "Next" at bounding box center [868, 750] width 579 height 101
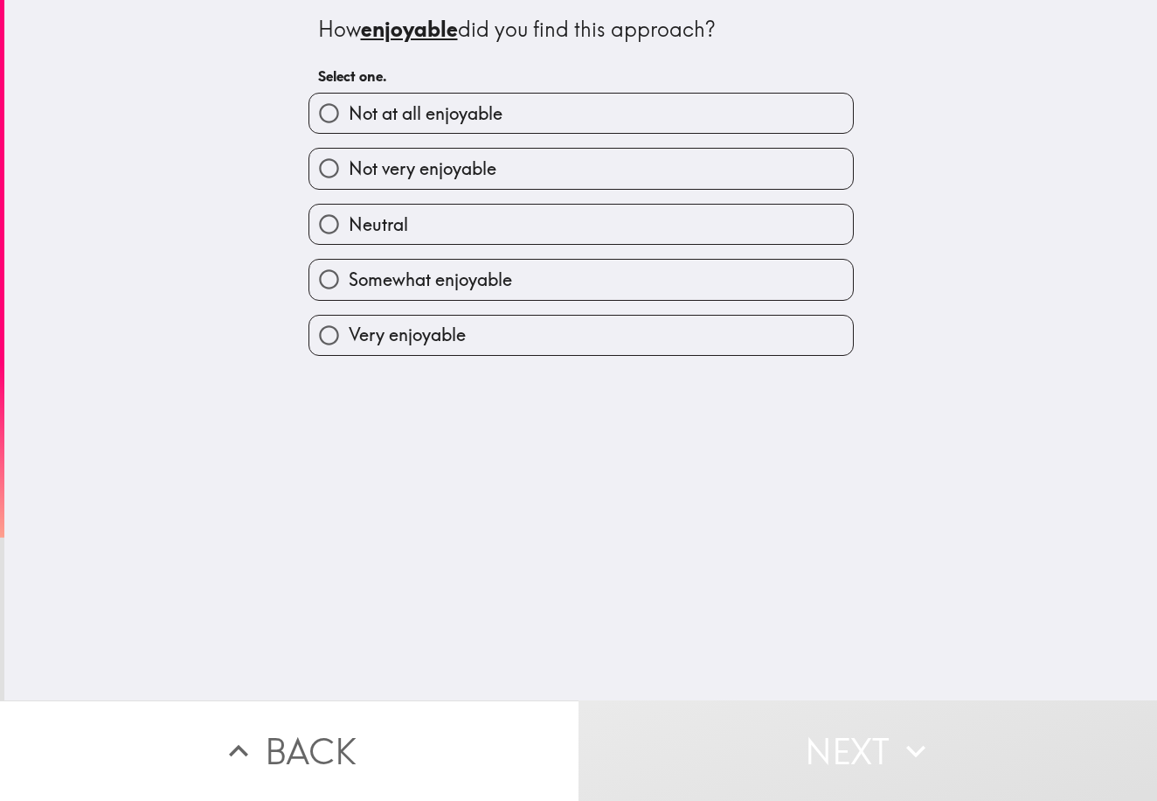
click at [614, 285] on label "Somewhat enjoyable" at bounding box center [581, 279] width 544 height 39
click at [349, 285] on input "Somewhat enjoyable" at bounding box center [328, 279] width 39 height 39
radio input "true"
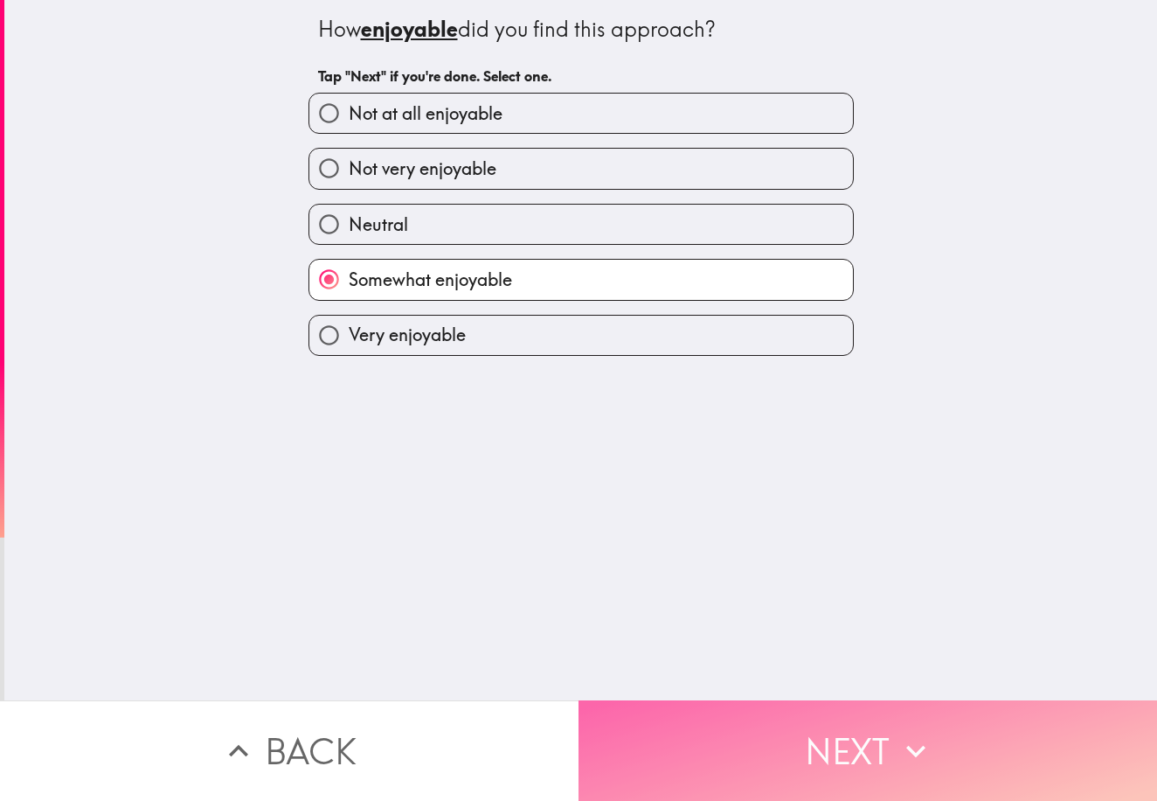
click at [835, 742] on button "Next" at bounding box center [868, 750] width 579 height 101
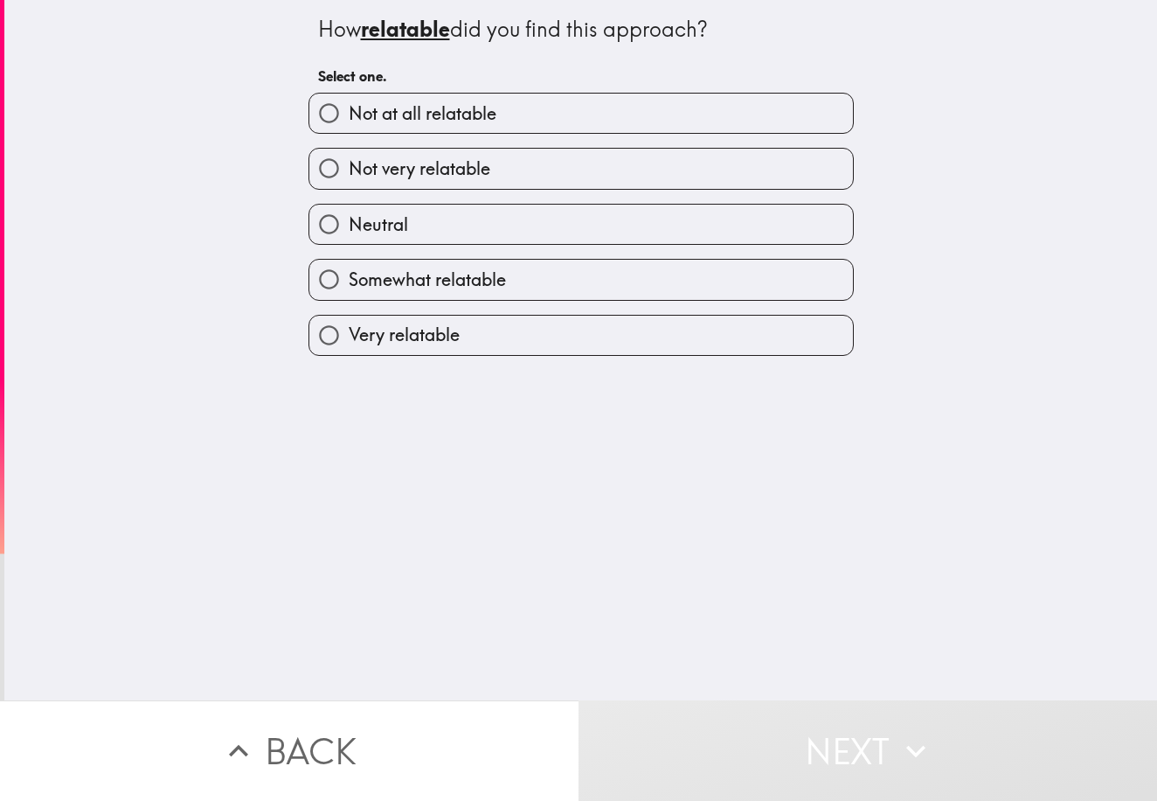
click at [629, 297] on label "Somewhat relatable" at bounding box center [581, 279] width 544 height 39
click at [349, 297] on input "Somewhat relatable" at bounding box center [328, 279] width 39 height 39
radio input "true"
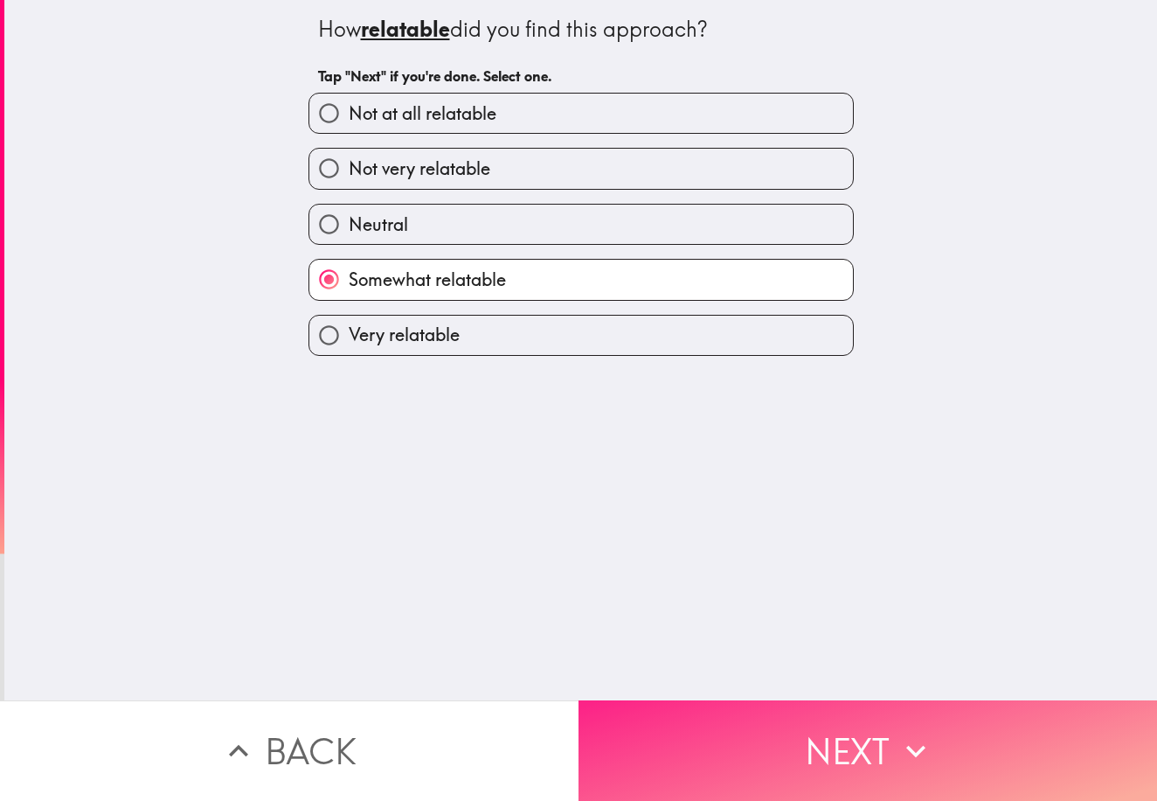
click at [885, 757] on button "Next" at bounding box center [868, 750] width 579 height 101
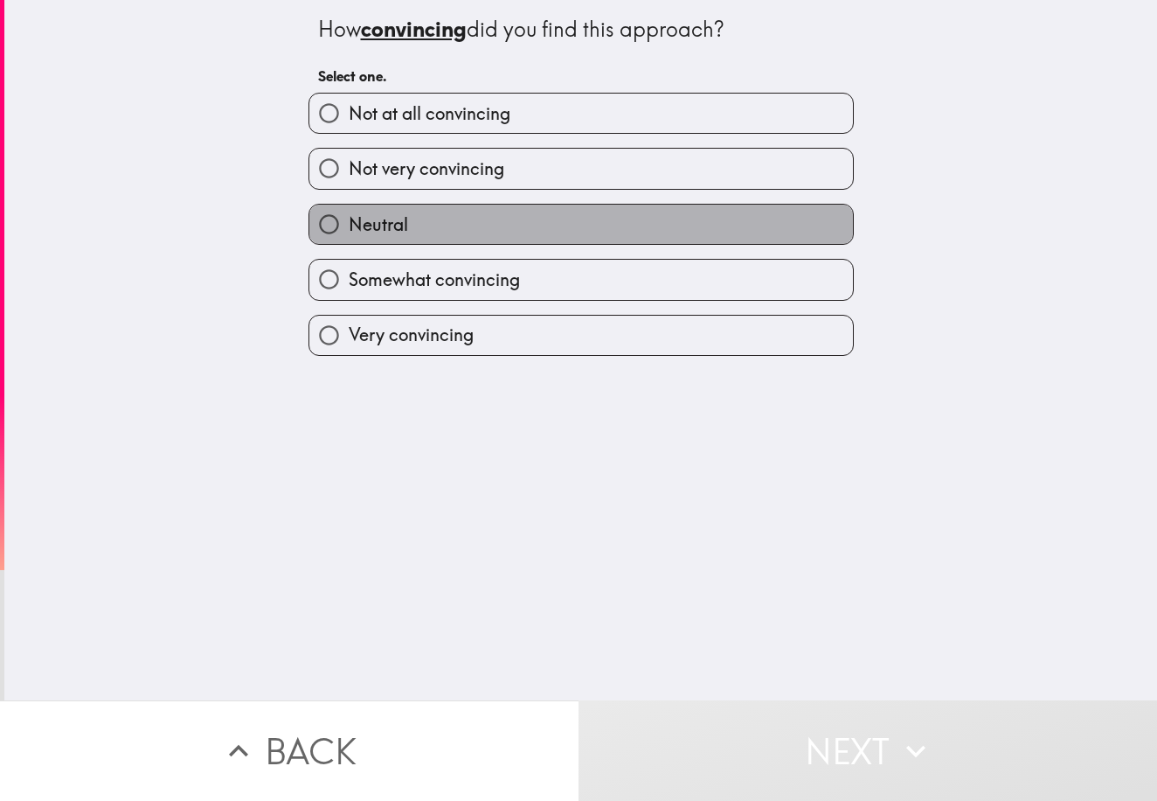
click at [649, 228] on label "Neutral" at bounding box center [581, 224] width 544 height 39
click at [349, 228] on input "Neutral" at bounding box center [328, 224] width 39 height 39
radio input "true"
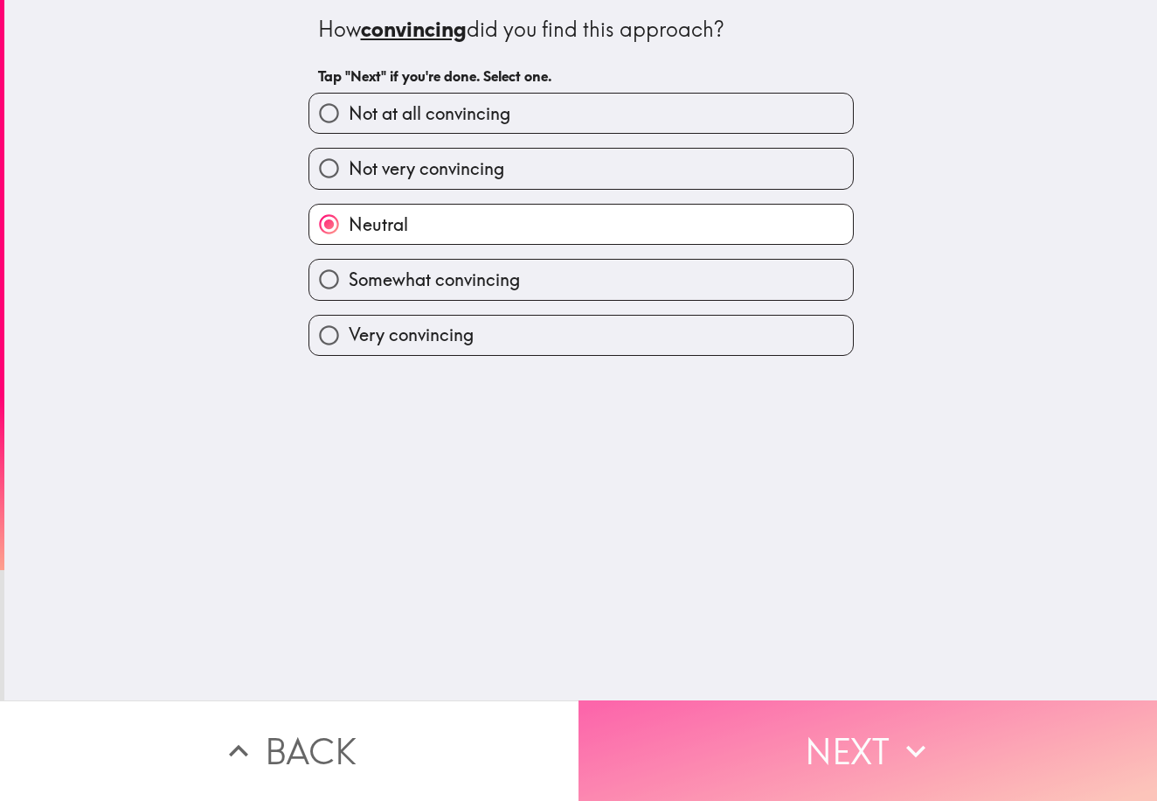
click at [871, 733] on button "Next" at bounding box center [868, 750] width 579 height 101
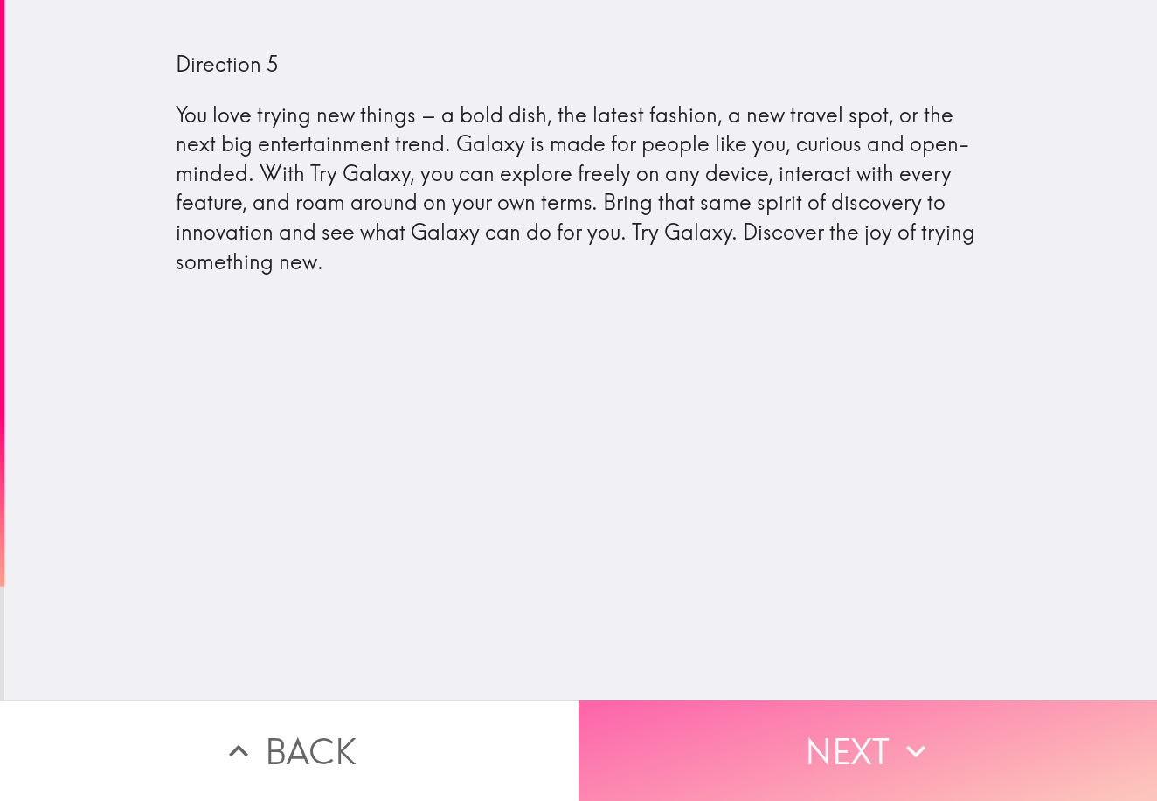
click at [878, 763] on button "Next" at bounding box center [868, 750] width 579 height 101
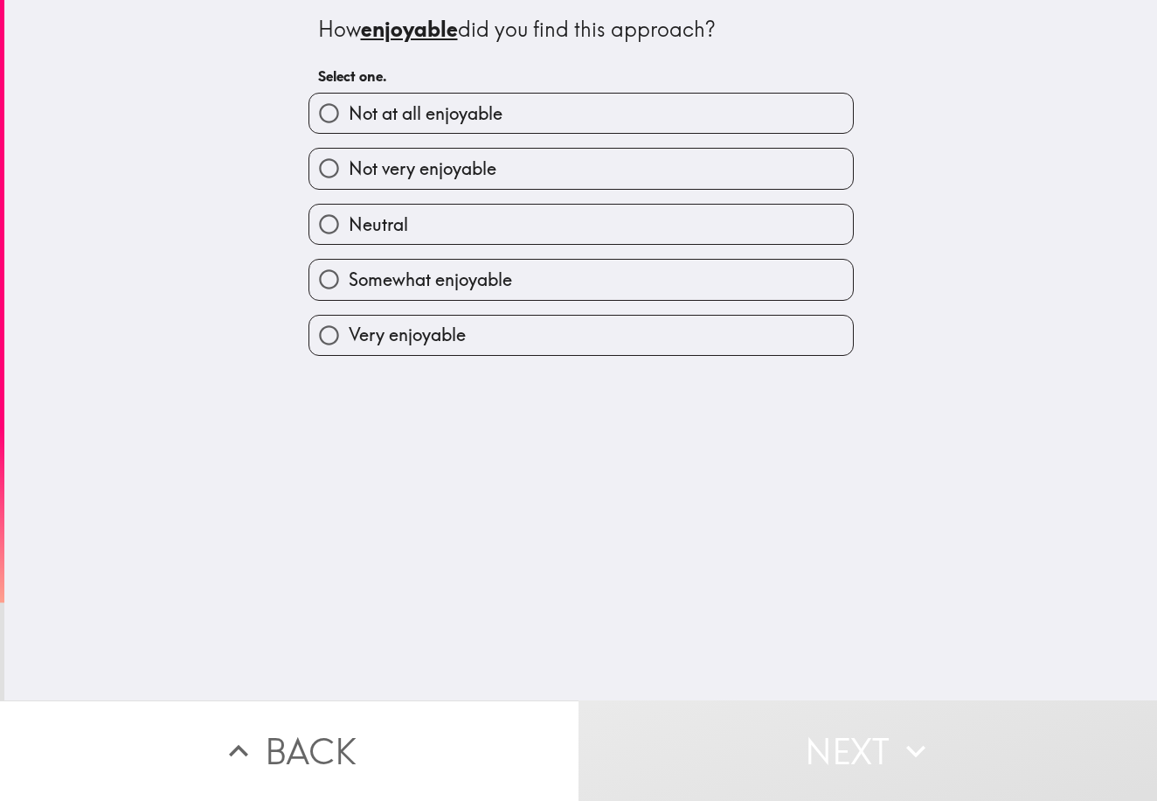
scroll to position [2, 1]
click at [680, 117] on label "Not at all enjoyable" at bounding box center [581, 113] width 544 height 39
click at [349, 117] on input "Not at all enjoyable" at bounding box center [328, 113] width 39 height 39
radio input "true"
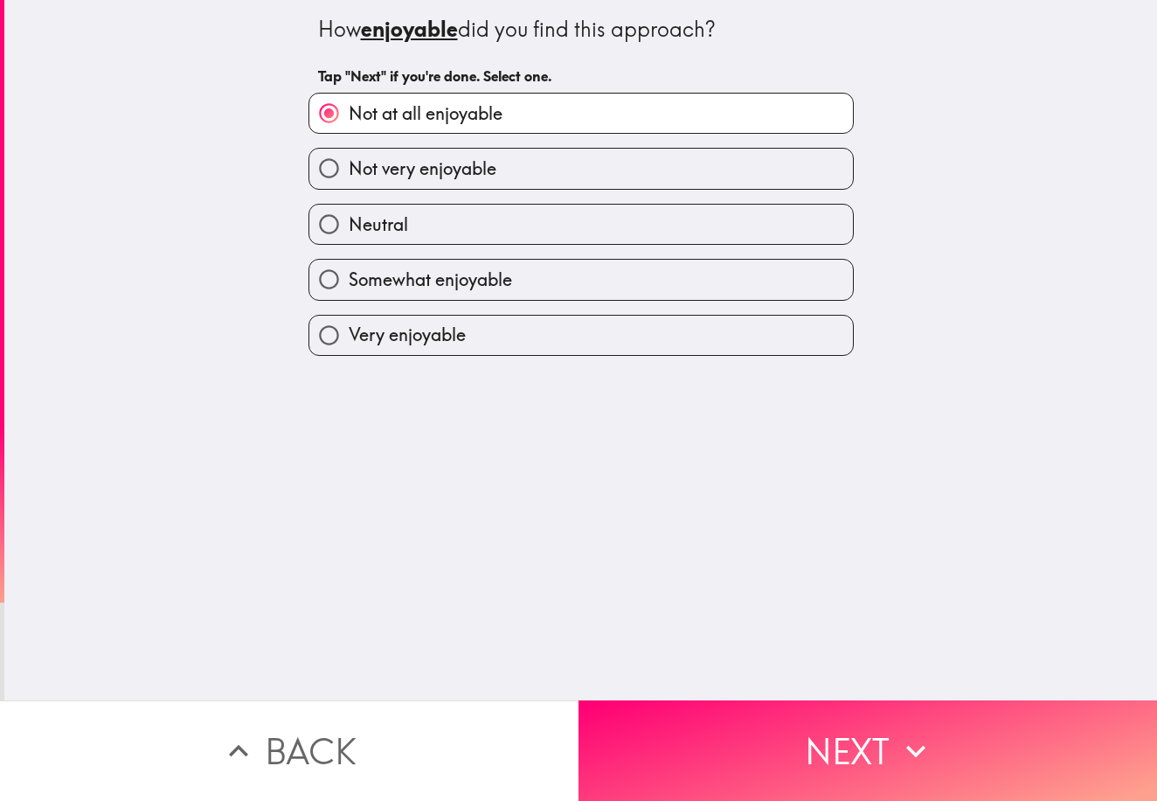
scroll to position [1, 1]
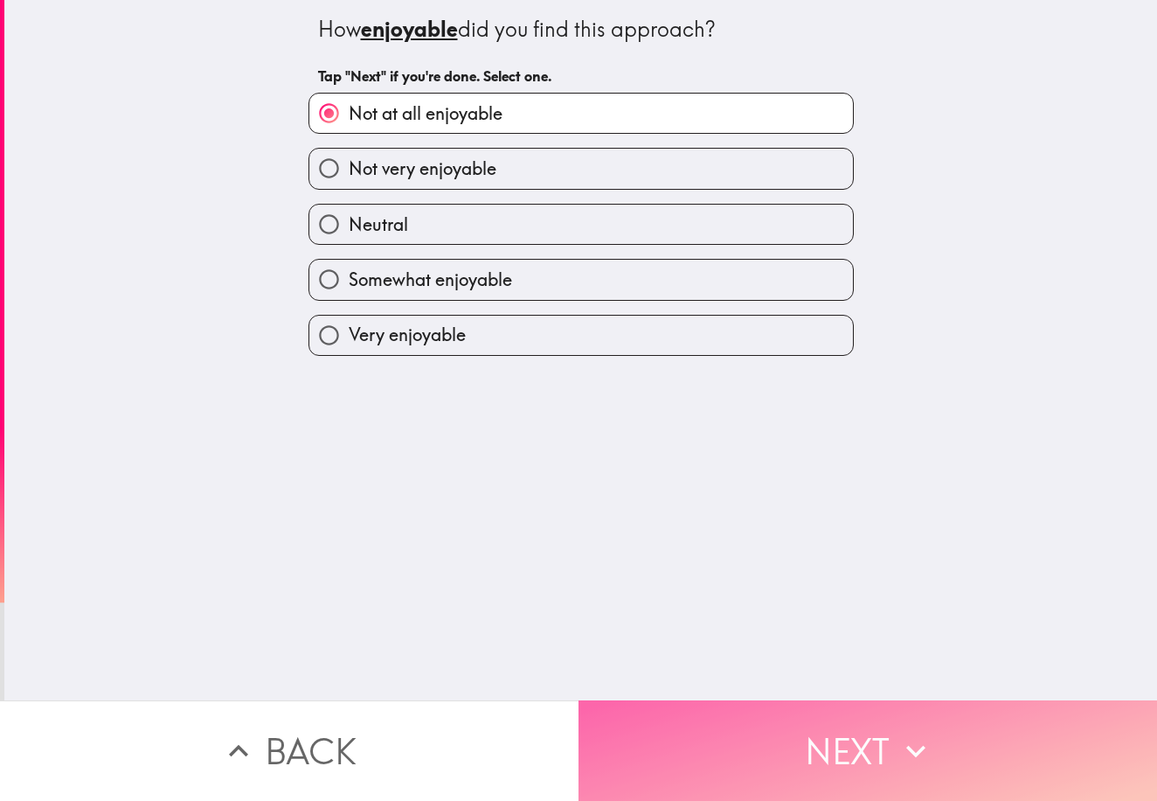
click at [802, 736] on button "Next" at bounding box center [868, 750] width 579 height 101
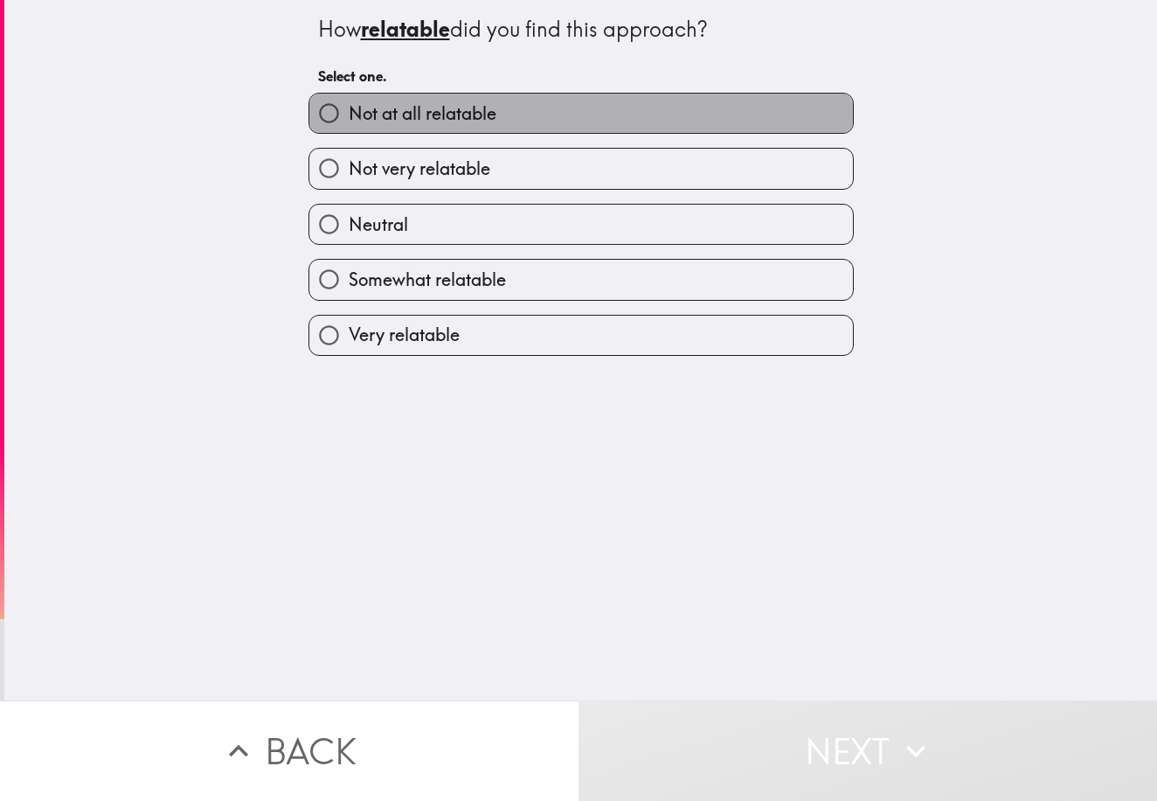
click at [594, 100] on label "Not at all relatable" at bounding box center [581, 113] width 544 height 39
click at [349, 100] on input "Not at all relatable" at bounding box center [328, 113] width 39 height 39
radio input "true"
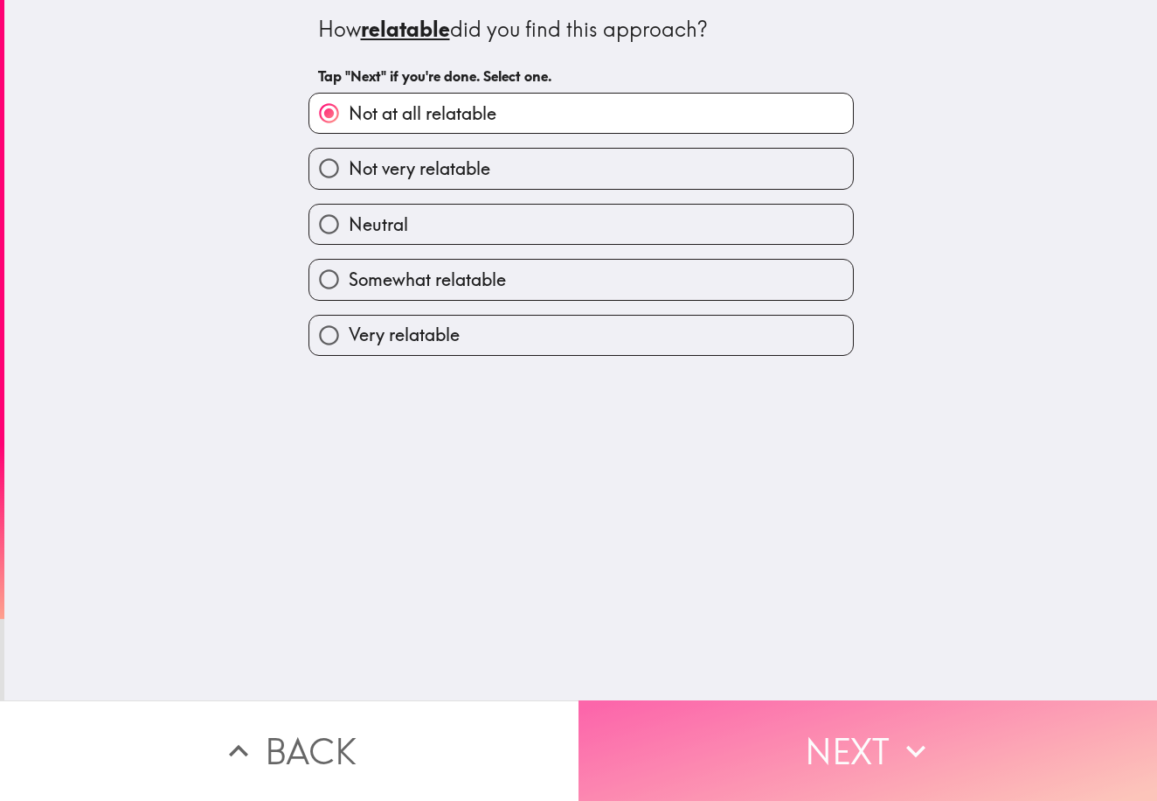
click at [875, 756] on button "Next" at bounding box center [868, 750] width 579 height 101
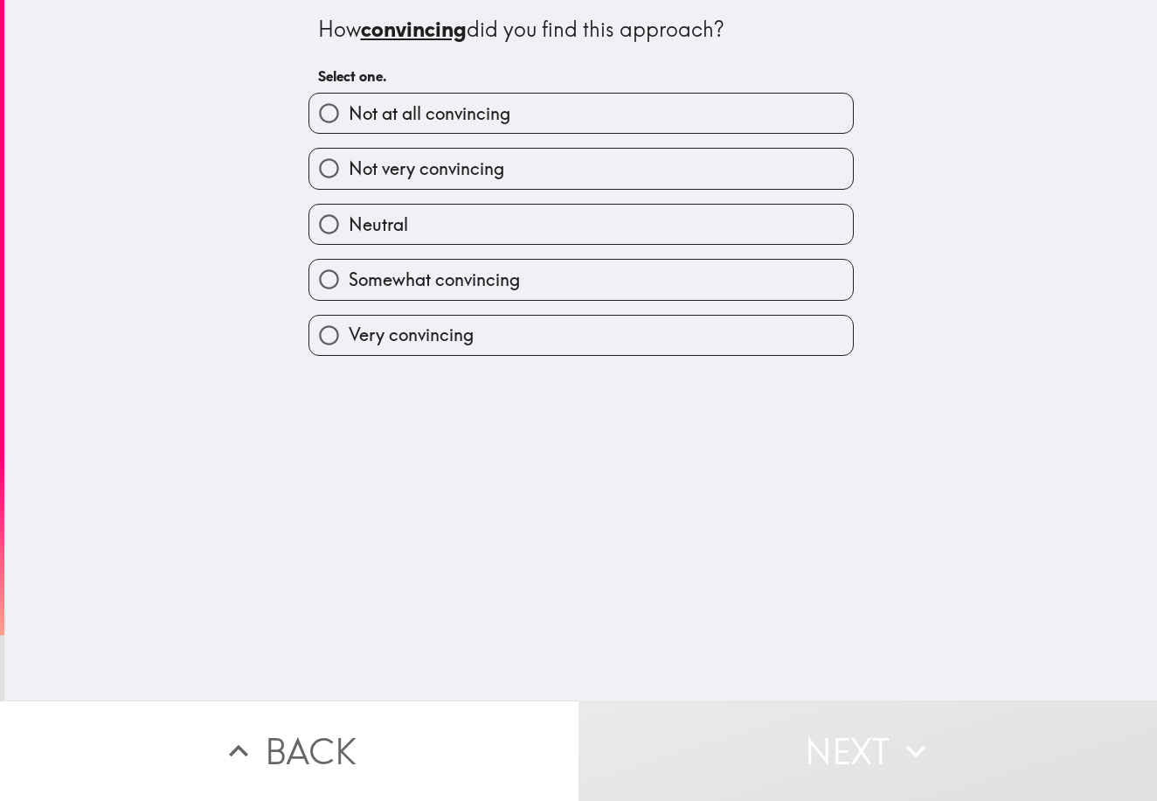
drag, startPoint x: 613, startPoint y: 117, endPoint x: 621, endPoint y: 132, distance: 16.8
click at [613, 117] on label "Not at all convincing" at bounding box center [581, 113] width 544 height 39
click at [349, 117] on input "Not at all convincing" at bounding box center [328, 113] width 39 height 39
radio input "true"
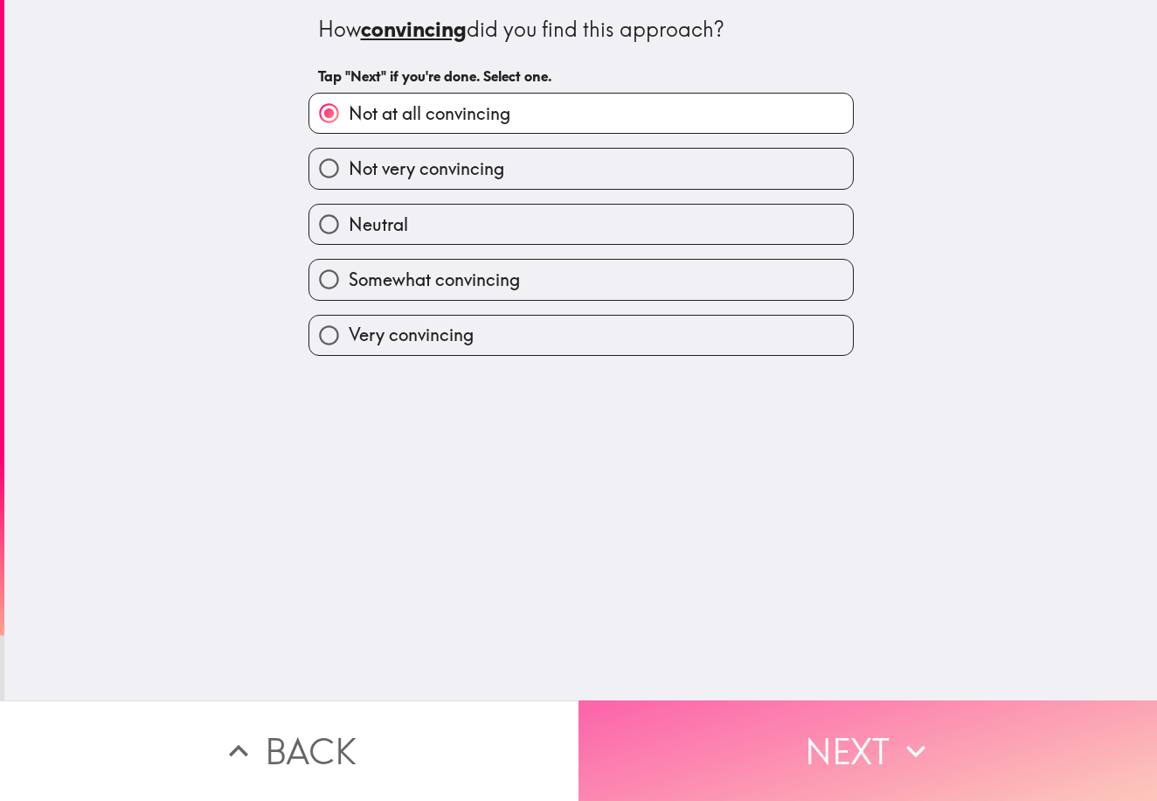
click at [919, 745] on icon "button" at bounding box center [916, 751] width 38 height 38
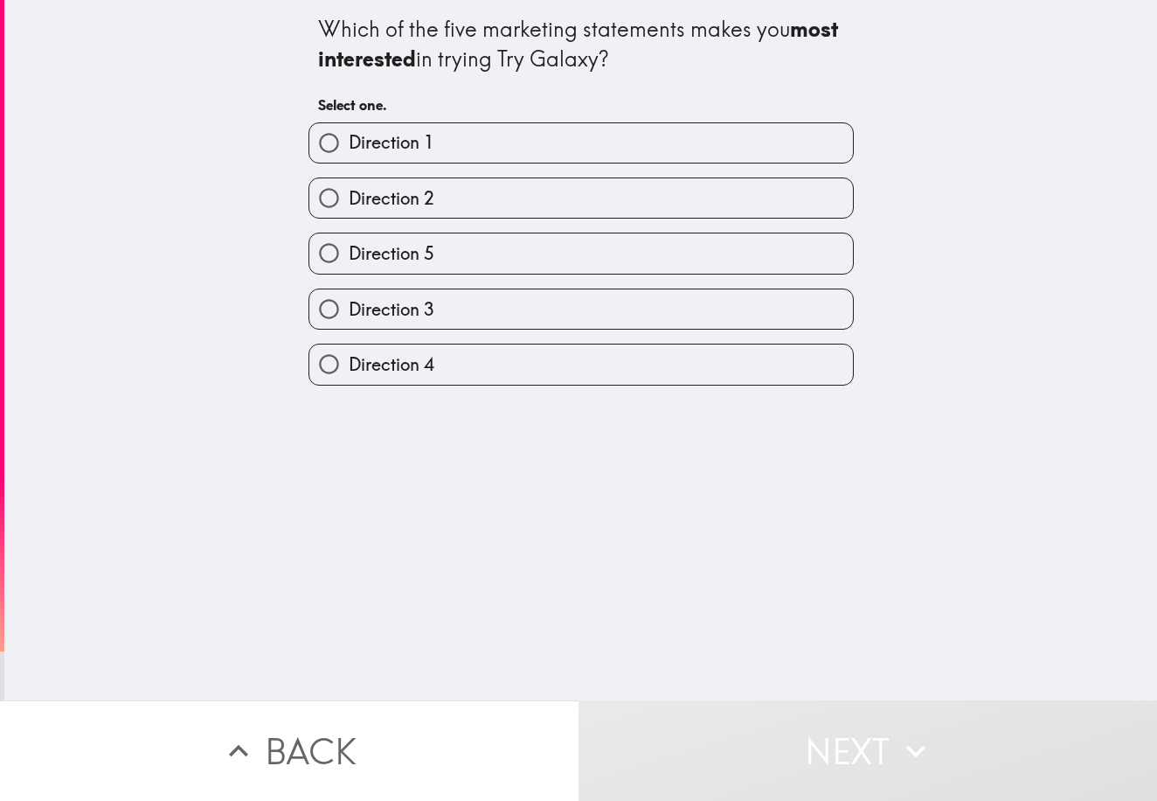
click at [669, 379] on label "Direction 4" at bounding box center [581, 363] width 544 height 39
click at [349, 379] on input "Direction 4" at bounding box center [328, 363] width 39 height 39
radio input "true"
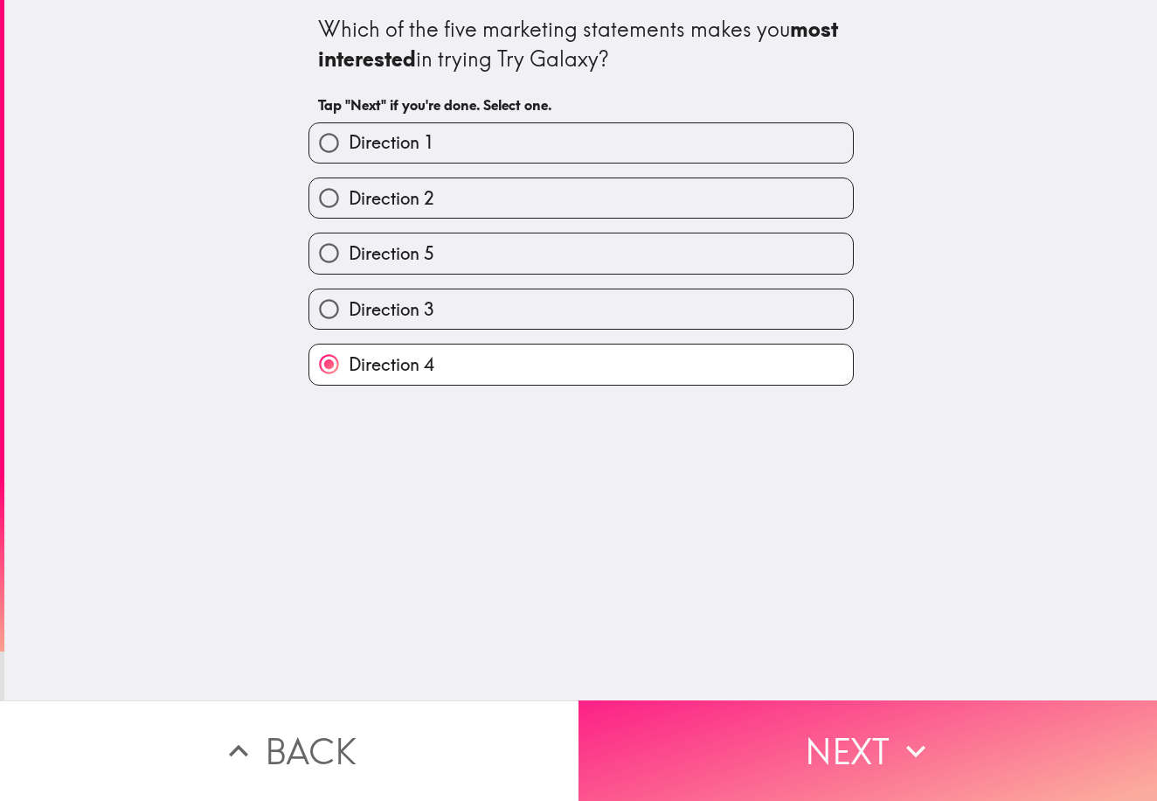
click at [903, 751] on icon "button" at bounding box center [916, 751] width 38 height 38
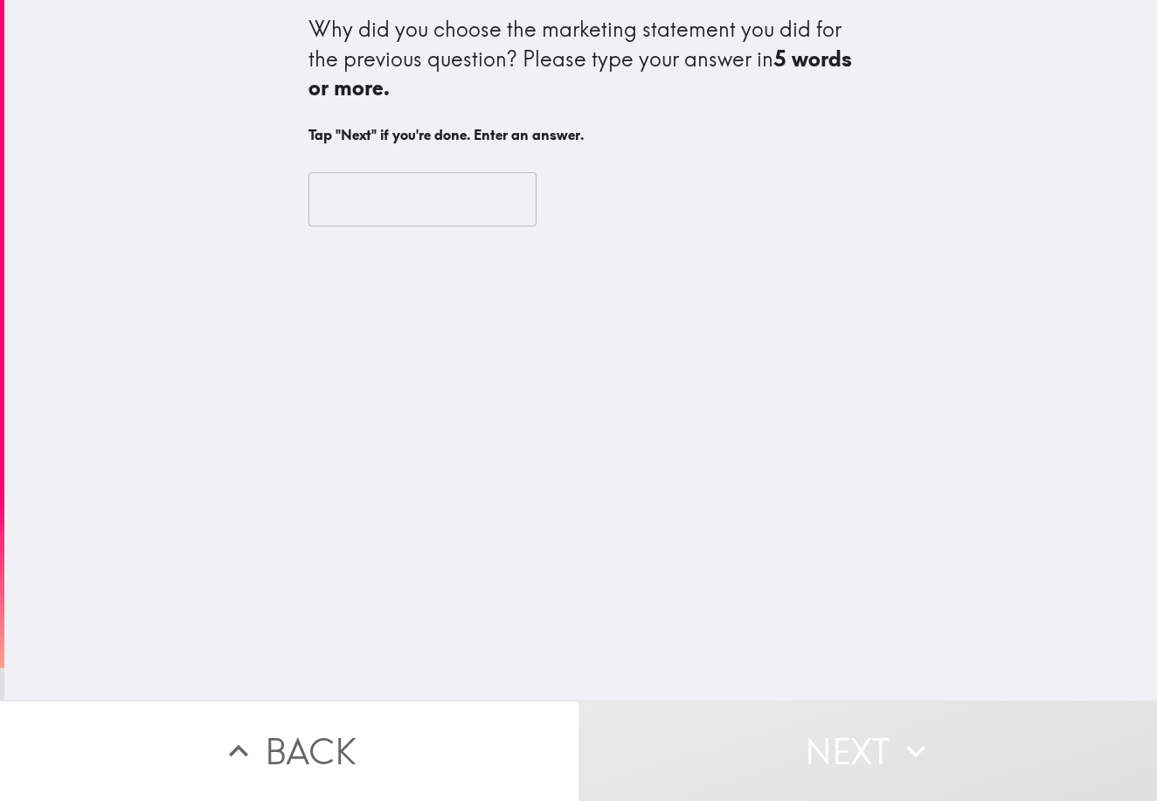
click at [417, 205] on input "text" at bounding box center [423, 199] width 228 height 54
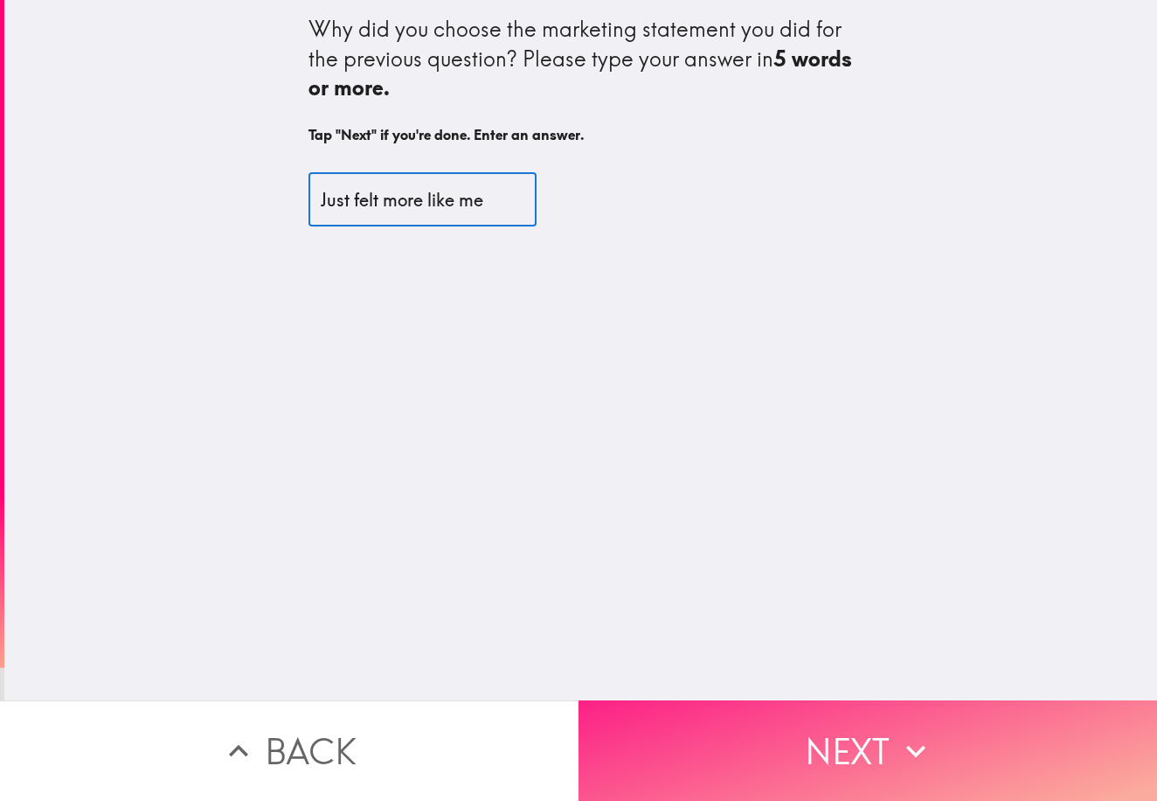
type input "Just felt more like me"
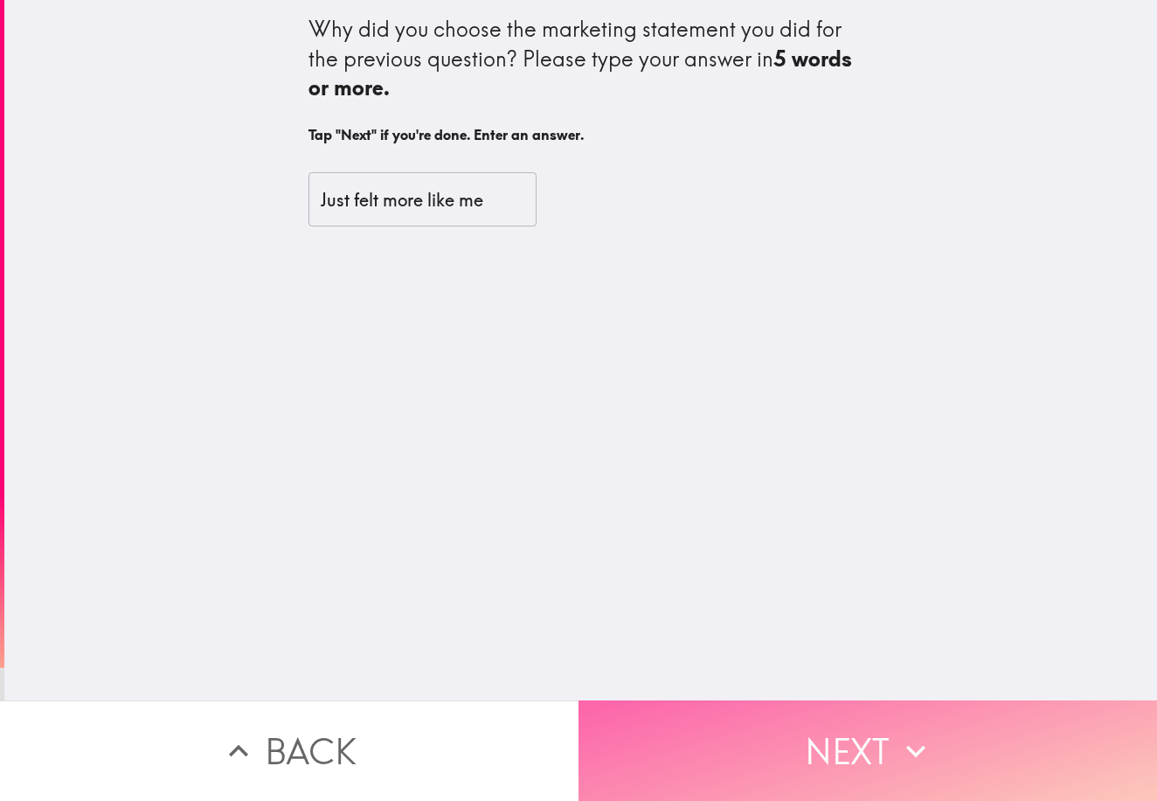
click at [903, 760] on icon "button" at bounding box center [916, 751] width 38 height 38
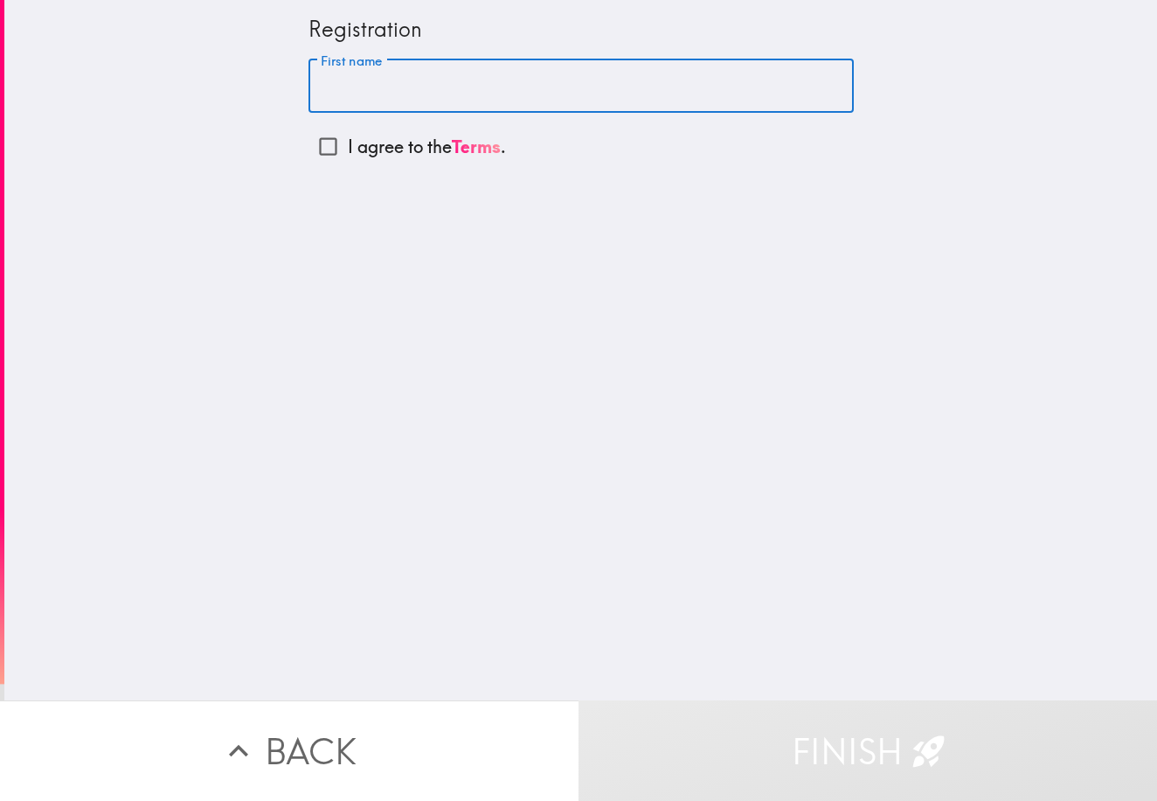
click at [388, 91] on input "First name" at bounding box center [581, 86] width 545 height 54
type input "Fraser"
click at [332, 150] on input "I agree to the Terms ." at bounding box center [328, 146] width 39 height 39
checkbox input "true"
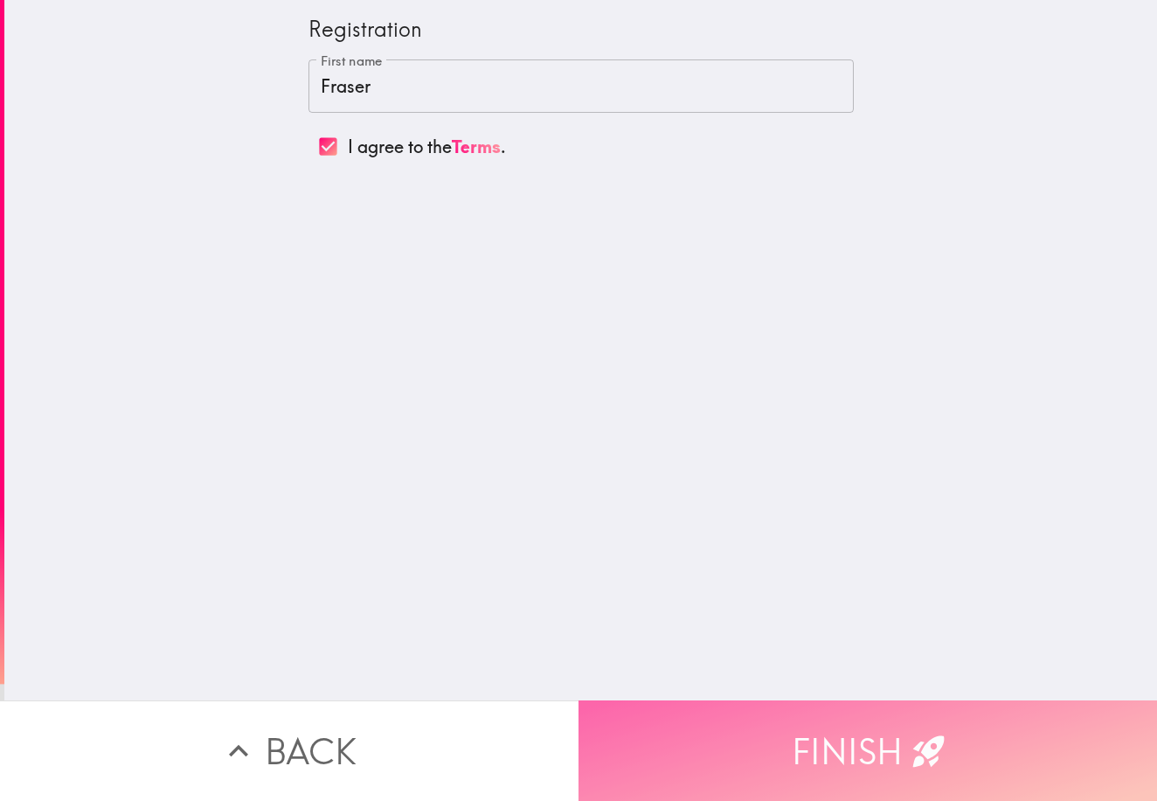
click at [855, 751] on button "Finish" at bounding box center [868, 750] width 579 height 101
